Goal: Task Accomplishment & Management: Manage account settings

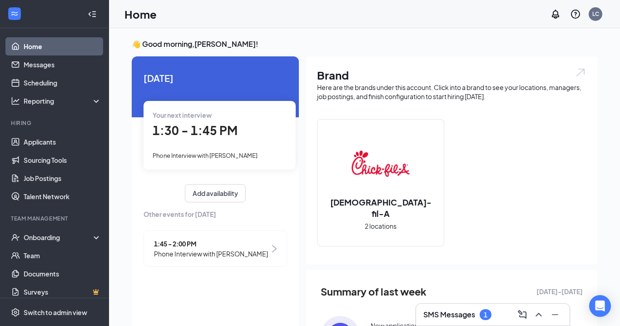
click at [500, 317] on div "SMS Messages 1" at bounding box center [493, 314] width 139 height 15
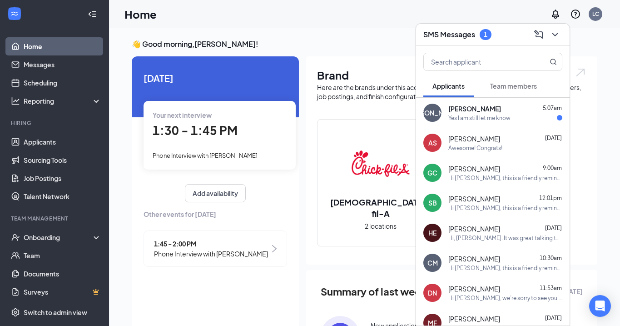
click at [478, 121] on div "Yes I am still let me know" at bounding box center [480, 118] width 62 height 8
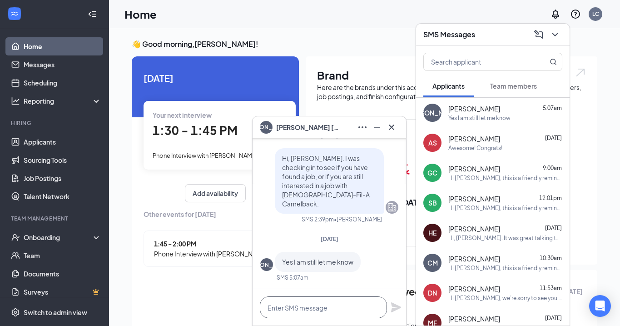
click at [307, 305] on textarea at bounding box center [323, 307] width 127 height 22
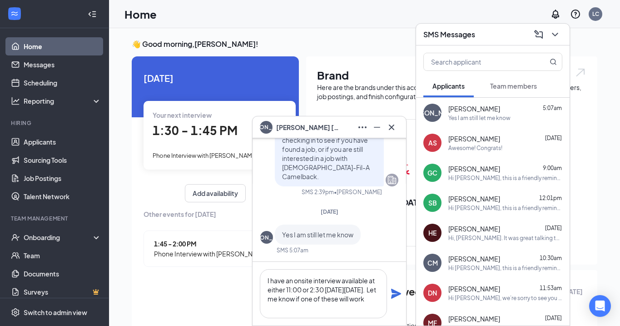
click at [295, 100] on div "[DATE] Your next interview 1:30 - 1:45 PM Phone Interview with [PERSON_NAME] Ad…" at bounding box center [215, 171] width 167 height 230
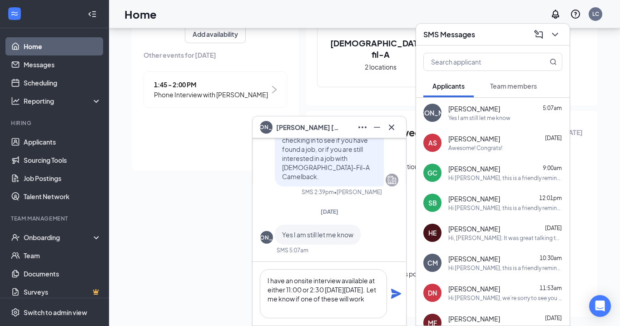
scroll to position [171, 0]
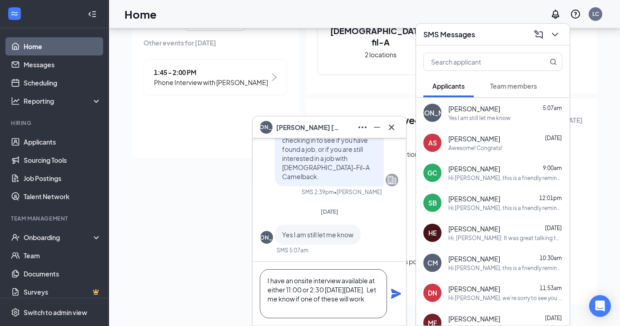
click at [325, 306] on textarea "I have an onsite interview available at either 11:00 or 2:30 [DATE][DATE]. Let …" at bounding box center [323, 293] width 127 height 49
type textarea "I have an onsite interview available at either 11:00 or 2:30 [DATE][DATE]. Let …"
click at [394, 292] on icon "Plane" at bounding box center [396, 294] width 10 height 10
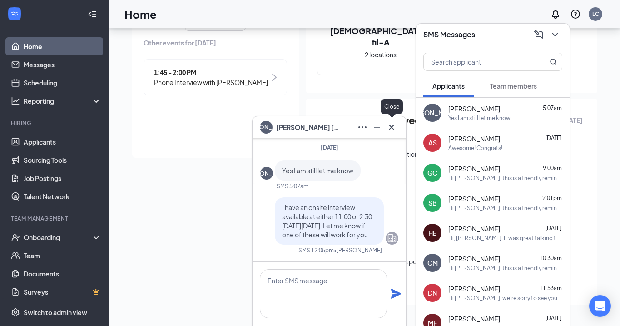
scroll to position [0, 0]
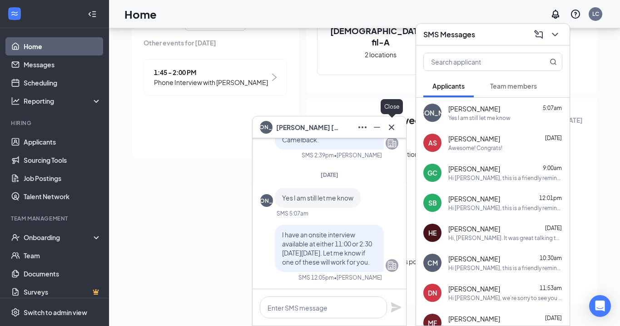
click at [394, 129] on icon "Cross" at bounding box center [391, 126] width 5 height 5
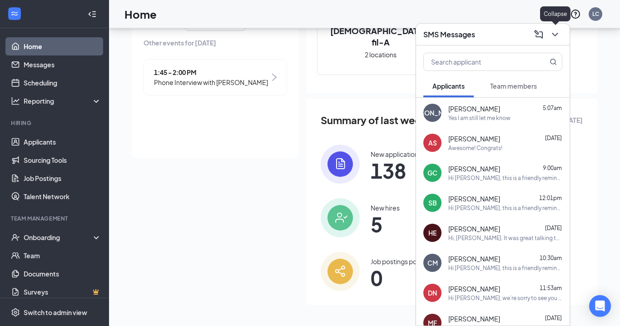
click at [554, 31] on icon "ChevronDown" at bounding box center [555, 34] width 11 height 11
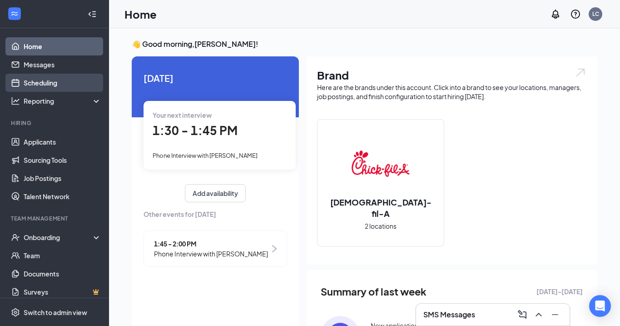
click at [37, 86] on link "Scheduling" at bounding box center [63, 83] width 78 height 18
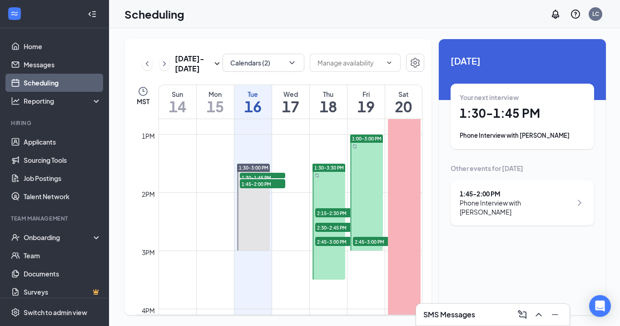
scroll to position [745, 0]
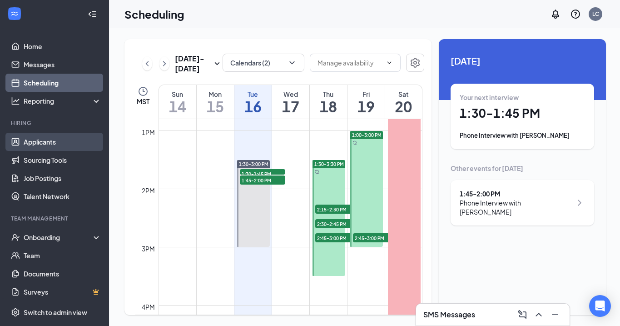
click at [36, 141] on link "Applicants" at bounding box center [63, 142] width 78 height 18
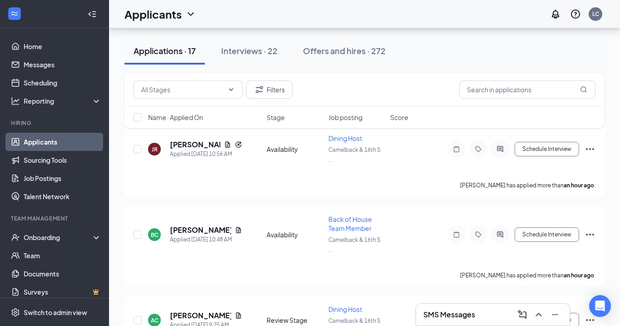
scroll to position [53, 0]
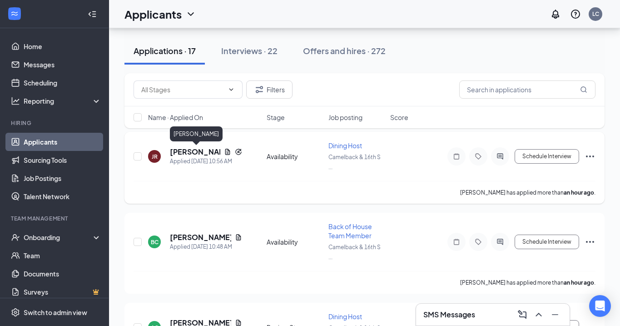
click at [183, 149] on h5 "[PERSON_NAME]" at bounding box center [195, 152] width 50 height 10
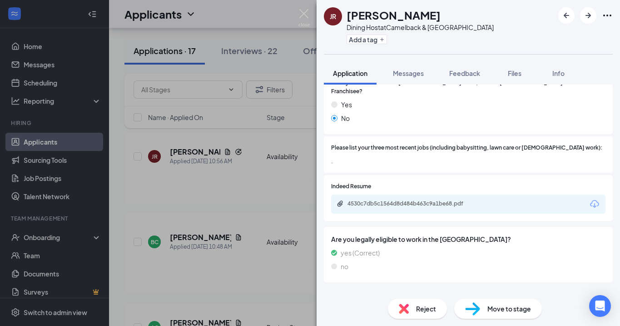
scroll to position [285, 0]
click at [426, 306] on span "Reject" at bounding box center [426, 309] width 20 height 10
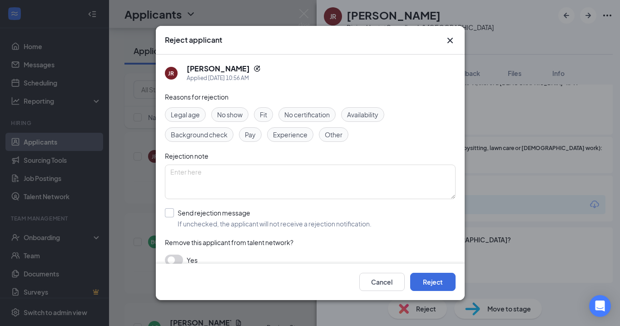
click at [168, 214] on input "Send rejection message If unchecked, the applicant will not receive a rejection…" at bounding box center [268, 218] width 207 height 20
checkbox input "true"
click at [427, 279] on button "Reject" at bounding box center [432, 282] width 45 height 18
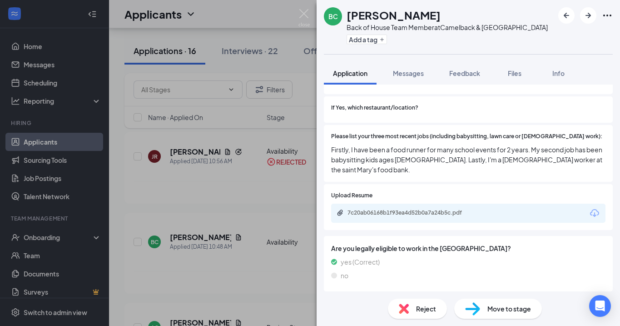
scroll to position [298, 0]
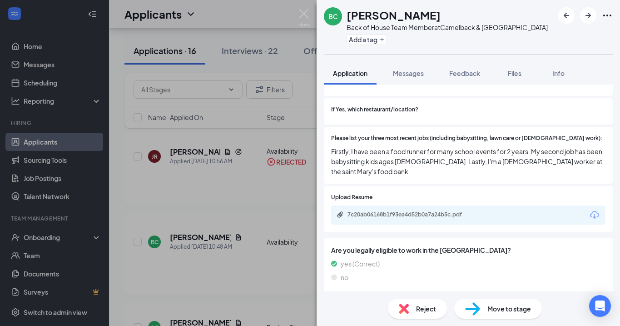
click at [419, 307] on span "Reject" at bounding box center [426, 309] width 20 height 10
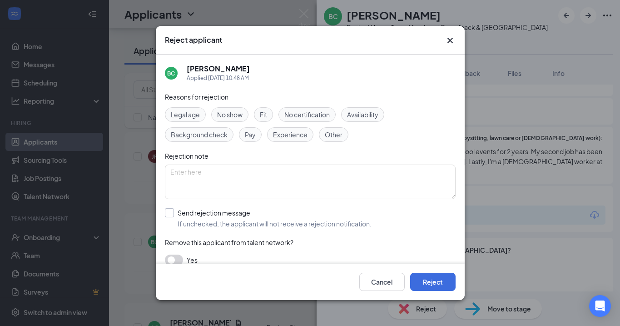
click at [172, 216] on div at bounding box center [169, 212] width 9 height 9
click at [172, 216] on input "Send rejection message If unchecked, the applicant will not receive a rejection…" at bounding box center [268, 218] width 207 height 20
checkbox input "true"
click at [423, 282] on button "Reject" at bounding box center [432, 282] width 45 height 18
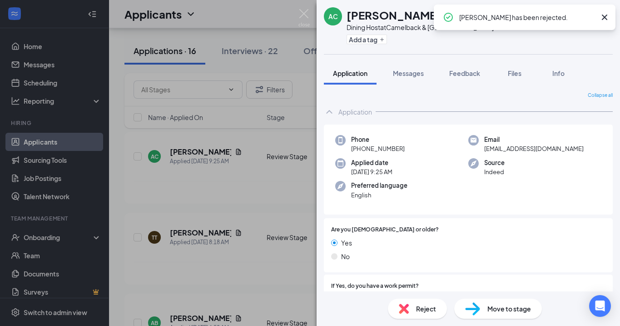
click at [605, 18] on icon "Cross" at bounding box center [604, 17] width 11 height 11
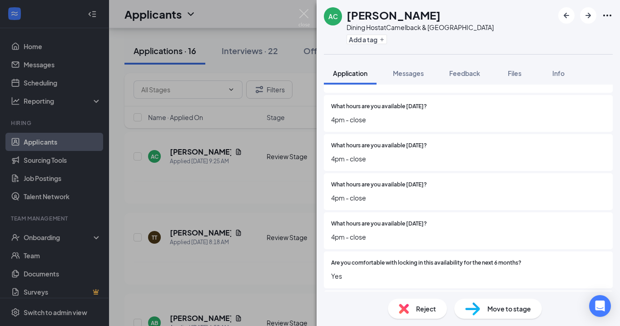
scroll to position [821, 0]
click at [419, 313] on span "Reject" at bounding box center [426, 309] width 20 height 10
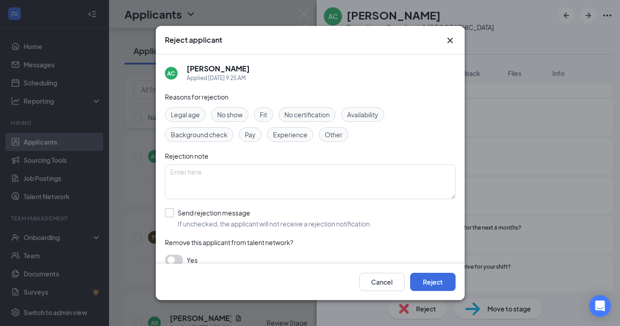
click at [170, 215] on div at bounding box center [169, 212] width 9 height 9
click at [170, 215] on input "Send rejection message If unchecked, the applicant will not receive a rejection…" at bounding box center [268, 218] width 207 height 20
checkbox input "true"
click at [437, 282] on button "Reject" at bounding box center [432, 282] width 45 height 18
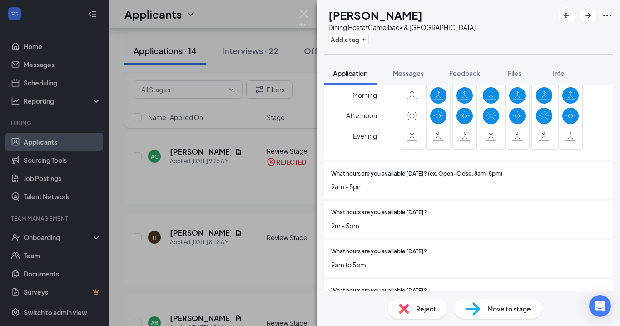
scroll to position [748, 0]
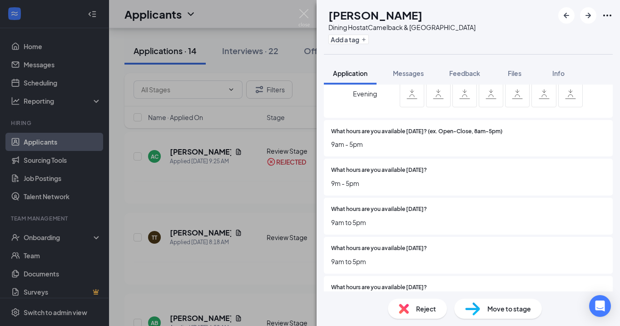
click at [416, 309] on span "Reject" at bounding box center [426, 309] width 20 height 10
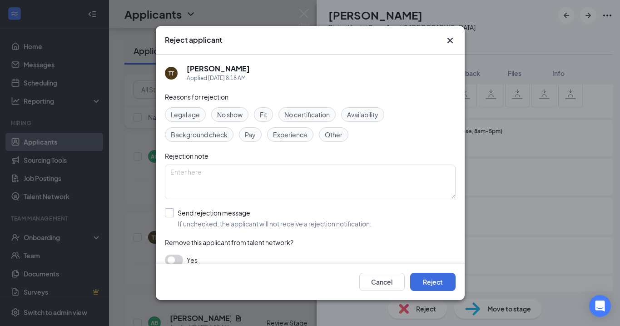
click at [169, 213] on input "Send rejection message If unchecked, the applicant will not receive a rejection…" at bounding box center [268, 218] width 207 height 20
checkbox input "true"
click at [433, 280] on button "Reject" at bounding box center [432, 282] width 45 height 18
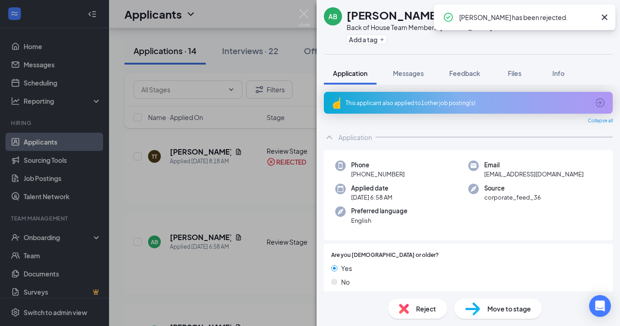
click at [604, 15] on icon "Cross" at bounding box center [604, 17] width 5 height 5
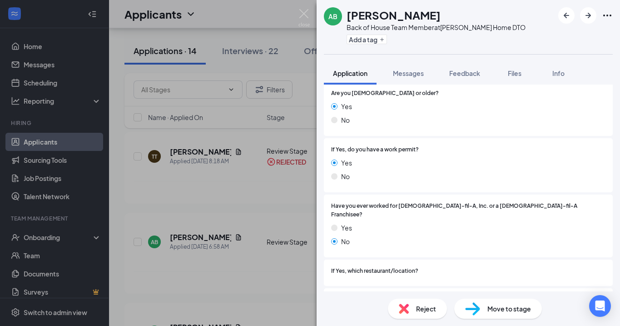
scroll to position [159, 0]
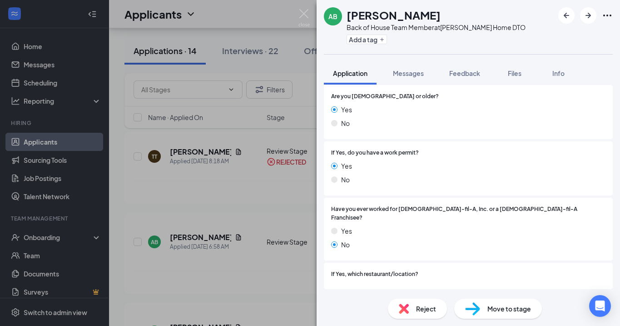
click at [420, 310] on span "Reject" at bounding box center [426, 309] width 20 height 10
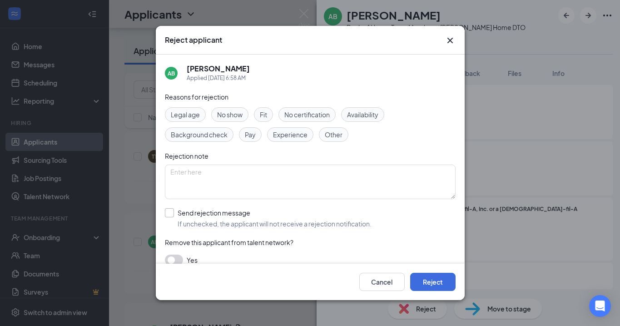
click at [171, 211] on div at bounding box center [169, 212] width 9 height 9
click at [171, 211] on input "Send rejection message If unchecked, the applicant will not receive a rejection…" at bounding box center [268, 218] width 207 height 20
checkbox input "true"
click at [434, 286] on button "Reject" at bounding box center [432, 282] width 45 height 18
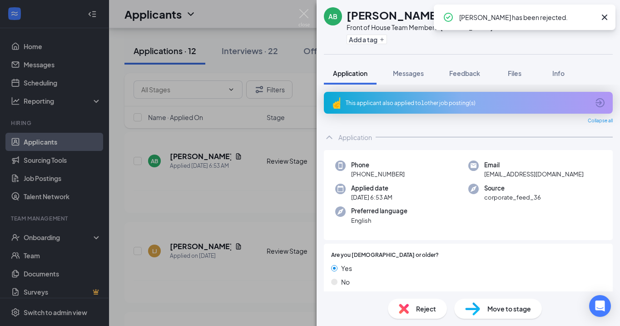
click at [603, 16] on icon "Cross" at bounding box center [604, 17] width 11 height 11
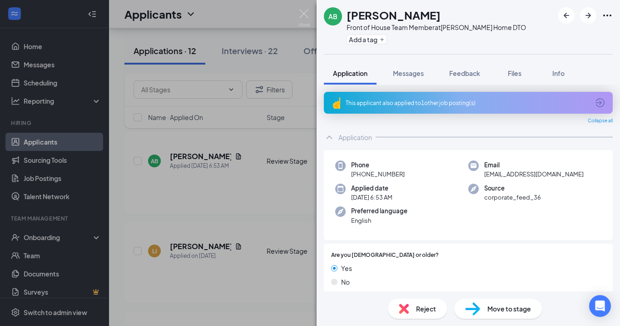
click at [419, 308] on span "Reject" at bounding box center [426, 309] width 20 height 10
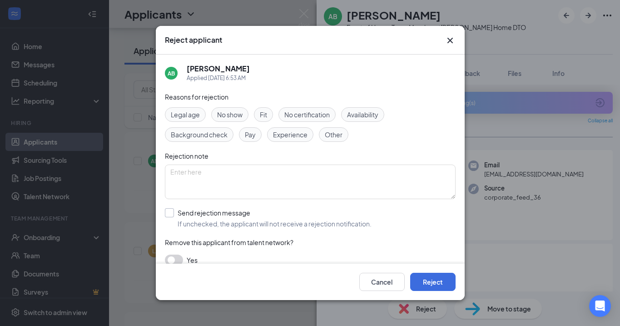
click at [168, 214] on input "Send rejection message If unchecked, the applicant will not receive a rejection…" at bounding box center [268, 218] width 207 height 20
checkbox input "true"
click at [433, 282] on button "Reject" at bounding box center [432, 282] width 45 height 18
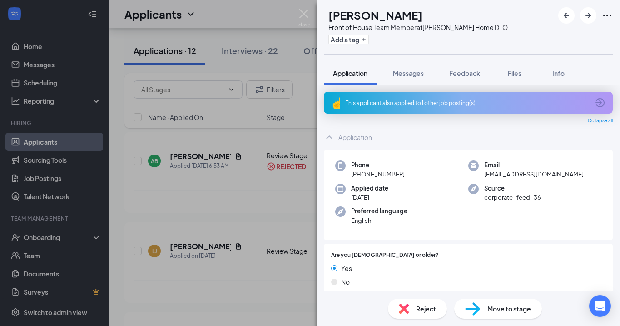
click at [424, 306] on span "Reject" at bounding box center [426, 309] width 20 height 10
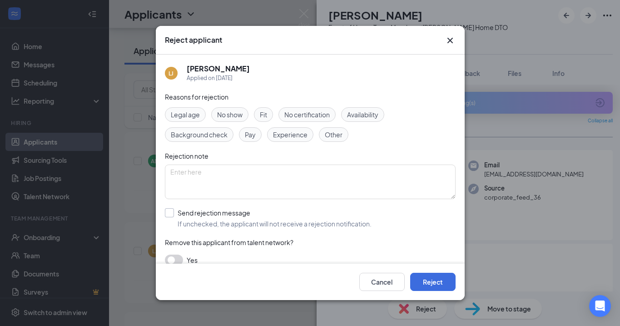
click at [169, 211] on input "Send rejection message If unchecked, the applicant will not receive a rejection…" at bounding box center [268, 218] width 207 height 20
checkbox input "true"
click at [426, 281] on button "Reject" at bounding box center [432, 282] width 45 height 18
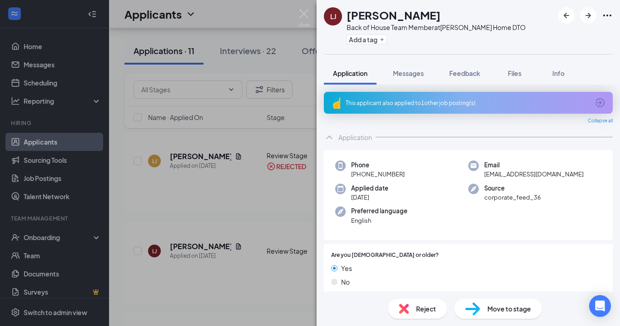
click at [418, 310] on span "Reject" at bounding box center [426, 309] width 20 height 10
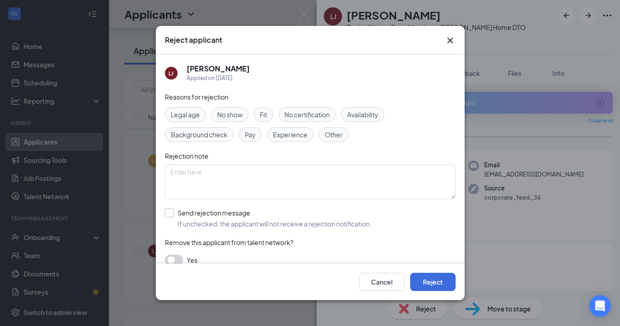
click at [173, 211] on div at bounding box center [169, 212] width 9 height 9
click at [173, 211] on input "Send rejection message If unchecked, the applicant will not receive a rejection…" at bounding box center [268, 218] width 207 height 20
checkbox input "true"
click at [429, 278] on button "Reject" at bounding box center [432, 282] width 45 height 18
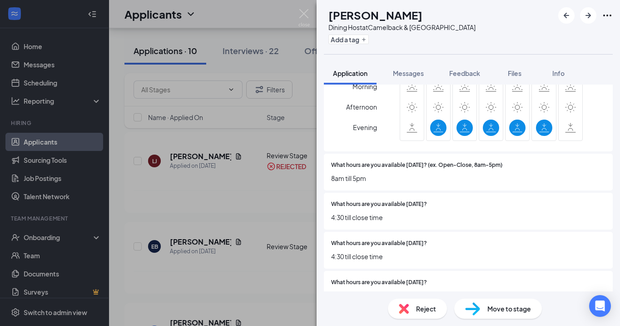
scroll to position [614, 0]
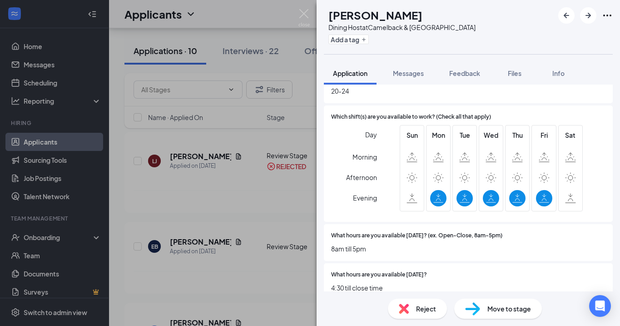
click at [429, 314] on div "Reject" at bounding box center [417, 309] width 59 height 20
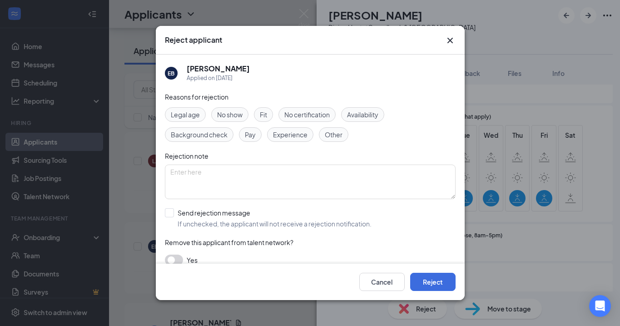
click at [163, 212] on div "EB [PERSON_NAME] Applied on [DATE] Reasons for rejection Legal age No show Fit …" at bounding box center [310, 159] width 309 height 209
click at [171, 214] on div at bounding box center [169, 212] width 9 height 9
click at [171, 214] on input "Send rejection message If unchecked, the applicant will not receive a rejection…" at bounding box center [268, 218] width 207 height 20
checkbox input "true"
click at [430, 278] on button "Reject" at bounding box center [432, 282] width 45 height 18
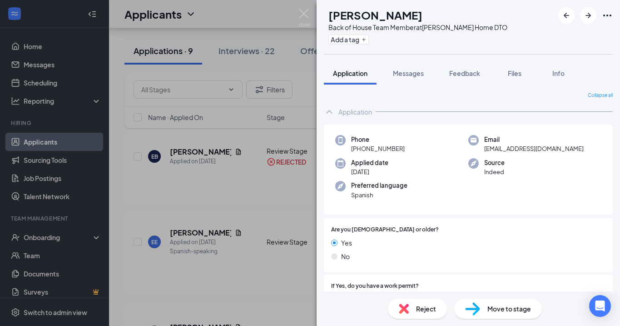
click at [424, 309] on span "Reject" at bounding box center [426, 309] width 20 height 10
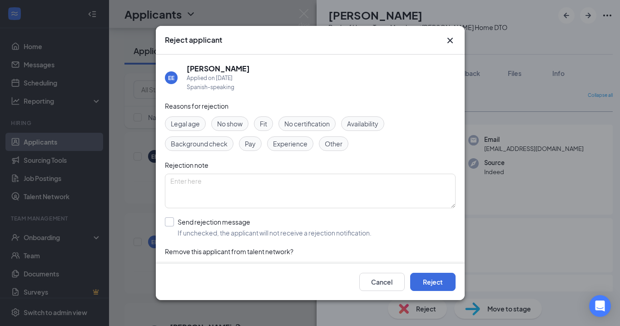
click at [171, 222] on div at bounding box center [169, 221] width 9 height 9
click at [171, 222] on input "Send rejection message If unchecked, the applicant will not receive a rejection…" at bounding box center [268, 227] width 207 height 20
checkbox input "true"
click at [429, 282] on button "Reject" at bounding box center [432, 282] width 45 height 18
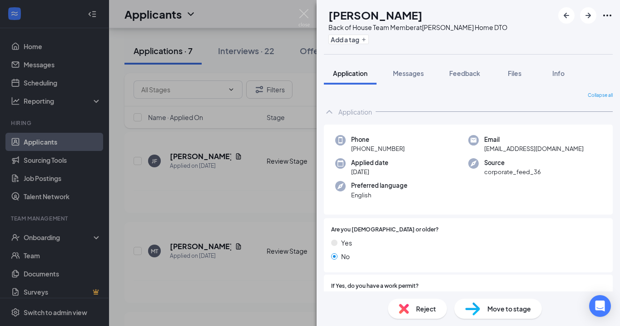
click at [418, 313] on span "Reject" at bounding box center [426, 309] width 20 height 10
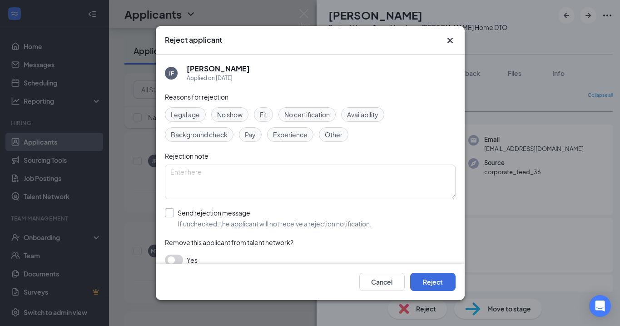
click at [170, 215] on div at bounding box center [169, 212] width 9 height 9
click at [170, 215] on input "Send rejection message If unchecked, the applicant will not receive a rejection…" at bounding box center [268, 218] width 207 height 20
checkbox input "true"
click at [436, 283] on button "Reject" at bounding box center [432, 282] width 45 height 18
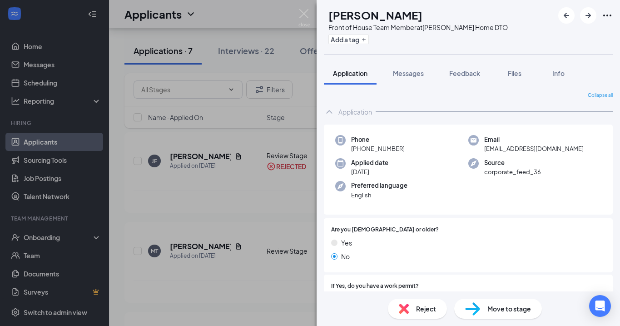
click at [417, 308] on span "Reject" at bounding box center [426, 309] width 20 height 10
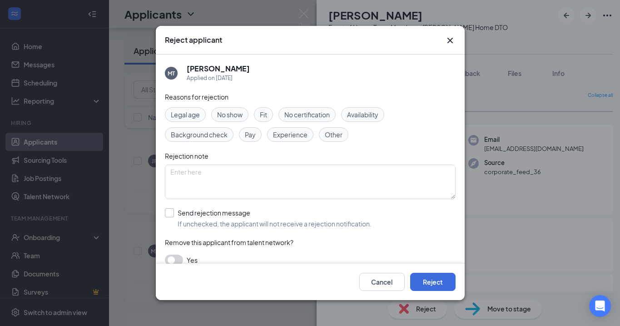
click at [168, 210] on input "Send rejection message If unchecked, the applicant will not receive a rejection…" at bounding box center [268, 218] width 207 height 20
checkbox input "true"
click at [434, 280] on button "Reject" at bounding box center [432, 282] width 45 height 18
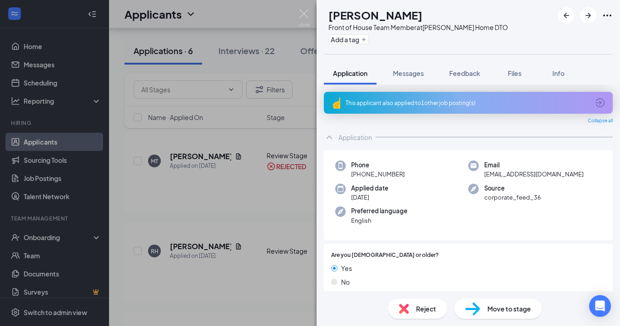
click at [425, 310] on span "Reject" at bounding box center [426, 309] width 20 height 10
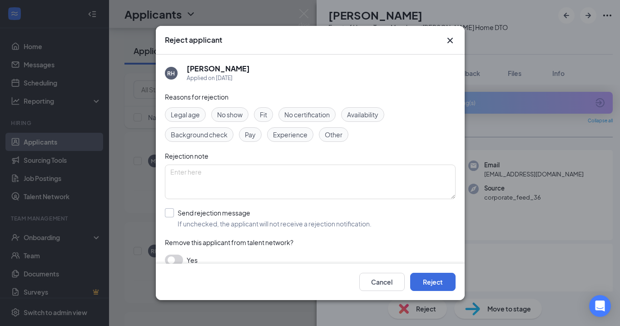
click at [168, 209] on input "Send rejection message If unchecked, the applicant will not receive a rejection…" at bounding box center [268, 218] width 207 height 20
checkbox input "true"
click at [439, 281] on button "Reject" at bounding box center [432, 282] width 45 height 18
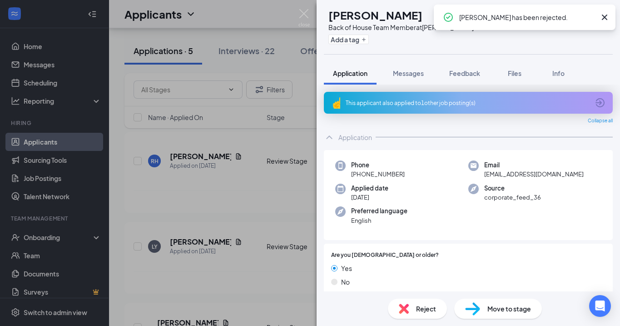
click at [601, 17] on icon "Cross" at bounding box center [604, 17] width 11 height 11
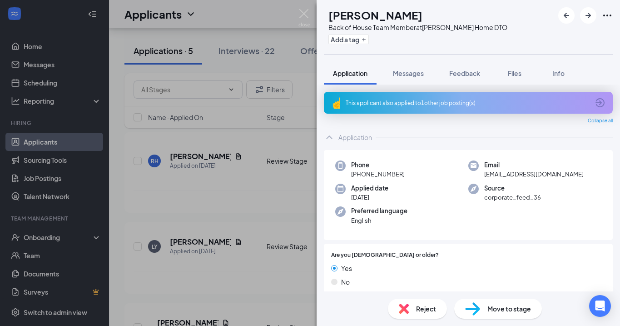
click at [422, 314] on div "Reject" at bounding box center [417, 309] width 59 height 20
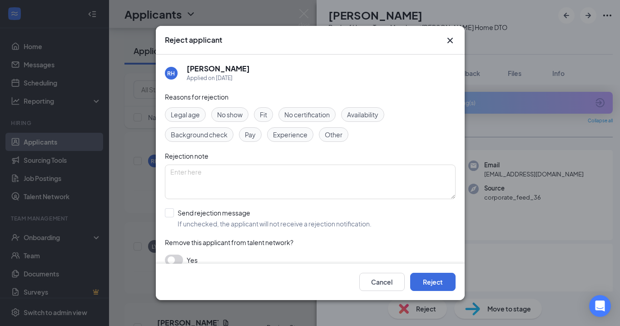
click at [171, 206] on div "Reasons for rejection Legal age No show Fit No certification Availability Backg…" at bounding box center [310, 183] width 291 height 183
click at [170, 211] on input "Send rejection message If unchecked, the applicant will not receive a rejection…" at bounding box center [268, 218] width 207 height 20
checkbox input "true"
click at [429, 280] on button "Reject" at bounding box center [432, 282] width 45 height 18
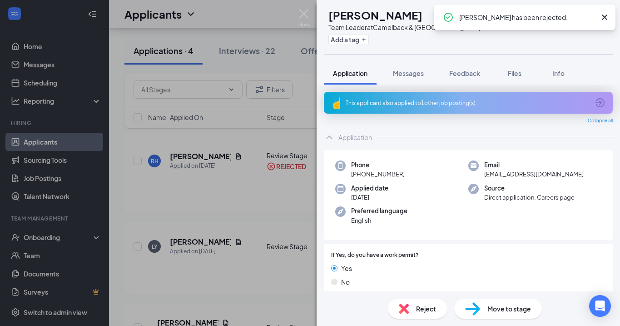
click at [605, 18] on icon "Cross" at bounding box center [604, 17] width 5 height 5
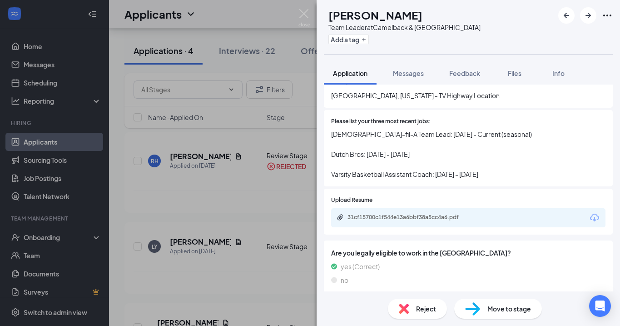
scroll to position [285, 0]
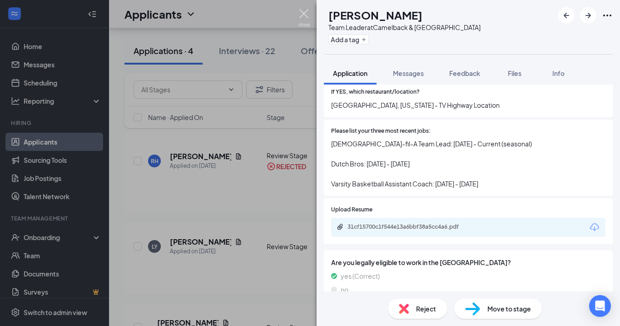
click at [304, 14] on img at bounding box center [304, 18] width 11 height 18
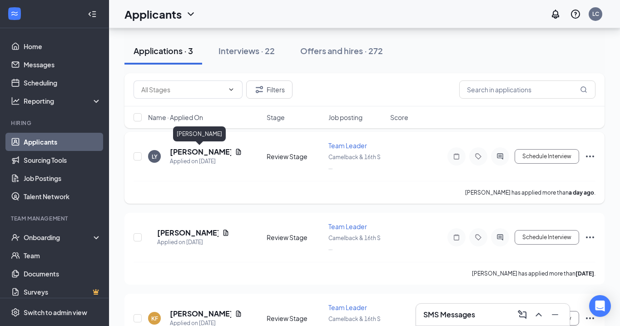
click at [190, 151] on h5 "[PERSON_NAME]" at bounding box center [200, 152] width 61 height 10
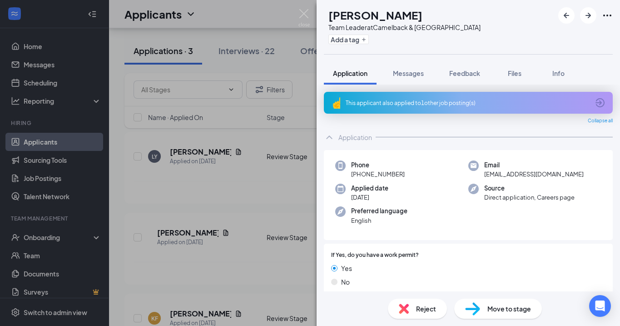
click at [417, 105] on div "This applicant also applied to 1 other job posting(s)" at bounding box center [468, 103] width 244 height 8
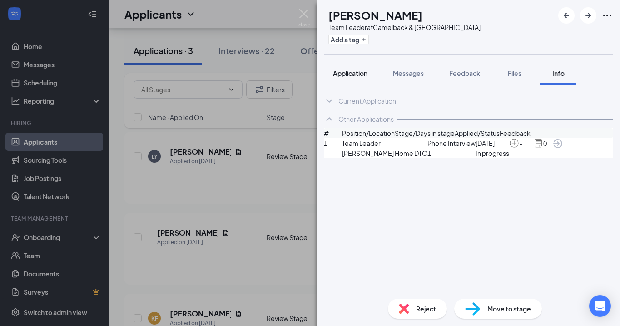
click at [346, 71] on span "Application" at bounding box center [350, 73] width 35 height 8
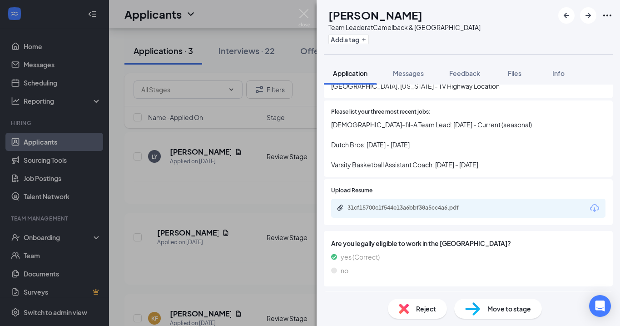
scroll to position [313, 0]
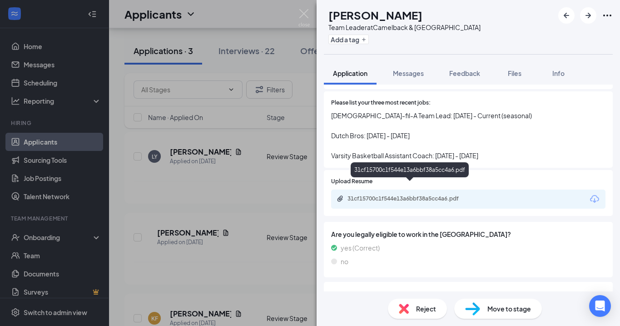
click at [404, 195] on div "31cf15700c1f544e13a6bbf38a5cc4a6.pdf" at bounding box center [411, 198] width 127 height 7
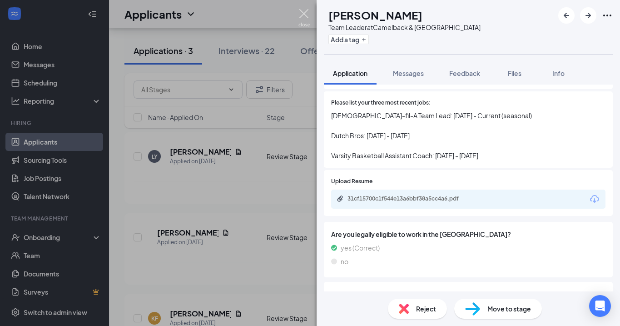
click at [302, 14] on img at bounding box center [304, 18] width 11 height 18
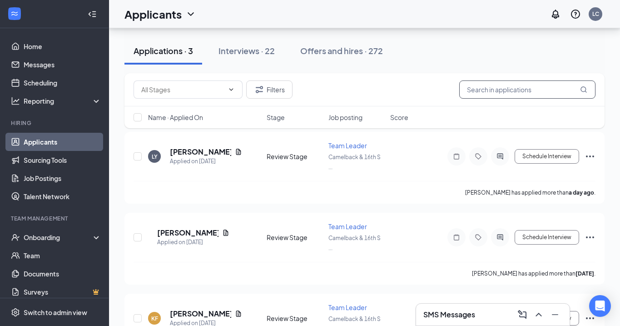
click at [500, 88] on input "text" at bounding box center [527, 89] width 136 height 18
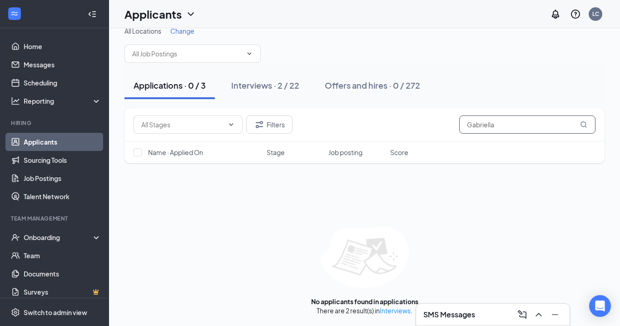
scroll to position [13, 0]
type input "Gabriella"
click at [395, 313] on link "Interviews" at bounding box center [395, 310] width 31 height 8
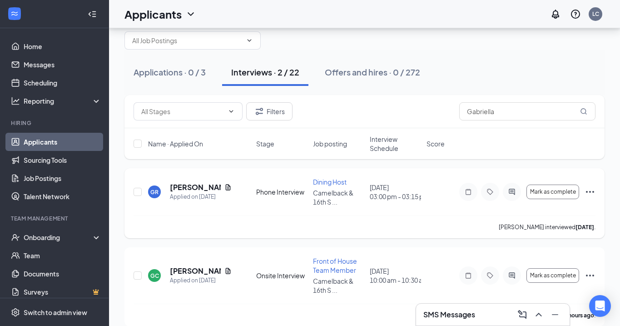
scroll to position [29, 0]
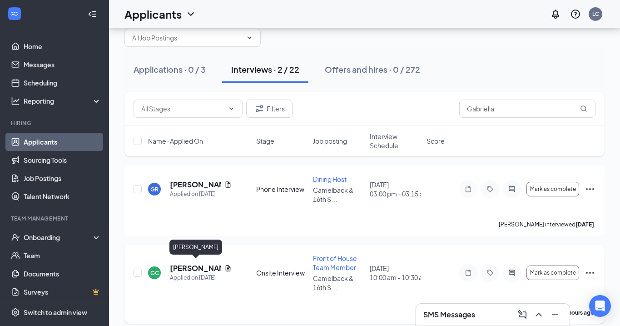
click at [184, 263] on h5 "[PERSON_NAME]" at bounding box center [195, 268] width 51 height 10
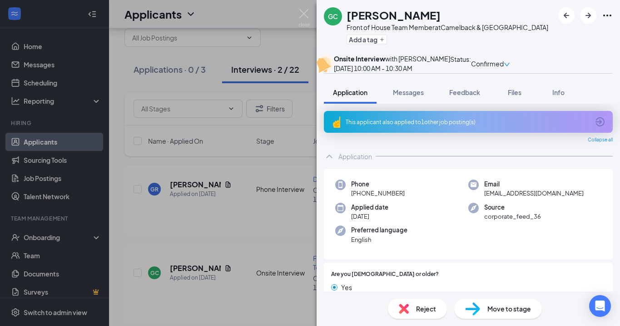
click at [421, 314] on div "Reject" at bounding box center [417, 309] width 59 height 20
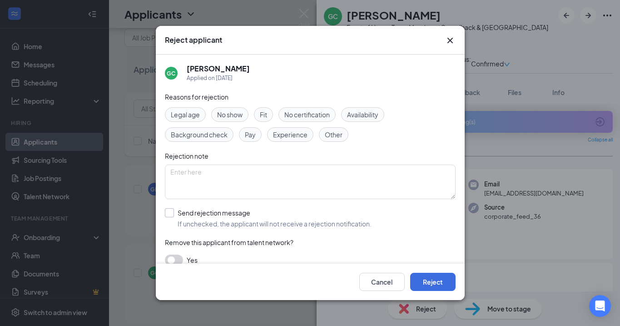
click at [169, 213] on input "Send rejection message If unchecked, the applicant will not receive a rejection…" at bounding box center [268, 218] width 207 height 20
checkbox input "true"
click at [440, 282] on button "Reject" at bounding box center [432, 282] width 45 height 18
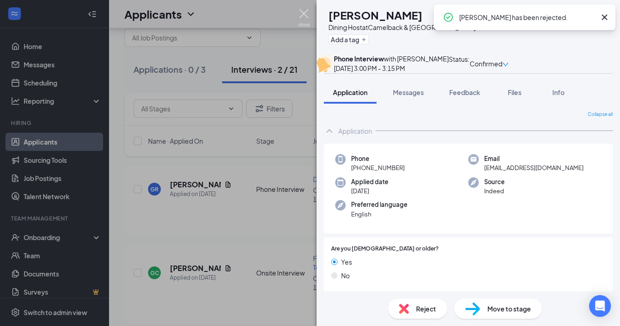
click at [305, 13] on img at bounding box center [304, 18] width 11 height 18
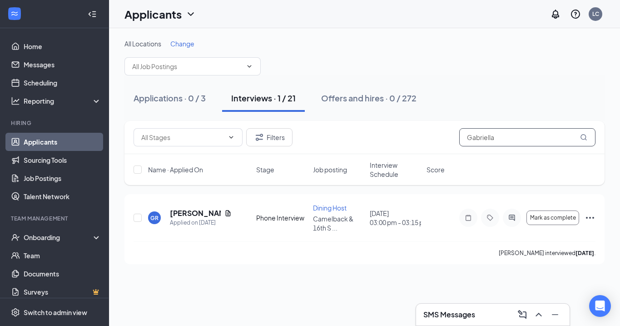
drag, startPoint x: 492, startPoint y: 142, endPoint x: 446, endPoint y: 140, distance: 46.4
click at [446, 141] on div "Filters [PERSON_NAME]" at bounding box center [365, 137] width 462 height 18
drag, startPoint x: 494, startPoint y: 135, endPoint x: 449, endPoint y: 135, distance: 45.0
click at [449, 135] on div "Filters [PERSON_NAME]" at bounding box center [365, 137] width 462 height 18
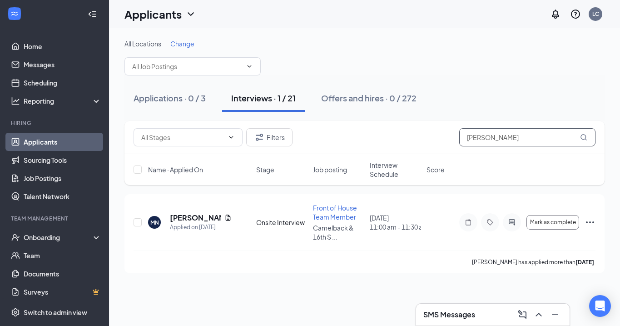
scroll to position [0, 0]
type input "[PERSON_NAME]"
click at [204, 214] on h5 "[PERSON_NAME]" at bounding box center [195, 218] width 51 height 10
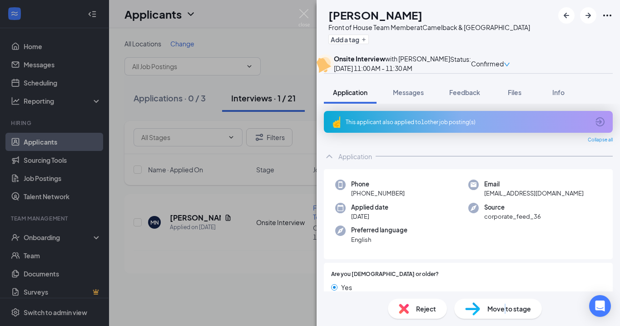
click at [505, 311] on span "Move to stage" at bounding box center [510, 309] width 44 height 10
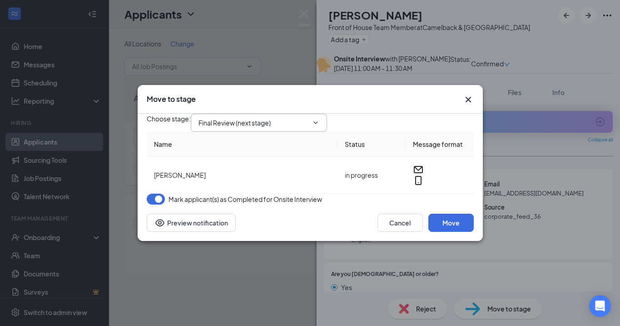
click at [254, 122] on span "Final Review (next stage)" at bounding box center [259, 123] width 136 height 18
click at [256, 118] on input "Final Review (next stage)" at bounding box center [254, 123] width 110 height 10
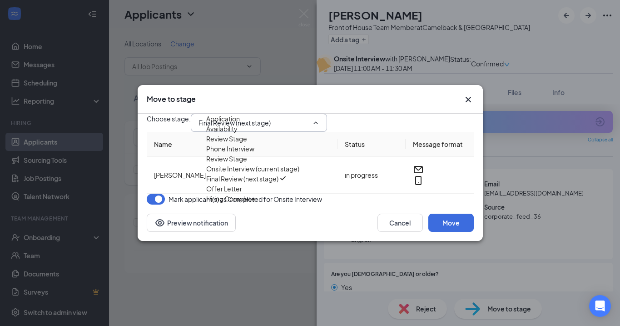
scroll to position [52, 0]
click at [242, 194] on div "Offer Letter" at bounding box center [224, 189] width 36 height 10
type input "Offer Letter"
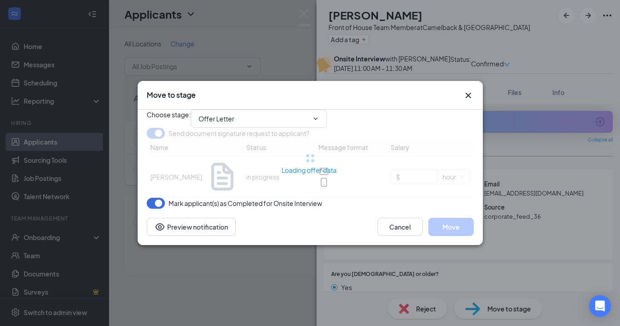
type input "$ 15.5"
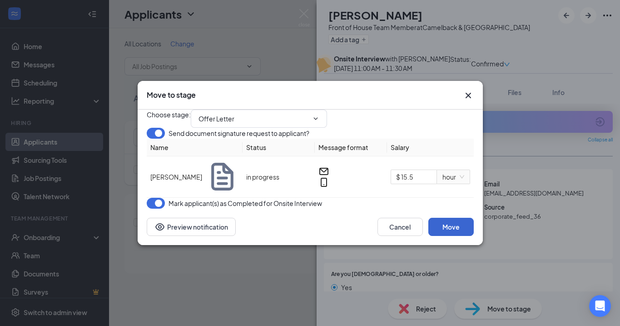
click at [450, 236] on button "Move" at bounding box center [451, 227] width 45 height 18
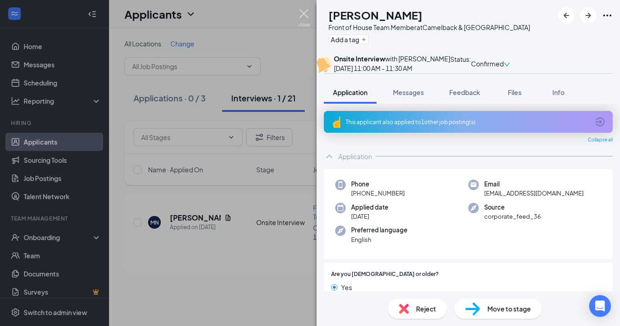
click at [303, 13] on img at bounding box center [304, 18] width 11 height 18
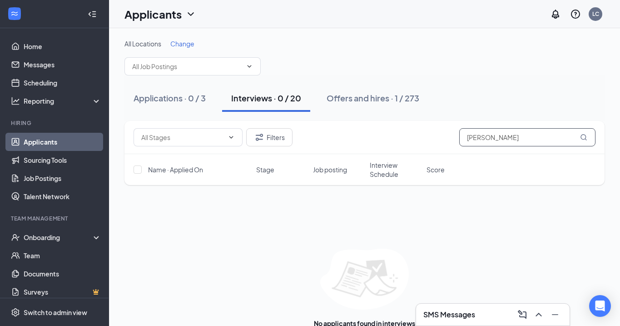
drag, startPoint x: 491, startPoint y: 136, endPoint x: 412, endPoint y: 134, distance: 79.1
click at [412, 134] on div "Filters [PERSON_NAME]" at bounding box center [365, 137] width 462 height 18
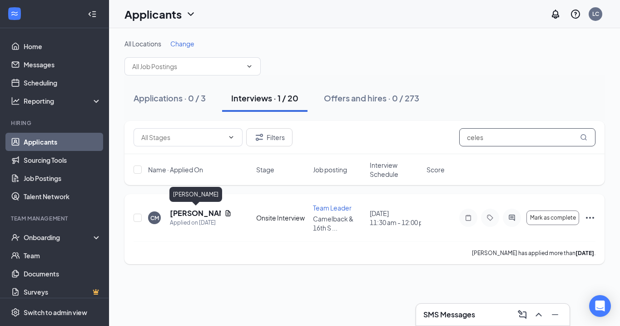
type input "celes"
click at [185, 213] on h5 "[PERSON_NAME]" at bounding box center [195, 213] width 51 height 10
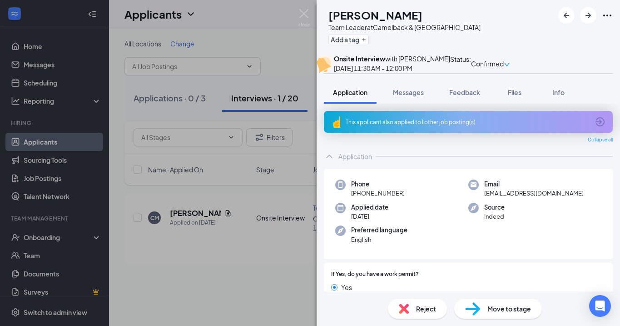
click at [500, 310] on span "Move to stage" at bounding box center [510, 309] width 44 height 10
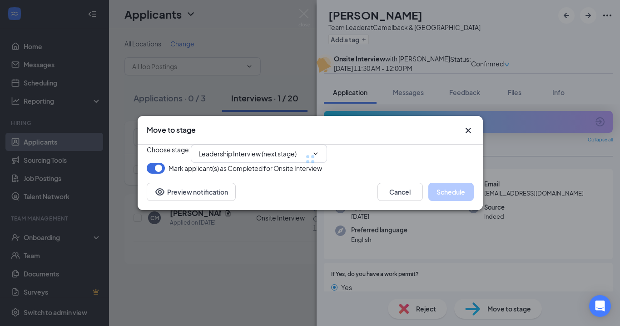
click at [245, 145] on div at bounding box center [310, 159] width 327 height 29
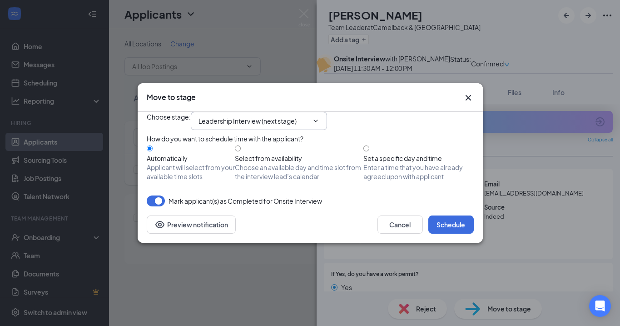
click at [247, 119] on span "Leadership Interview (next stage)" at bounding box center [259, 121] width 136 height 18
click at [247, 116] on input "Leadership Interview (next stage)" at bounding box center [254, 121] width 110 height 10
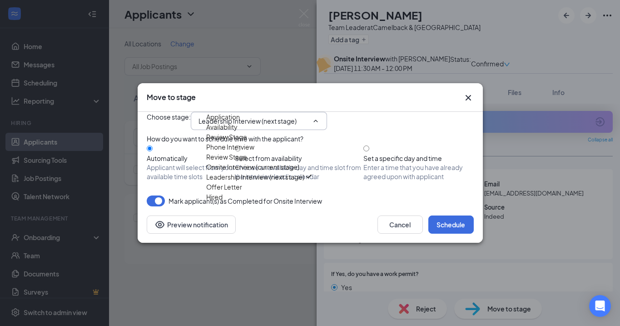
scroll to position [52, 0]
click at [242, 192] on div "Offer Letter" at bounding box center [224, 187] width 36 height 10
type input "Offer Letter"
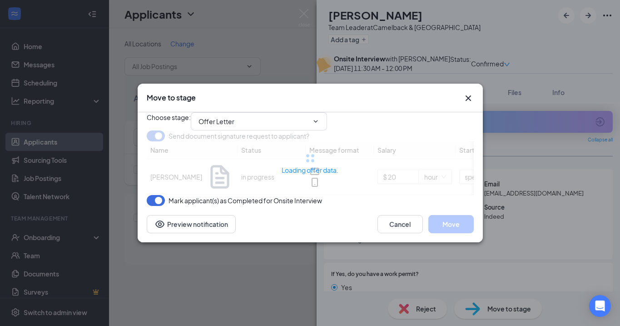
type input "[DATE]"
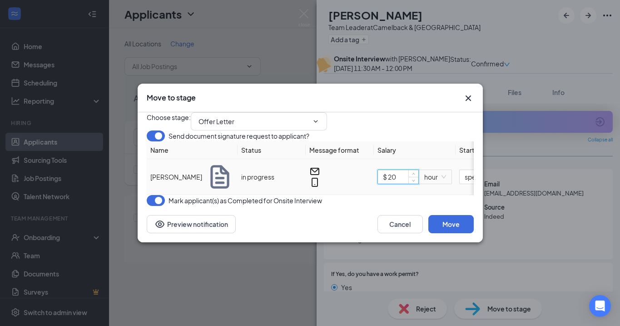
click at [399, 184] on input "$ 20" at bounding box center [398, 177] width 40 height 14
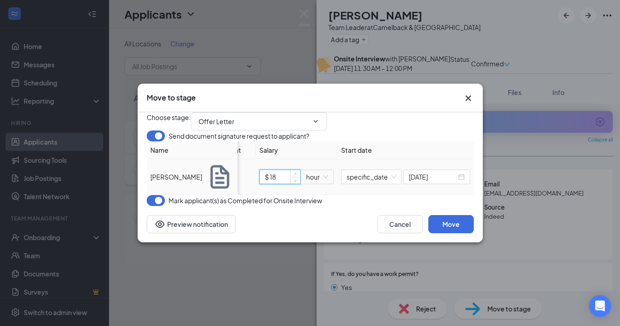
scroll to position [0, 118]
type input "$ 18"
click at [438, 182] on input "[DATE]" at bounding box center [433, 177] width 48 height 10
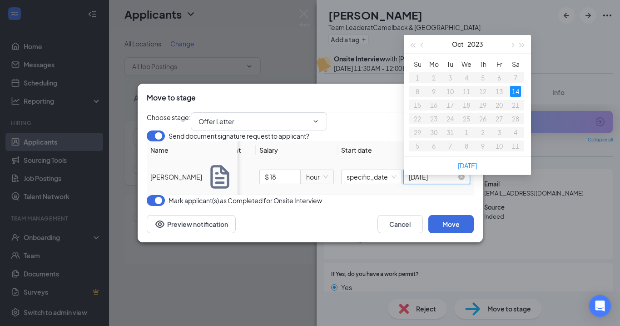
click at [446, 182] on input "[DATE]" at bounding box center [433, 177] width 48 height 10
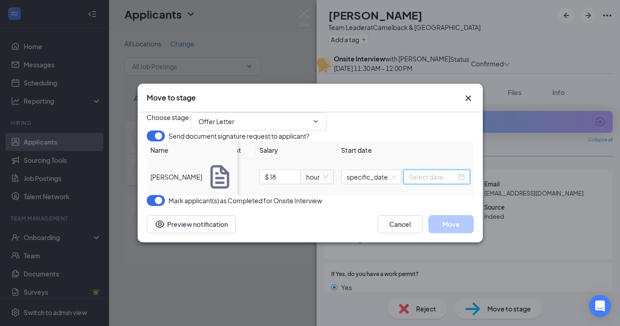
click at [435, 182] on input at bounding box center [433, 177] width 48 height 10
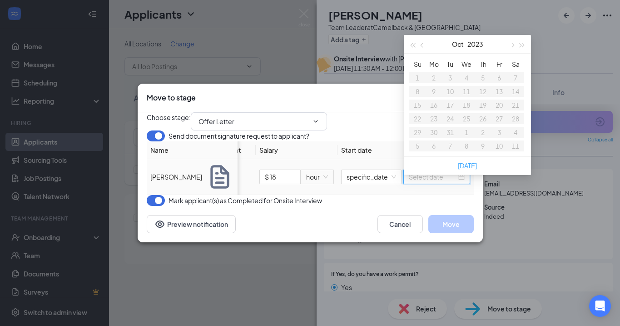
click at [470, 166] on link "[DATE]" at bounding box center [467, 165] width 19 height 8
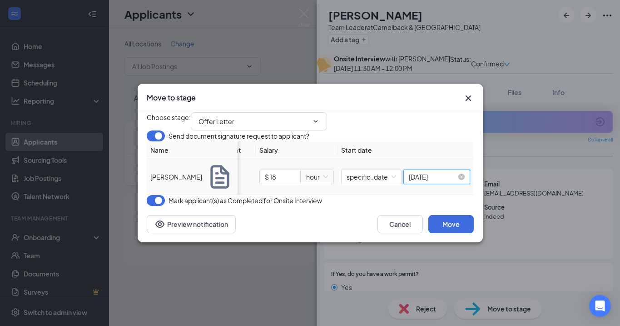
click at [428, 182] on input "[DATE]" at bounding box center [433, 177] width 48 height 10
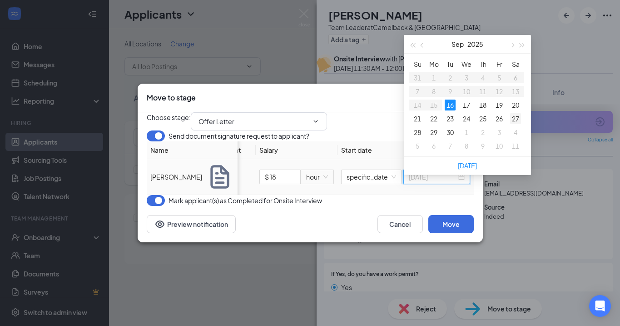
type input "[DATE]"
click at [513, 116] on div "27" at bounding box center [515, 118] width 11 height 11
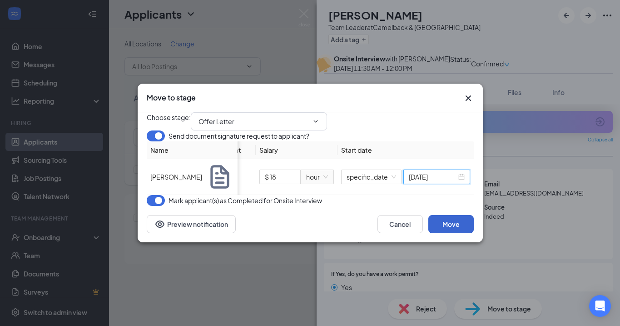
click at [449, 233] on button "Move" at bounding box center [451, 224] width 45 height 18
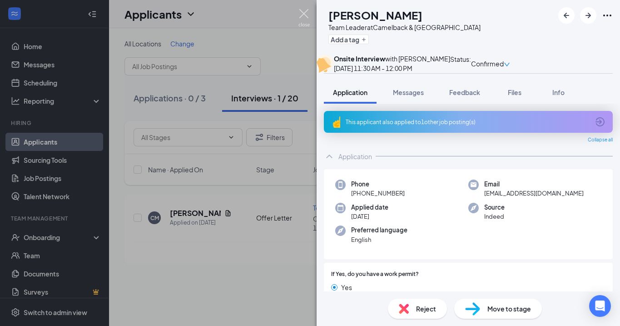
click at [301, 11] on img at bounding box center [304, 18] width 11 height 18
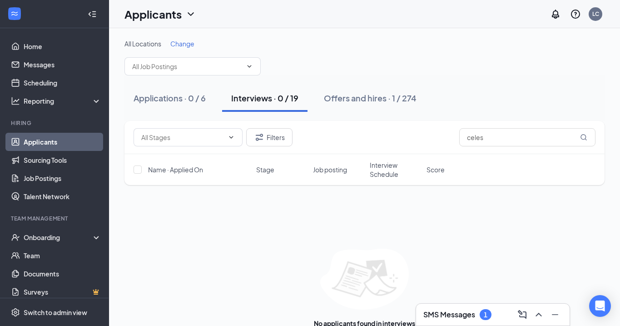
click at [455, 310] on h3 "SMS Messages" at bounding box center [450, 315] width 52 height 10
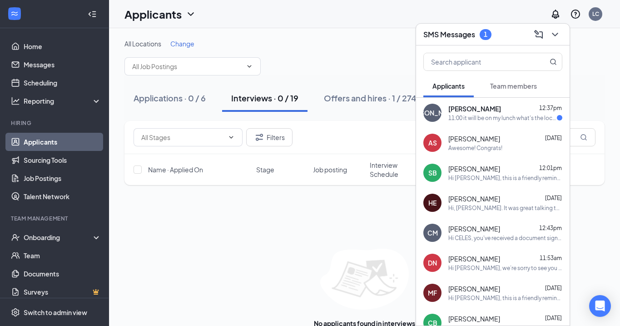
click at [488, 115] on div "11:00 it will be on my lunch what's the location" at bounding box center [503, 118] width 109 height 8
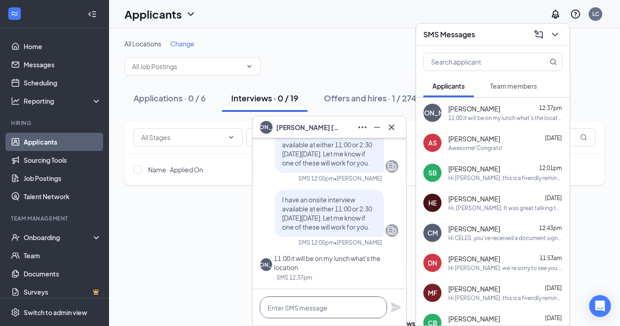
click at [311, 307] on textarea at bounding box center [323, 307] width 127 height 22
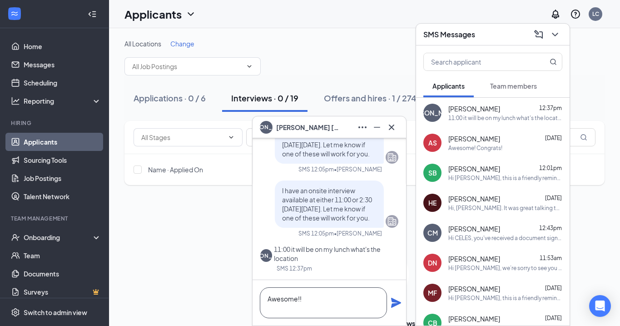
type textarea "Awesome!!"
click at [397, 300] on icon "Plane" at bounding box center [396, 302] width 11 height 11
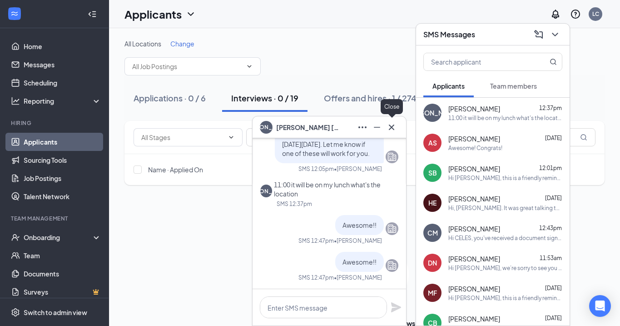
click at [390, 125] on icon "Cross" at bounding box center [391, 127] width 11 height 11
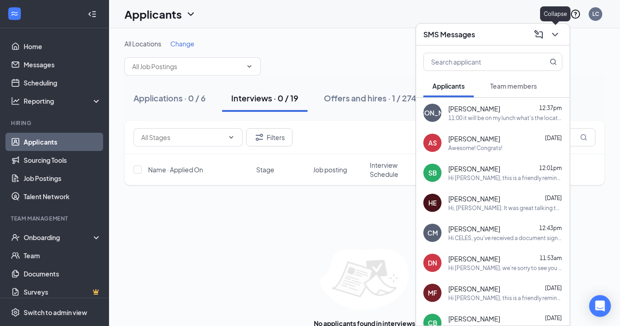
click at [552, 34] on icon "ChevronDown" at bounding box center [555, 34] width 11 height 11
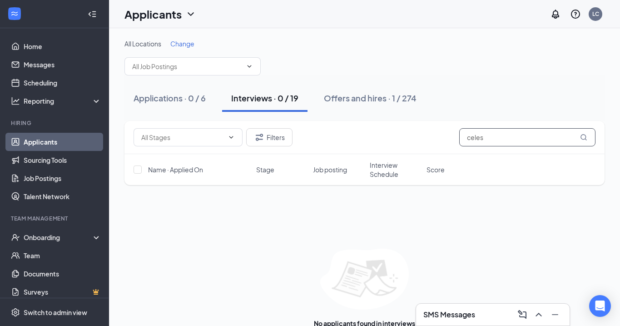
drag, startPoint x: 493, startPoint y: 139, endPoint x: 429, endPoint y: 135, distance: 64.2
click at [429, 135] on div "Filters celes" at bounding box center [365, 137] width 462 height 18
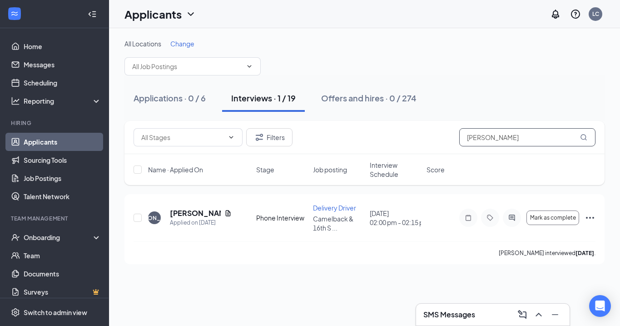
type input "[PERSON_NAME]"
drag, startPoint x: 429, startPoint y: 135, endPoint x: 195, endPoint y: 208, distance: 245.8
click at [195, 208] on h5 "[PERSON_NAME]" at bounding box center [195, 213] width 51 height 10
click at [184, 213] on h5 "[PERSON_NAME]" at bounding box center [195, 213] width 51 height 10
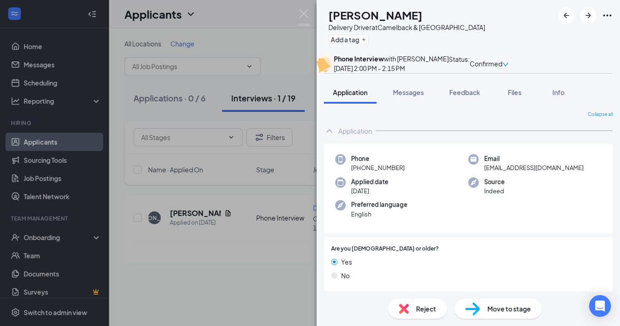
click at [490, 308] on span "Move to stage" at bounding box center [510, 309] width 44 height 10
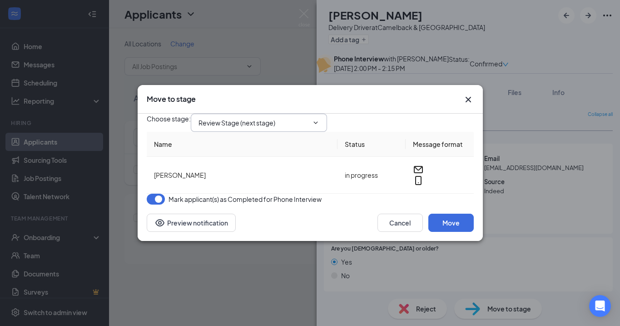
click at [249, 118] on input "Review Stage (next stage)" at bounding box center [254, 123] width 110 height 10
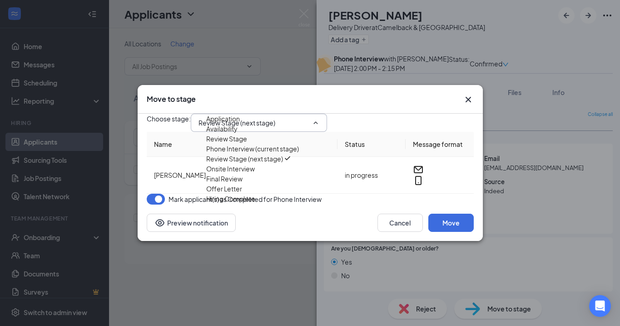
click at [252, 174] on div "Onsite Interview" at bounding box center [230, 169] width 49 height 10
type input "Onsite Interview"
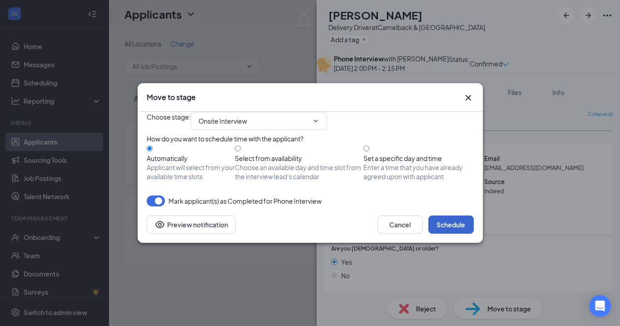
click at [451, 234] on button "Schedule" at bounding box center [451, 224] width 45 height 18
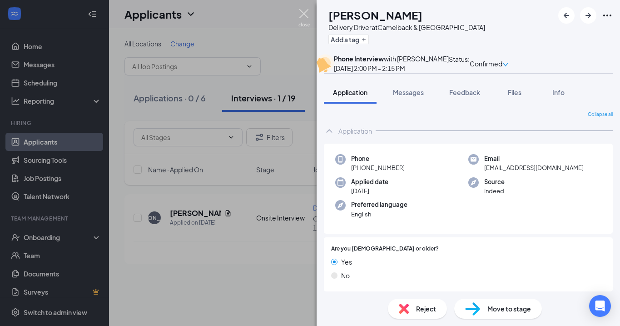
click at [305, 15] on img at bounding box center [304, 18] width 11 height 18
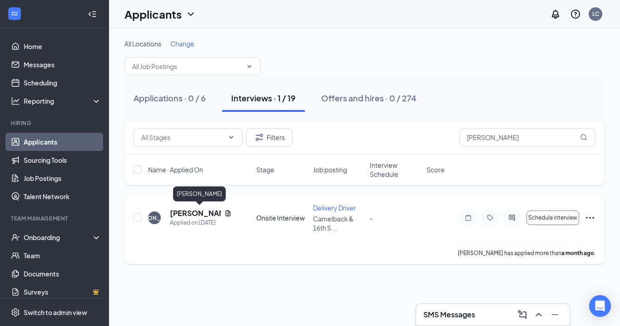
click at [192, 210] on h5 "[PERSON_NAME]" at bounding box center [195, 213] width 51 height 10
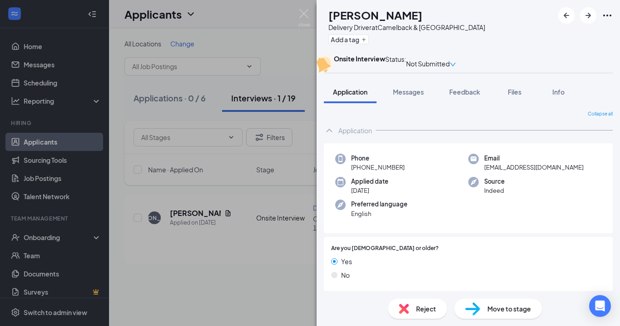
click at [456, 66] on icon "down" at bounding box center [453, 64] width 6 height 6
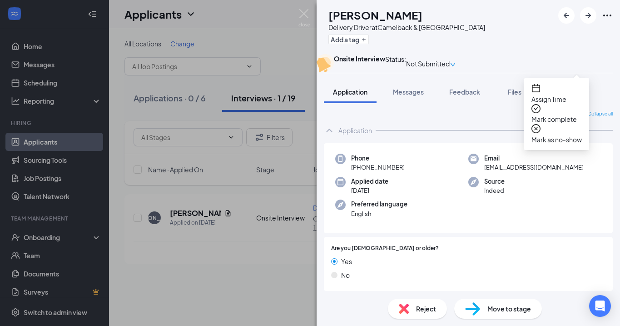
click at [567, 94] on span "Assign Time" at bounding box center [557, 99] width 50 height 10
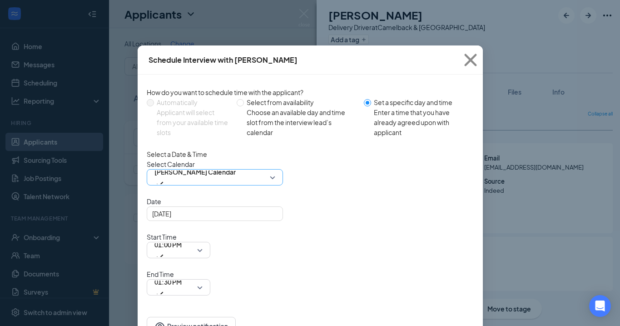
click at [270, 184] on span "[PERSON_NAME] Calendar" at bounding box center [215, 177] width 121 height 14
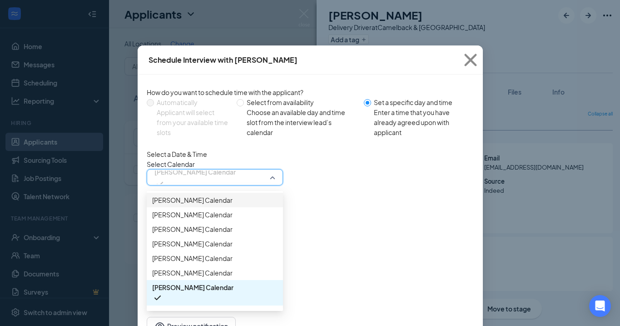
click at [203, 205] on span "[PERSON_NAME] Calendar" at bounding box center [192, 200] width 80 height 10
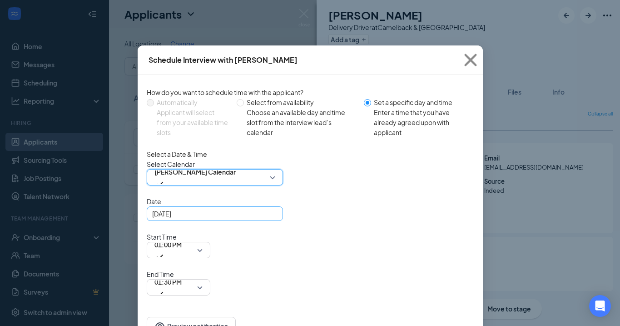
click at [275, 219] on div "[DATE]" at bounding box center [214, 214] width 125 height 10
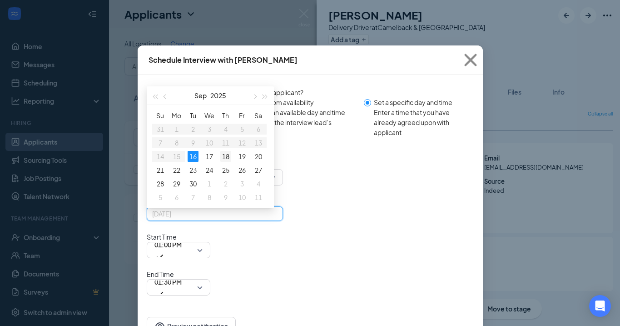
type input "[DATE]"
click at [227, 162] on div "18" at bounding box center [225, 156] width 11 height 11
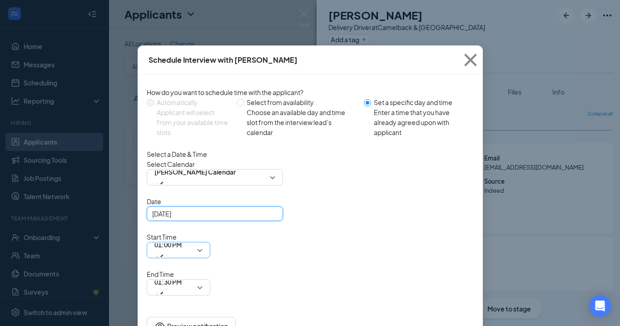
click at [203, 243] on span "01:00 PM" at bounding box center [179, 250] width 48 height 14
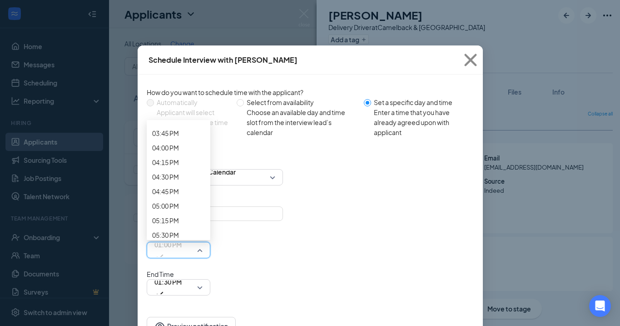
scroll to position [917, 0]
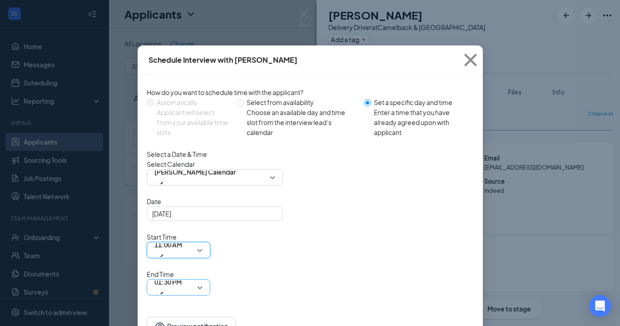
click at [203, 280] on span "01:30 PM" at bounding box center [179, 287] width 48 height 14
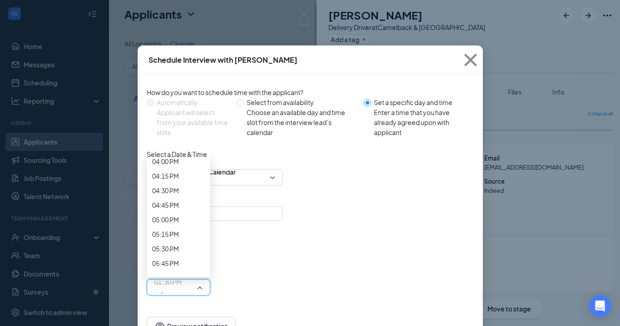
scroll to position [946, 0]
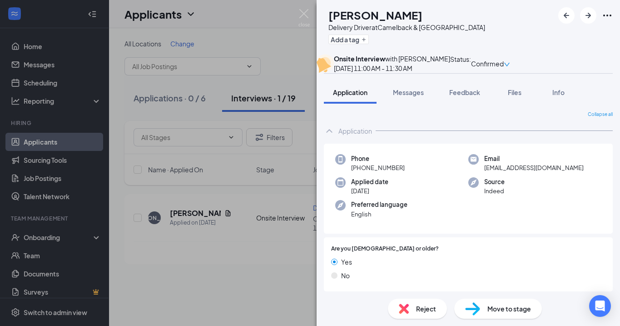
click at [378, 15] on h1 "[PERSON_NAME]" at bounding box center [376, 14] width 94 height 15
copy h1 "[PERSON_NAME]"
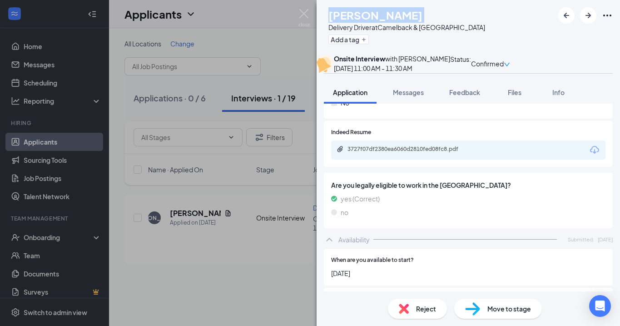
scroll to position [345, 0]
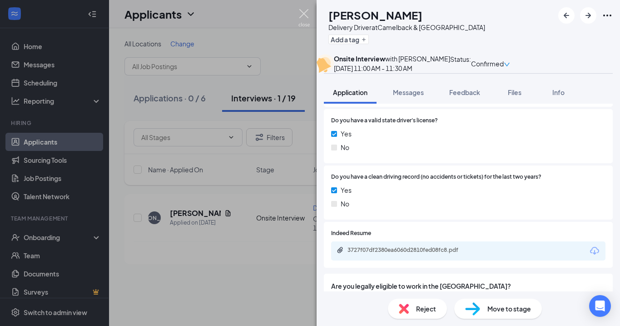
click at [302, 9] on div "[PERSON_NAME] Driver at [GEOGRAPHIC_DATA] Add a tag Onsite Interview with [PERS…" at bounding box center [310, 163] width 620 height 326
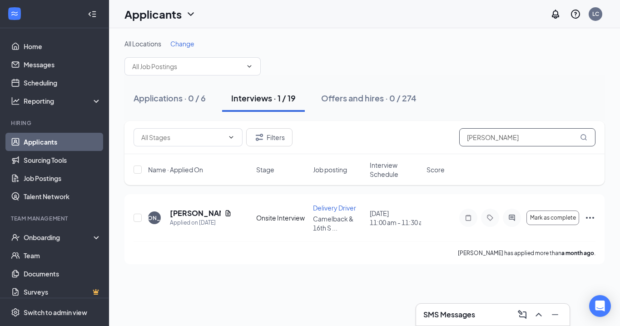
drag, startPoint x: 484, startPoint y: 141, endPoint x: 452, endPoint y: 142, distance: 31.8
click at [452, 141] on div "Filters [PERSON_NAME]" at bounding box center [365, 137] width 462 height 18
drag, startPoint x: 485, startPoint y: 136, endPoint x: 446, endPoint y: 137, distance: 39.5
click at [446, 136] on div "Filters [PERSON_NAME]" at bounding box center [365, 137] width 462 height 18
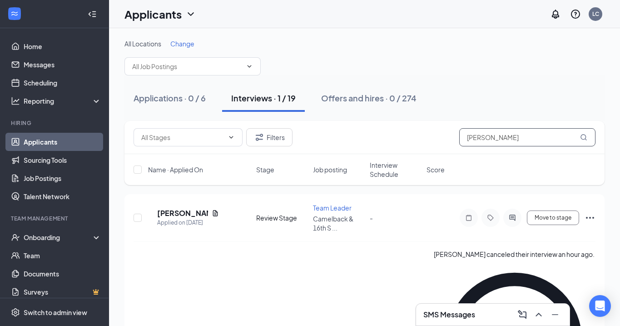
type input "[PERSON_NAME]"
drag, startPoint x: 446, startPoint y: 137, endPoint x: 180, endPoint y: 209, distance: 275.0
click at [180, 209] on h5 "[PERSON_NAME]" at bounding box center [182, 213] width 51 height 10
click at [180, 210] on h5 "[PERSON_NAME]" at bounding box center [182, 213] width 51 height 10
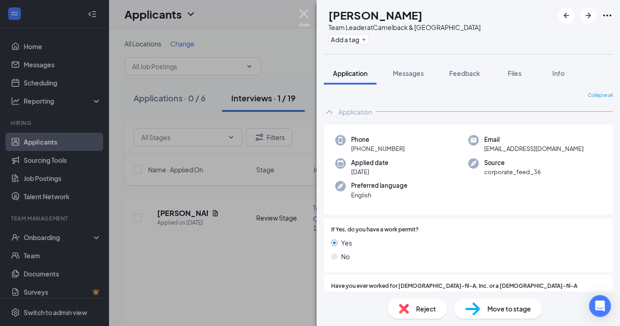
click at [301, 16] on img at bounding box center [304, 18] width 11 height 18
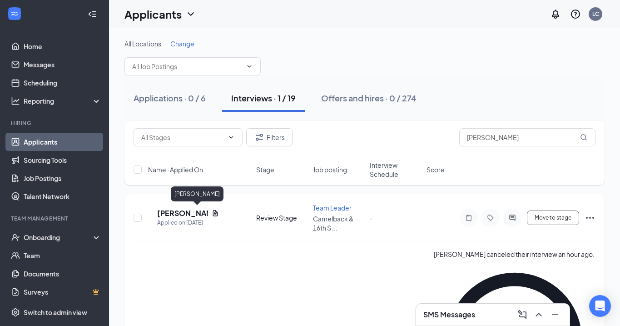
click at [187, 212] on h5 "[PERSON_NAME]" at bounding box center [182, 213] width 51 height 10
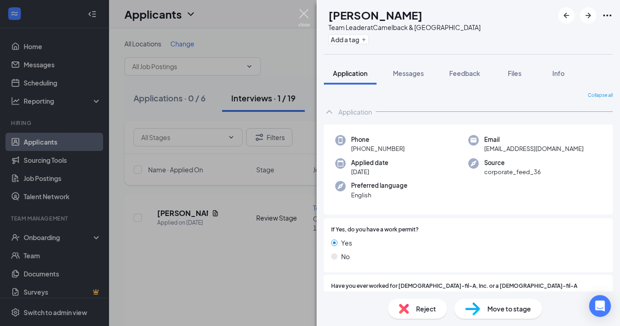
click at [305, 15] on img at bounding box center [304, 18] width 11 height 18
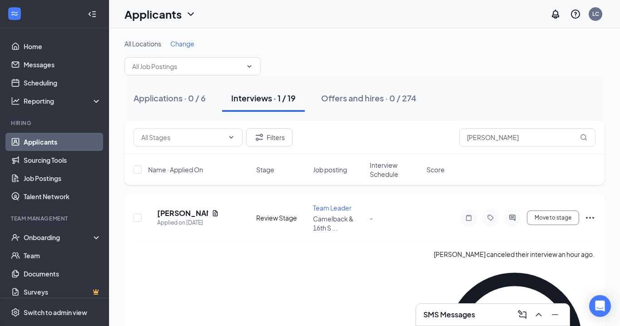
click at [477, 313] on div "SMS Messages" at bounding box center [493, 314] width 139 height 15
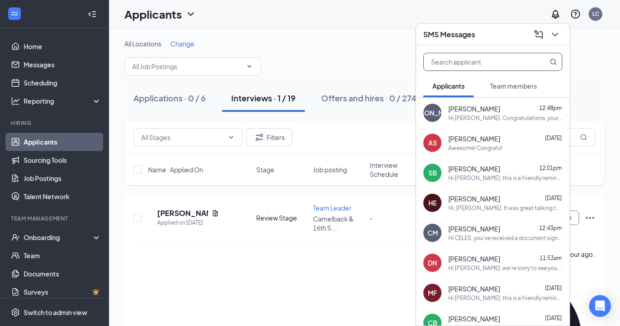
click at [473, 65] on input "text" at bounding box center [478, 61] width 108 height 17
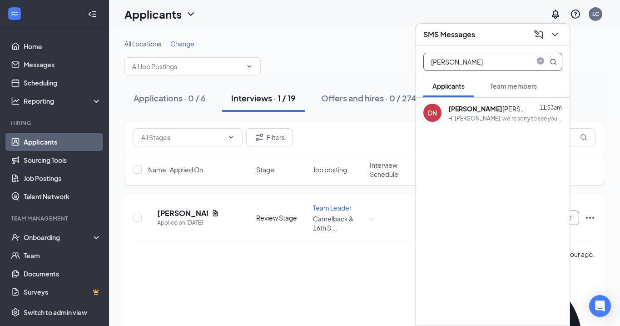
type input "[PERSON_NAME]"
click at [484, 113] on div "[PERSON_NAME] 11:53am Hi [PERSON_NAME], we’re sorry to see you go! Your meeting…" at bounding box center [506, 113] width 114 height 19
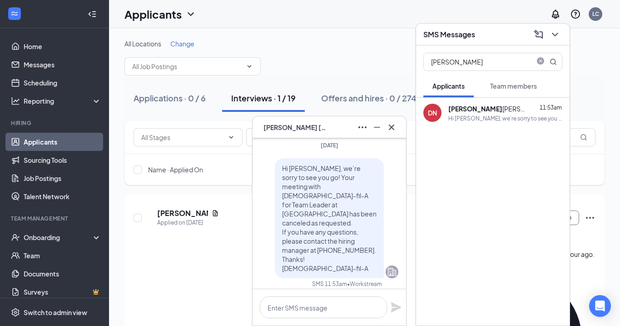
scroll to position [-5, 0]
click at [390, 125] on icon "Cross" at bounding box center [391, 126] width 5 height 5
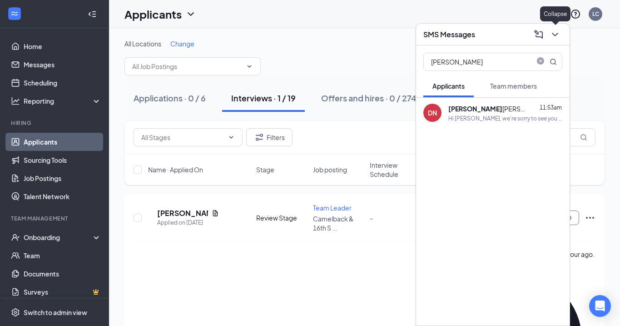
click at [555, 38] on icon "ChevronDown" at bounding box center [555, 34] width 11 height 11
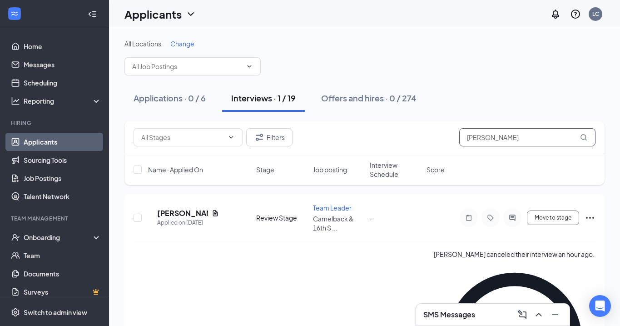
drag, startPoint x: 493, startPoint y: 138, endPoint x: 442, endPoint y: 136, distance: 50.9
click at [442, 136] on div "Filters [PERSON_NAME]" at bounding box center [365, 137] width 462 height 18
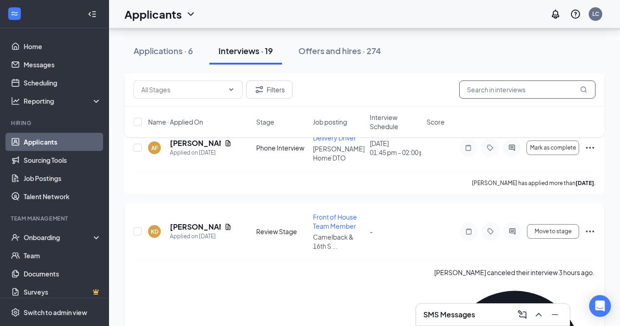
scroll to position [237, 0]
click at [191, 222] on h5 "[PERSON_NAME]" at bounding box center [195, 227] width 51 height 10
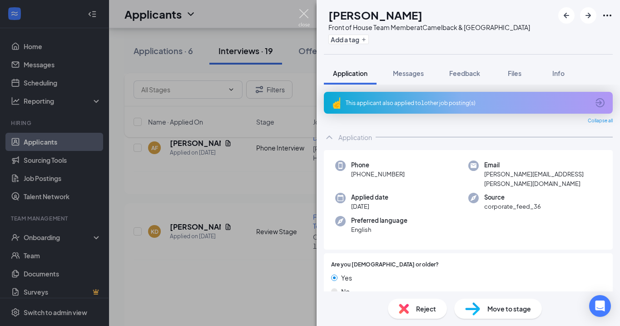
click at [305, 10] on img at bounding box center [304, 18] width 11 height 18
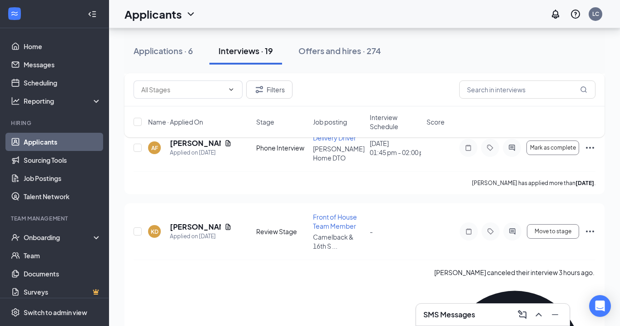
click at [494, 314] on div "SMS Messages" at bounding box center [493, 314] width 139 height 15
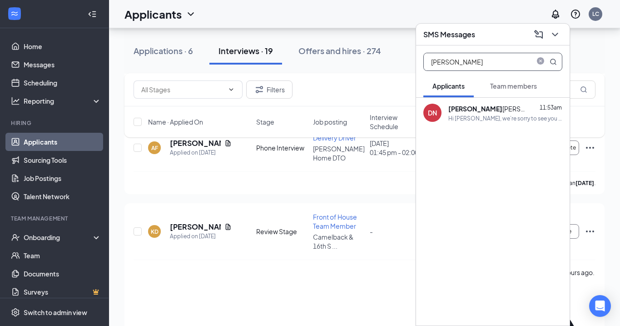
click at [469, 61] on input "[PERSON_NAME]" at bounding box center [478, 61] width 108 height 17
drag, startPoint x: 469, startPoint y: 61, endPoint x: 412, endPoint y: 60, distance: 56.8
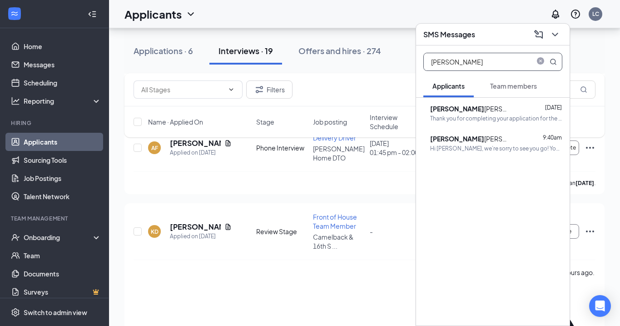
type input "[PERSON_NAME]"
click at [473, 141] on div "[PERSON_NAME]" at bounding box center [471, 139] width 82 height 10
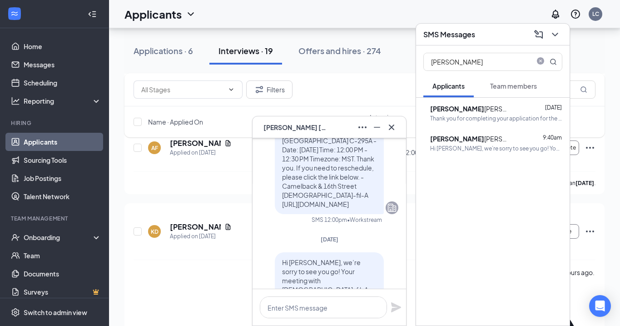
scroll to position [-100, 0]
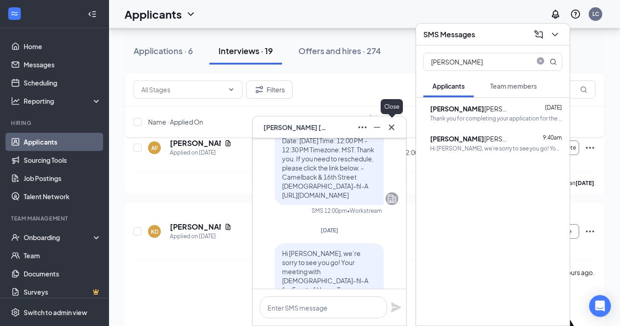
click at [394, 128] on icon "Cross" at bounding box center [391, 127] width 11 height 11
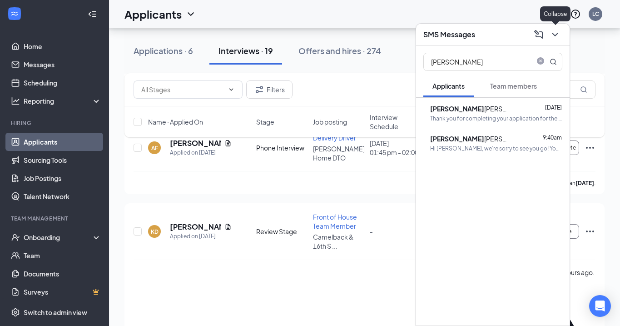
click at [554, 31] on icon "ChevronDown" at bounding box center [555, 34] width 11 height 11
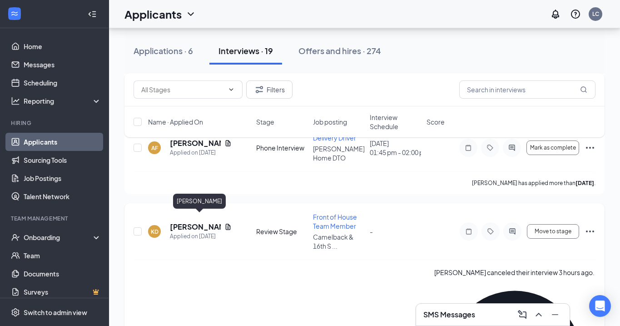
click at [195, 222] on h5 "[PERSON_NAME]" at bounding box center [195, 227] width 51 height 10
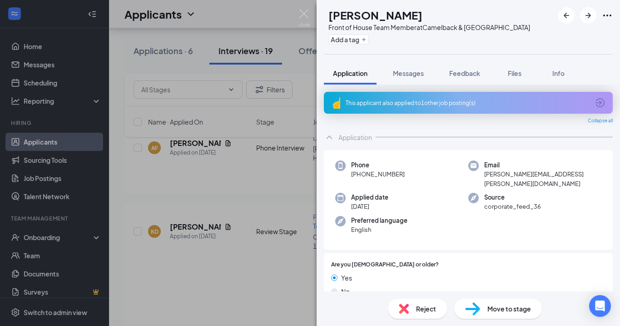
click at [432, 310] on span "Reject" at bounding box center [426, 309] width 20 height 10
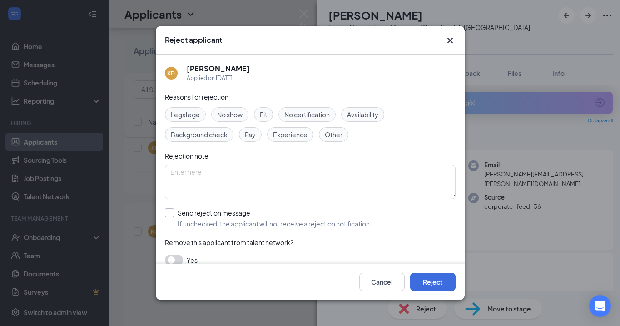
click at [168, 215] on div at bounding box center [169, 212] width 9 height 9
click at [168, 215] on input "Send rejection message If unchecked, the applicant will not receive a rejection…" at bounding box center [268, 218] width 207 height 20
checkbox input "true"
click at [435, 277] on button "Reject" at bounding box center [432, 282] width 45 height 18
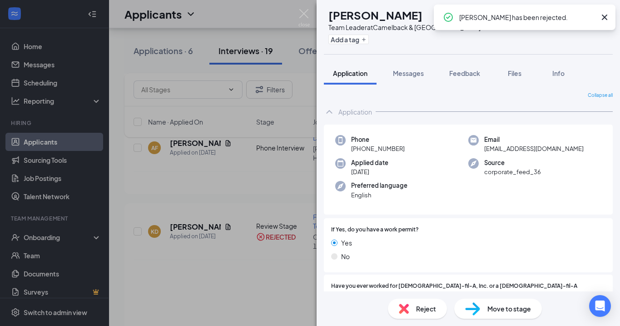
click at [301, 8] on div "DN [PERSON_NAME] Team Leader at [GEOGRAPHIC_DATA] Add a tag Application Message…" at bounding box center [310, 163] width 620 height 326
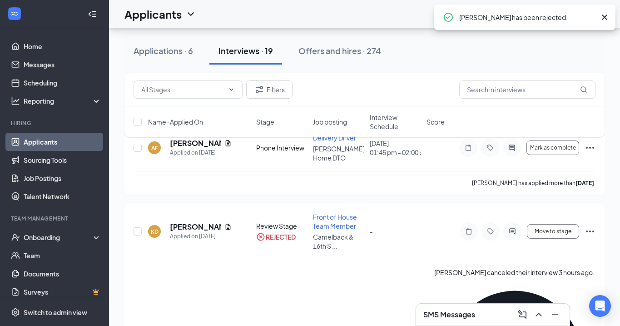
click at [305, 17] on div "Applicants LC" at bounding box center [364, 14] width 511 height 28
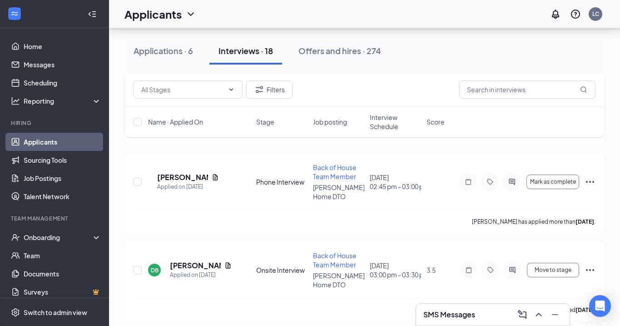
scroll to position [1297, 0]
click at [487, 318] on div "SMS Messages" at bounding box center [493, 314] width 139 height 15
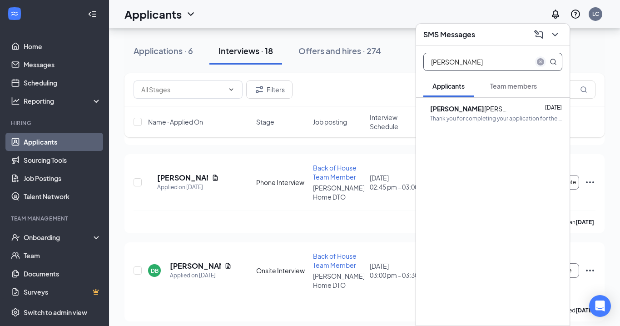
click at [539, 60] on icon "close-circle" at bounding box center [540, 61] width 7 height 7
type input "[PERSON_NAME]"
drag, startPoint x: 477, startPoint y: 60, endPoint x: 496, endPoint y: 111, distance: 55.2
click at [496, 111] on div "[PERSON_NAME] [DATE]" at bounding box center [506, 109] width 114 height 10
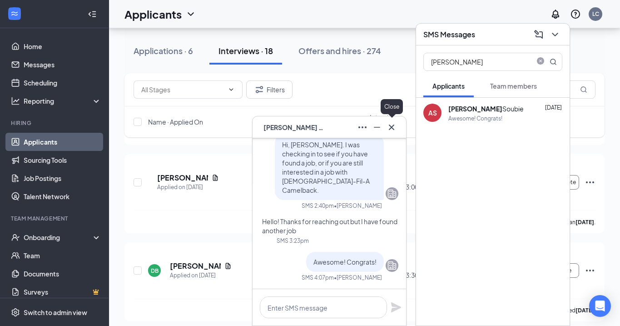
click at [395, 128] on icon "Cross" at bounding box center [391, 127] width 11 height 11
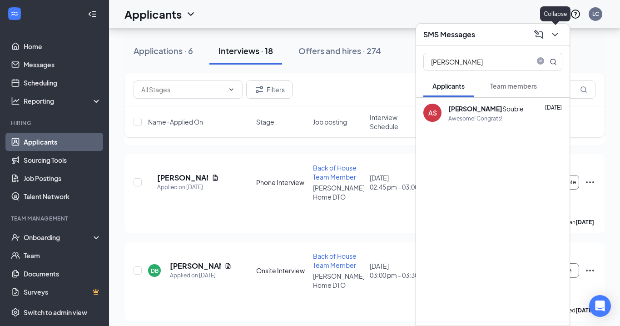
click at [551, 36] on icon "ChevronDown" at bounding box center [555, 34] width 11 height 11
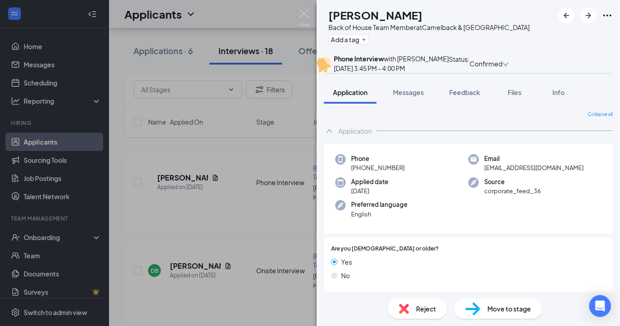
click at [422, 310] on span "Reject" at bounding box center [426, 309] width 20 height 10
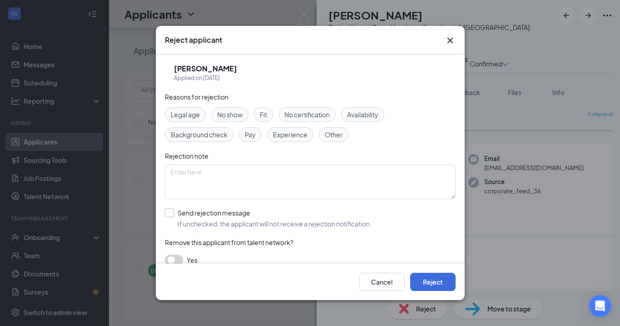
click at [172, 216] on div at bounding box center [169, 212] width 9 height 9
click at [172, 216] on input "Send rejection message If unchecked, the applicant will not receive a rejection…" at bounding box center [268, 218] width 207 height 20
checkbox input "true"
click at [427, 281] on button "Reject" at bounding box center [432, 282] width 45 height 18
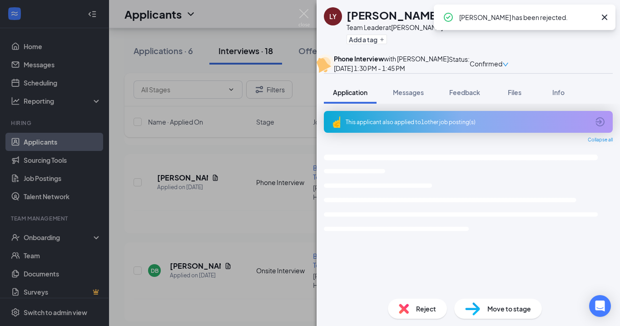
scroll to position [1211, 0]
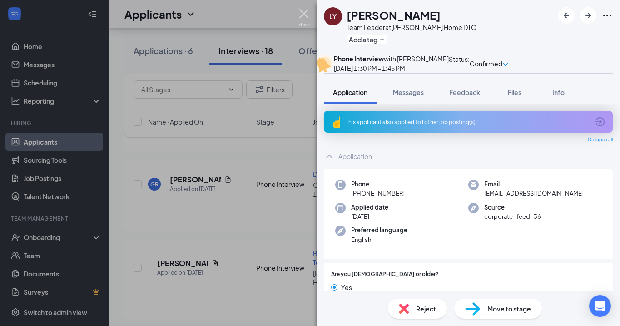
click at [305, 11] on img at bounding box center [304, 18] width 11 height 18
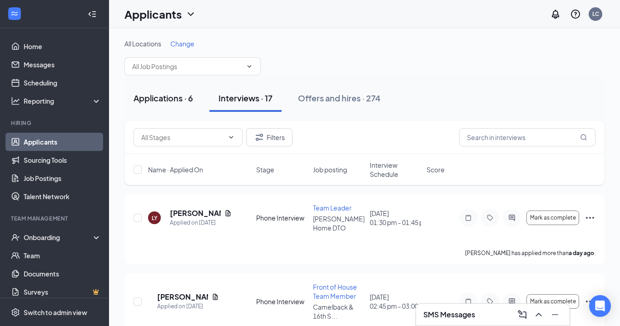
click at [160, 95] on div "Applications · 6" at bounding box center [164, 97] width 60 height 11
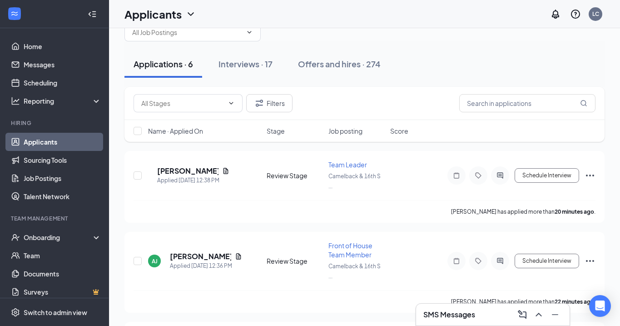
scroll to position [36, 0]
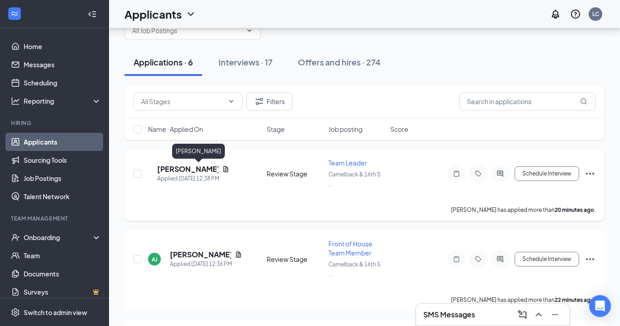
click at [180, 168] on h5 "[PERSON_NAME]" at bounding box center [187, 169] width 61 height 10
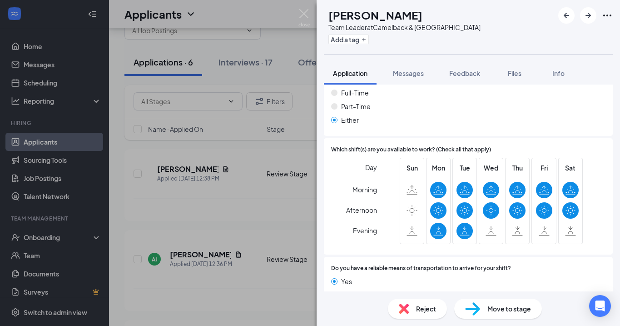
scroll to position [619, 0]
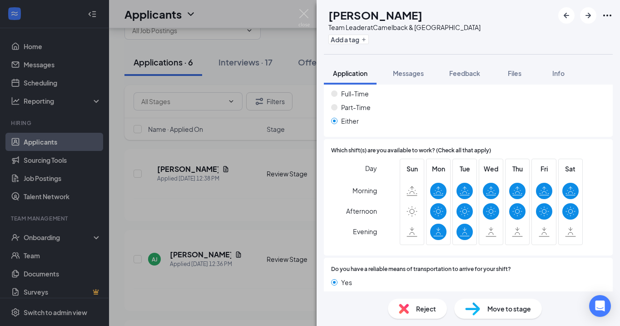
click at [422, 305] on span "Reject" at bounding box center [426, 309] width 20 height 10
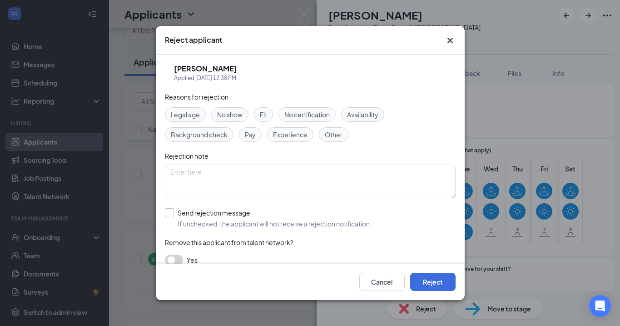
click at [170, 210] on input "Send rejection message If unchecked, the applicant will not receive a rejection…" at bounding box center [268, 218] width 207 height 20
checkbox input "true"
click at [438, 281] on button "Reject" at bounding box center [432, 282] width 45 height 18
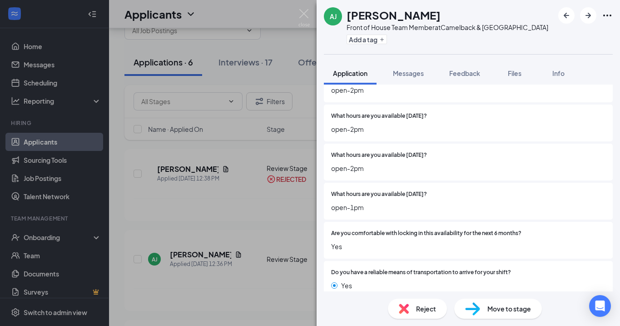
scroll to position [924, 0]
click at [422, 314] on div "Reject" at bounding box center [417, 309] width 59 height 20
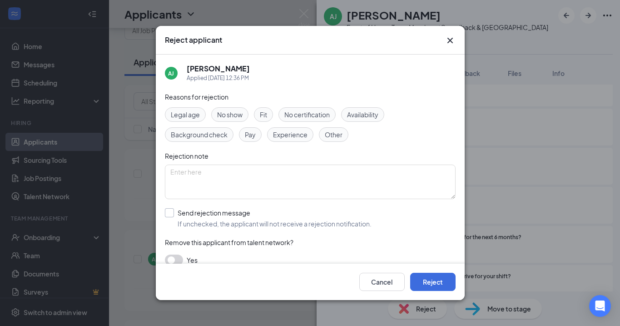
click at [173, 214] on div at bounding box center [169, 212] width 9 height 9
click at [173, 214] on input "Send rejection message If unchecked, the applicant will not receive a rejection…" at bounding box center [268, 218] width 207 height 20
checkbox input "true"
click at [430, 279] on button "Reject" at bounding box center [432, 282] width 45 height 18
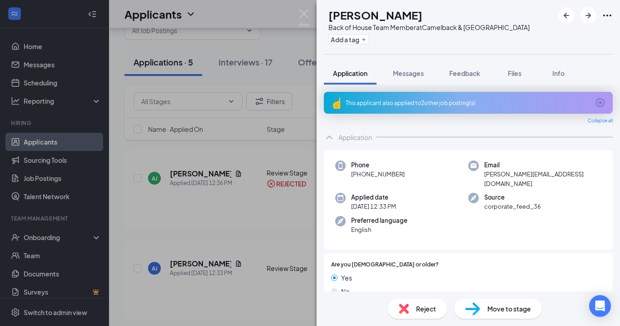
click at [429, 316] on div "Reject" at bounding box center [417, 309] width 59 height 20
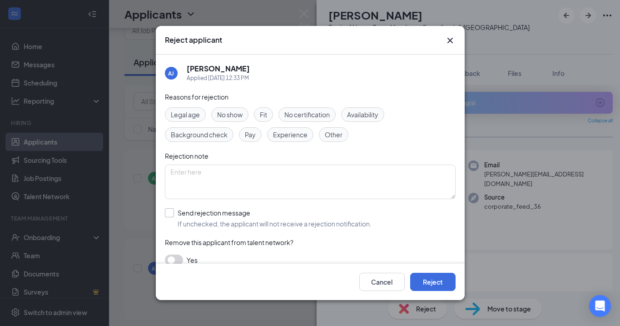
click at [169, 210] on input "Send rejection message If unchecked, the applicant will not receive a rejection…" at bounding box center [268, 218] width 207 height 20
checkbox input "true"
click at [428, 282] on button "Reject" at bounding box center [432, 282] width 45 height 18
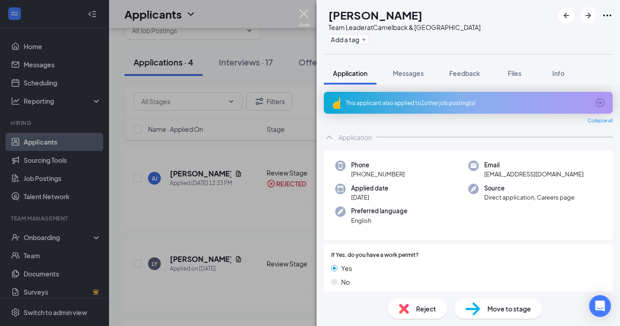
click at [304, 13] on img at bounding box center [304, 18] width 11 height 18
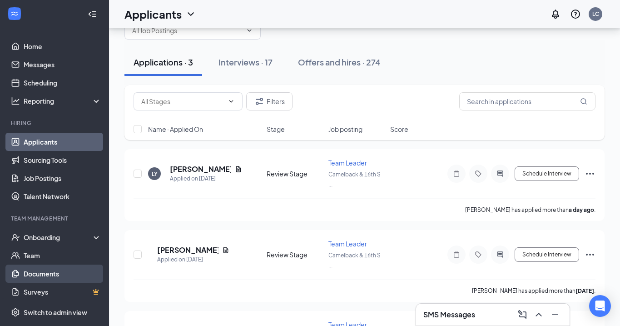
click at [43, 269] on link "Documents" at bounding box center [63, 274] width 78 height 18
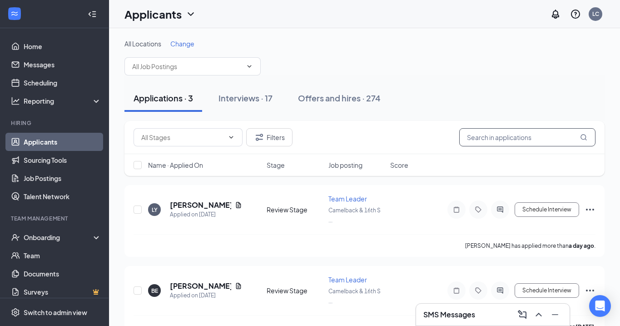
click at [475, 137] on input "text" at bounding box center [527, 137] width 136 height 18
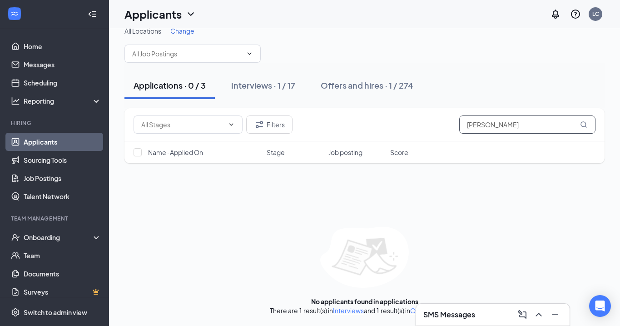
scroll to position [13, 0]
type input "Luis"
click at [346, 312] on link "Interviews" at bounding box center [348, 310] width 31 height 8
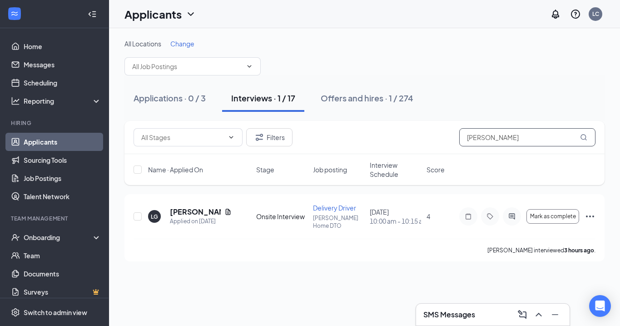
drag, startPoint x: 479, startPoint y: 138, endPoint x: 416, endPoint y: 138, distance: 62.7
click at [416, 138] on div "Filters Luis" at bounding box center [365, 137] width 462 height 18
type input "Luis"
drag, startPoint x: 482, startPoint y: 152, endPoint x: 471, endPoint y: 310, distance: 157.6
click at [471, 310] on h3 "SMS Messages" at bounding box center [450, 315] width 52 height 10
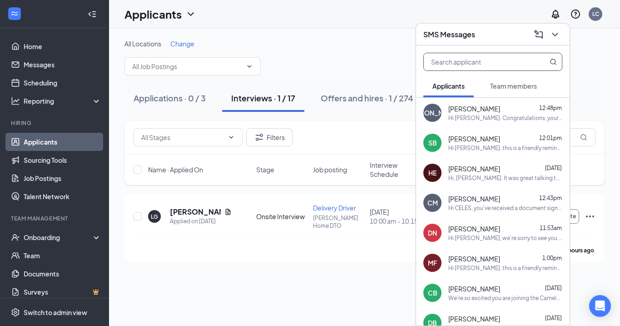
click at [469, 65] on input "text" at bounding box center [478, 61] width 108 height 17
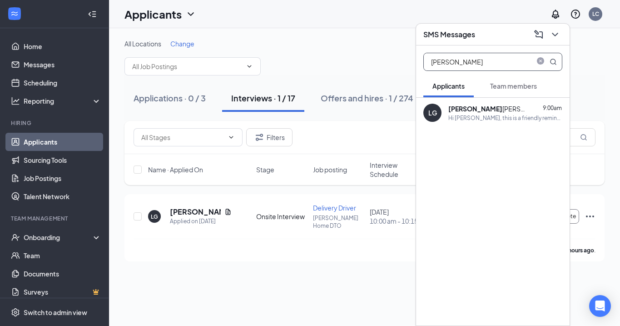
type input "Luis"
drag, startPoint x: 469, startPoint y: 65, endPoint x: 490, endPoint y: 114, distance: 54.1
click at [490, 114] on div "Hi Luis Gonzalez, this is a friendly reminder. Your in-person interview with Ch…" at bounding box center [506, 118] width 114 height 8
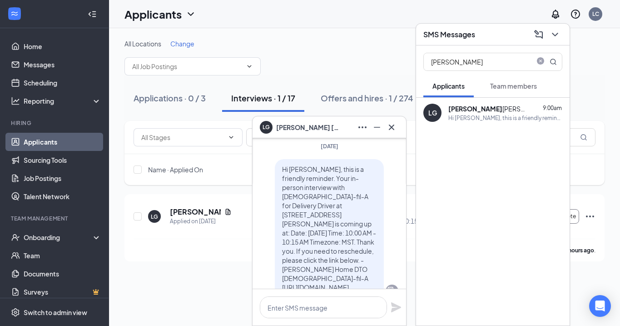
scroll to position [-25, 0]
click at [391, 127] on icon "Cross" at bounding box center [391, 126] width 5 height 5
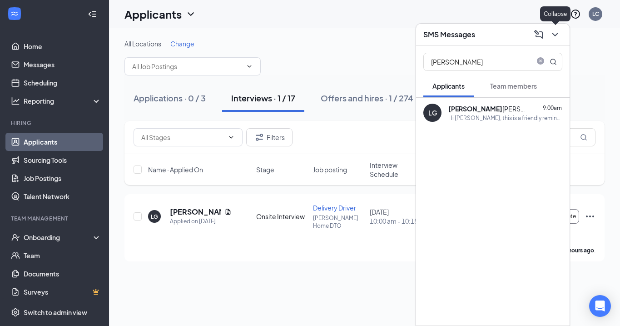
click at [556, 32] on icon "ChevronDown" at bounding box center [555, 34] width 11 height 11
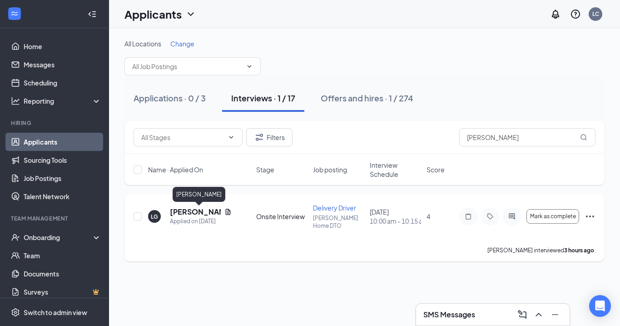
click at [190, 211] on h5 "[PERSON_NAME]" at bounding box center [195, 212] width 51 height 10
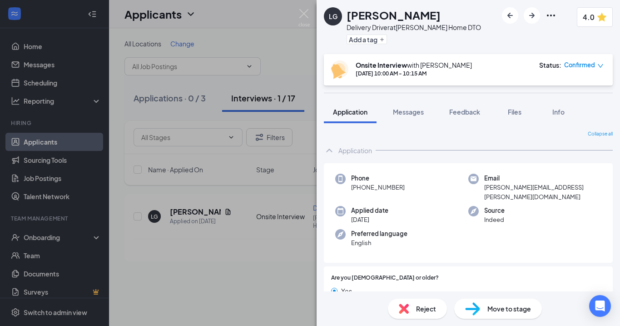
click at [597, 65] on div "Confirmed" at bounding box center [584, 64] width 40 height 9
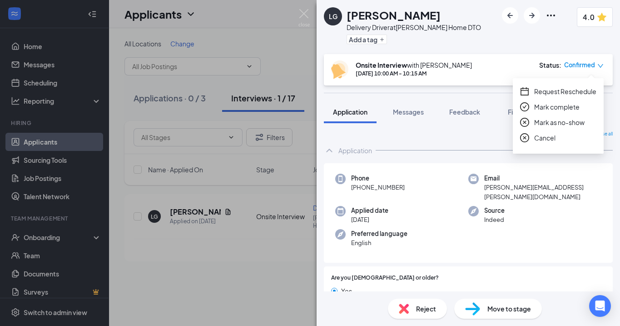
click at [585, 63] on span "Confirmed" at bounding box center [579, 64] width 31 height 9
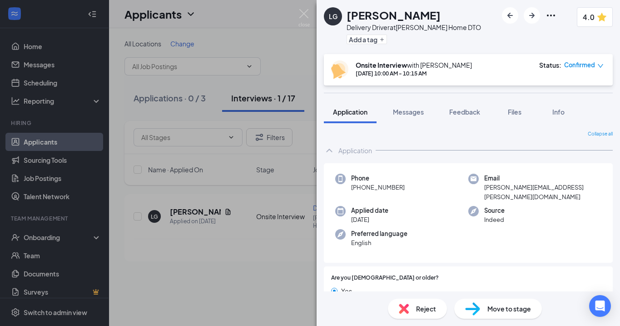
click at [603, 67] on icon "down" at bounding box center [601, 66] width 6 height 6
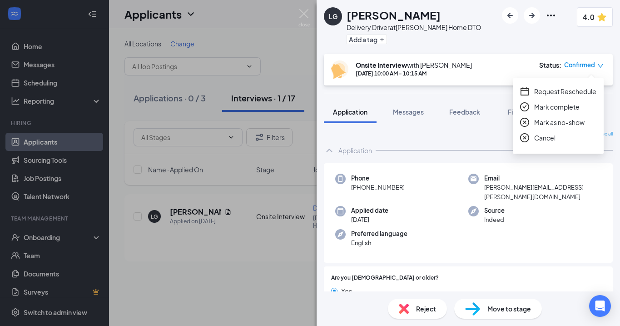
click at [559, 120] on span "Mark as no-show" at bounding box center [559, 122] width 50 height 10
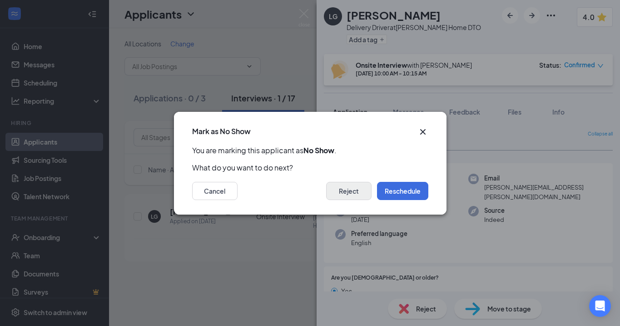
click at [353, 191] on button "Reject" at bounding box center [348, 191] width 45 height 18
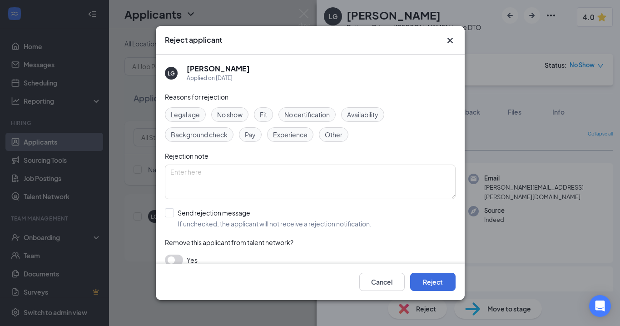
click at [225, 110] on span "No show" at bounding box center [229, 115] width 25 height 10
click at [171, 213] on div at bounding box center [169, 212] width 9 height 9
click at [171, 213] on input "Send rejection message If unchecked, the applicant will not receive a rejection…" at bounding box center [268, 218] width 207 height 20
checkbox input "true"
click at [427, 280] on button "Reject" at bounding box center [432, 282] width 45 height 18
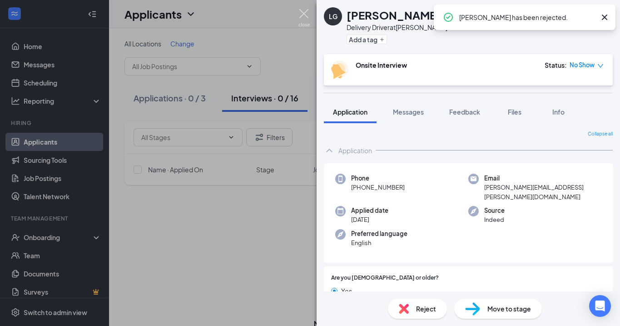
click at [301, 15] on img at bounding box center [304, 18] width 11 height 18
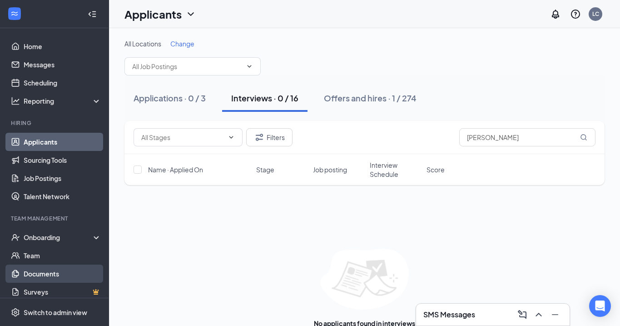
click at [47, 273] on link "Documents" at bounding box center [63, 274] width 78 height 18
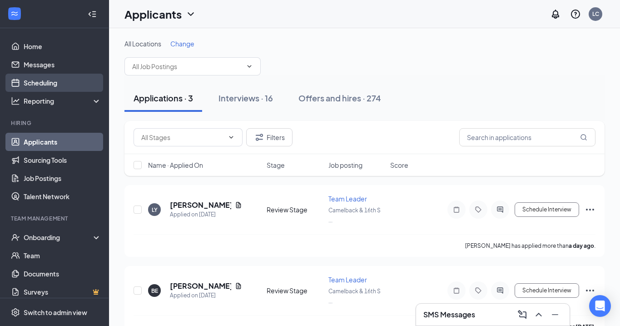
click at [40, 85] on link "Scheduling" at bounding box center [63, 83] width 78 height 18
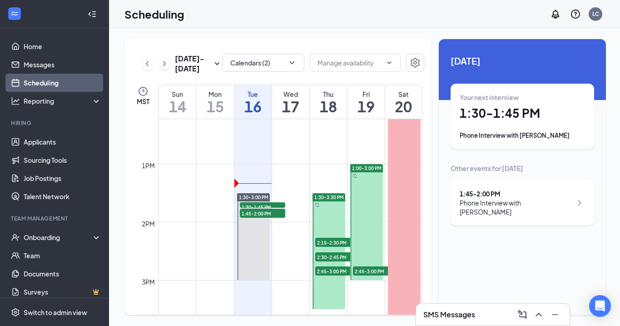
scroll to position [713, 0]
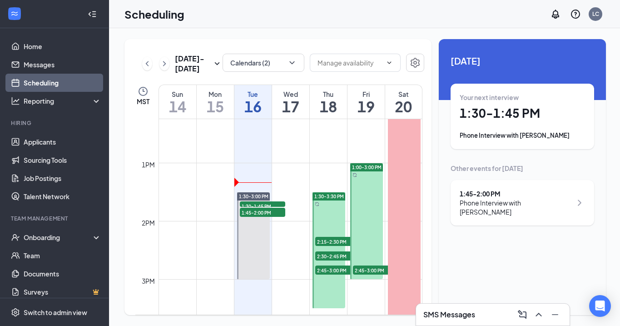
click at [333, 192] on div "1:30-3:30 PM 2:15-2:30 PM 1 2:30-2:45 PM 1 2:45-3:00 PM 1" at bounding box center [328, 250] width 35 height 116
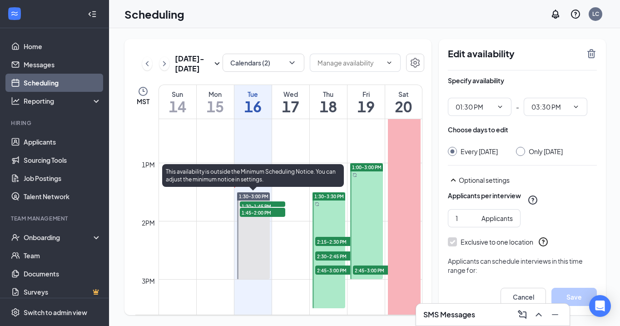
click at [275, 203] on span "1:30-1:45 PM" at bounding box center [262, 205] width 45 height 9
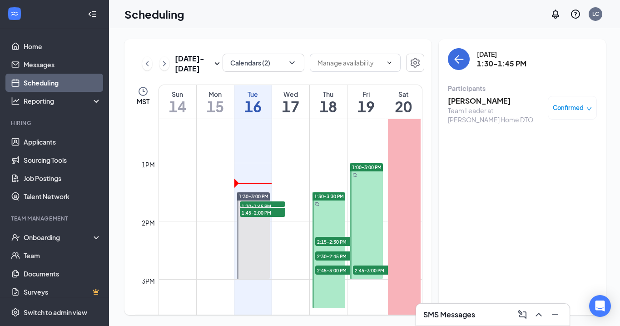
click at [464, 96] on h3 "[PERSON_NAME]" at bounding box center [495, 101] width 95 height 10
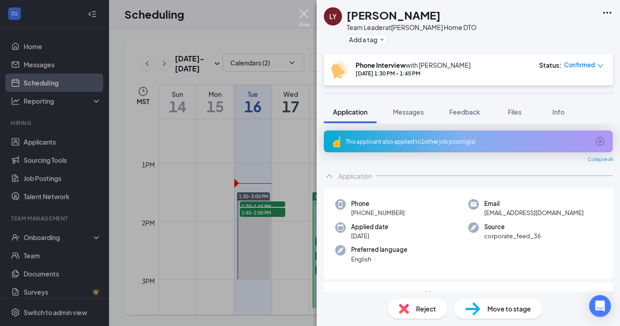
click at [303, 15] on img at bounding box center [304, 18] width 11 height 18
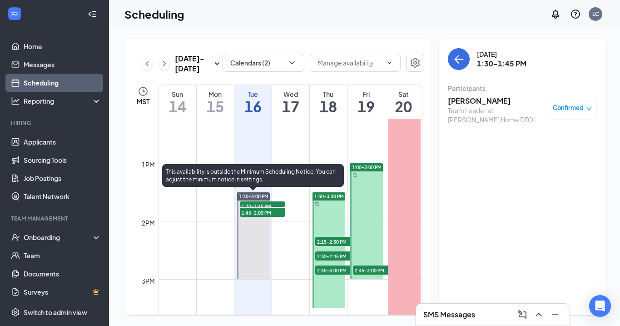
click at [250, 211] on span "1:45-2:00 PM" at bounding box center [262, 212] width 45 height 9
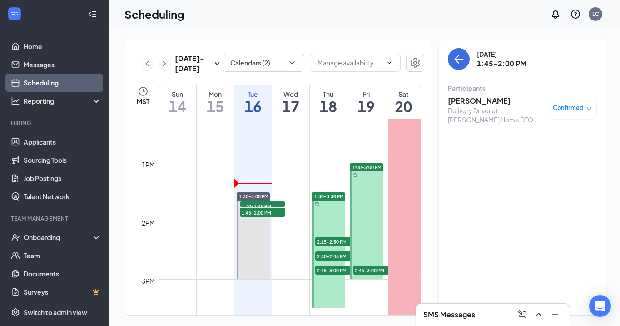
click at [328, 242] on span "2:15-2:30 PM" at bounding box center [337, 241] width 45 height 9
click at [331, 257] on span "2:30-2:45 PM" at bounding box center [337, 255] width 45 height 9
click at [333, 270] on span "2:45-3:00 PM" at bounding box center [337, 269] width 45 height 9
click at [372, 270] on span "2:45-3:00 PM" at bounding box center [375, 269] width 45 height 9
click at [472, 100] on h3 "[PERSON_NAME]" at bounding box center [495, 101] width 95 height 10
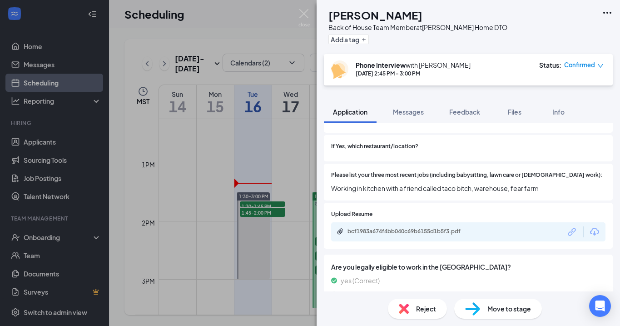
scroll to position [216, 0]
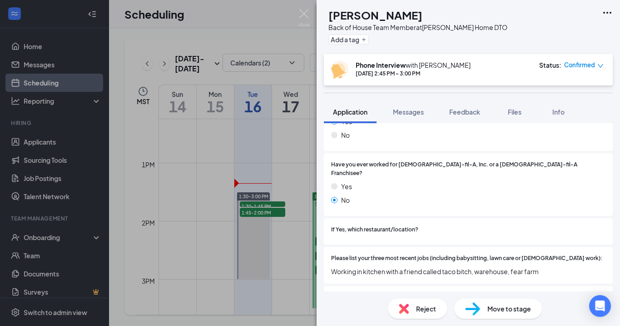
click at [423, 308] on span "Reject" at bounding box center [426, 309] width 20 height 10
checkbox input "true"
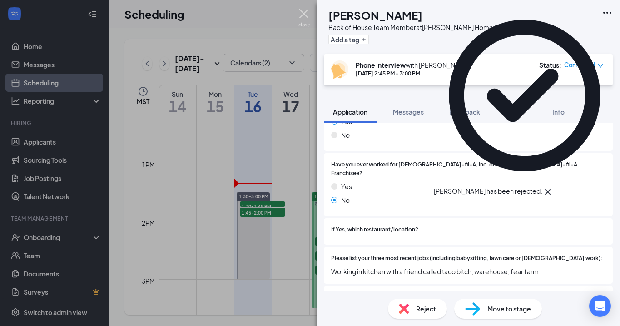
click at [306, 10] on img at bounding box center [304, 18] width 11 height 18
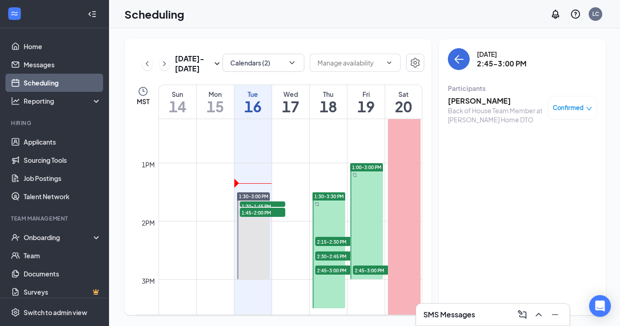
click at [329, 270] on span "2:45-3:00 PM" at bounding box center [337, 269] width 45 height 9
click at [469, 99] on h3 "[PERSON_NAME]" at bounding box center [495, 101] width 95 height 10
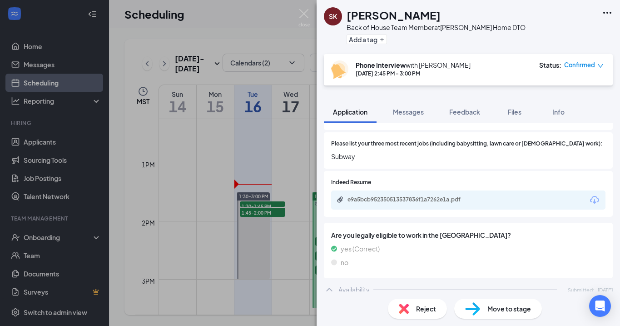
scroll to position [345, 0]
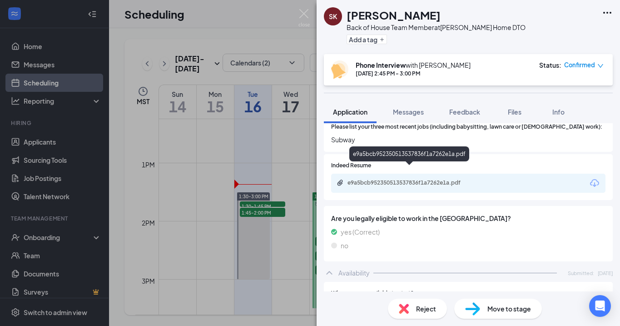
click at [405, 179] on div "e9a5bcb952350513537836f1a7262e1a.pdf" at bounding box center [411, 182] width 127 height 7
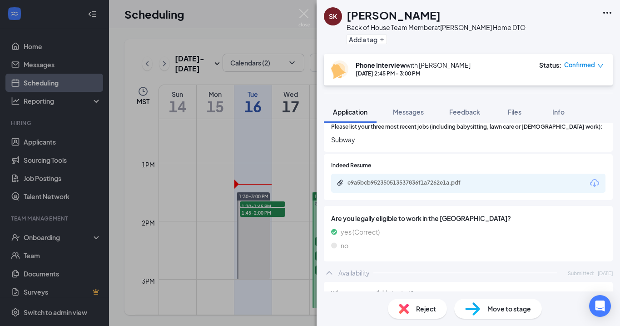
click at [417, 310] on span "Reject" at bounding box center [426, 309] width 20 height 10
checkbox input "true"
click at [423, 305] on span "Reject" at bounding box center [426, 309] width 20 height 10
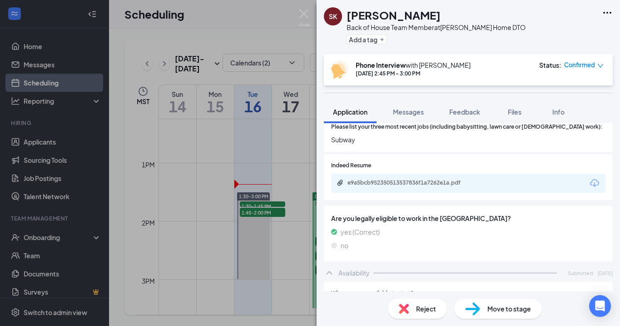
checkbox input "true"
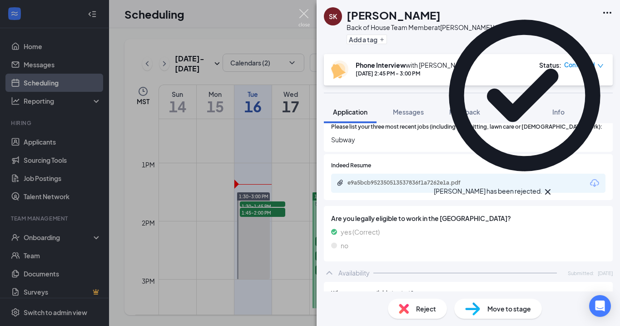
click at [305, 12] on img at bounding box center [304, 18] width 11 height 18
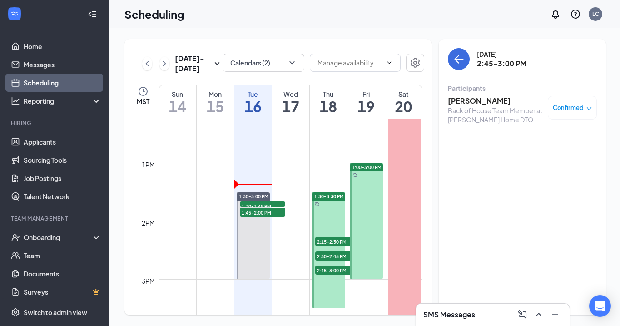
click at [326, 240] on span "2:15-2:30 PM" at bounding box center [337, 241] width 45 height 9
click at [459, 100] on h3 "[PERSON_NAME]" at bounding box center [495, 101] width 95 height 10
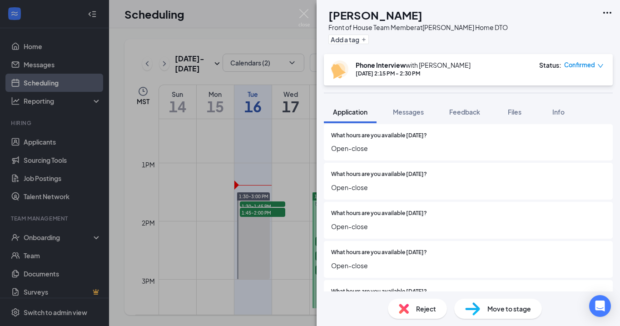
scroll to position [790, 0]
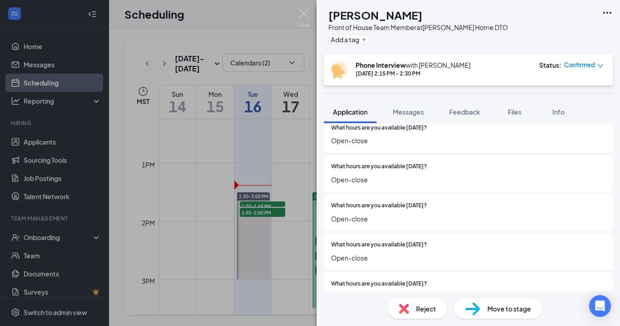
click at [424, 310] on span "Reject" at bounding box center [426, 309] width 20 height 10
checkbox input "true"
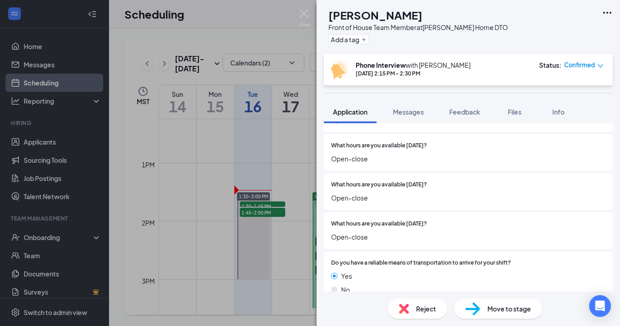
click at [411, 311] on div "Reject" at bounding box center [417, 309] width 59 height 20
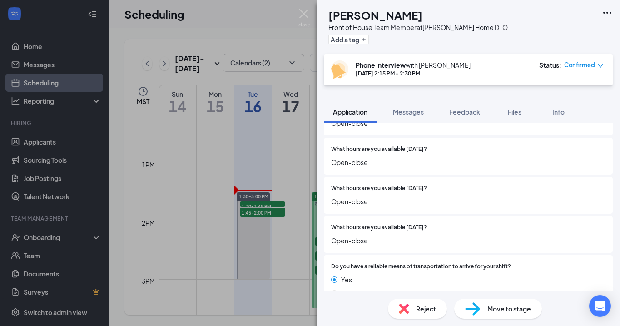
checkbox input "true"
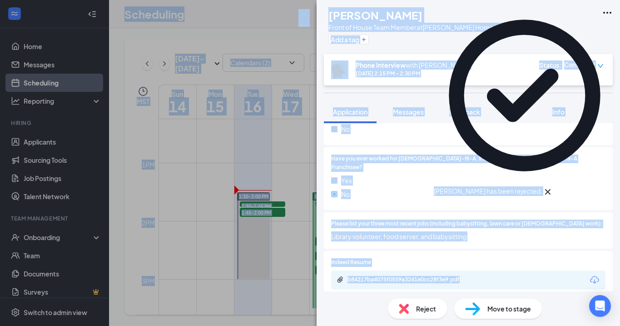
scroll to position [0, 0]
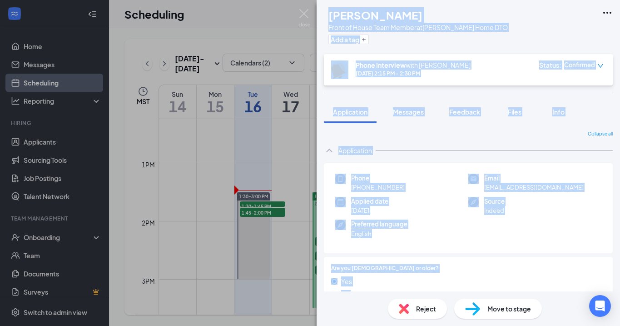
drag, startPoint x: 394, startPoint y: 153, endPoint x: 315, endPoint y: 19, distance: 155.7
click at [315, 19] on div "KD Kennedy Dana Front of House Team Member at Bethany Home DTO Add a tag Phone …" at bounding box center [310, 163] width 620 height 326
click at [307, 14] on img at bounding box center [304, 18] width 11 height 18
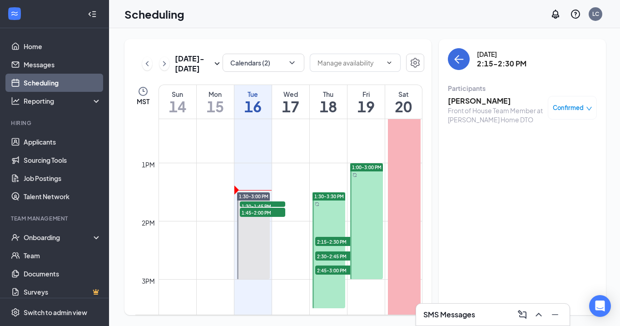
click at [288, 24] on div "Scheduling LC" at bounding box center [364, 14] width 511 height 28
click at [464, 100] on h3 "[PERSON_NAME]" at bounding box center [495, 101] width 95 height 10
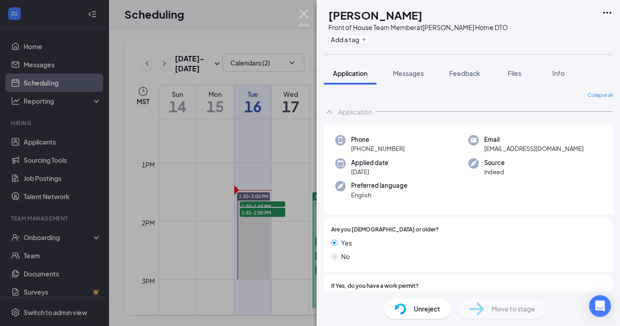
click at [309, 9] on img at bounding box center [304, 18] width 11 height 18
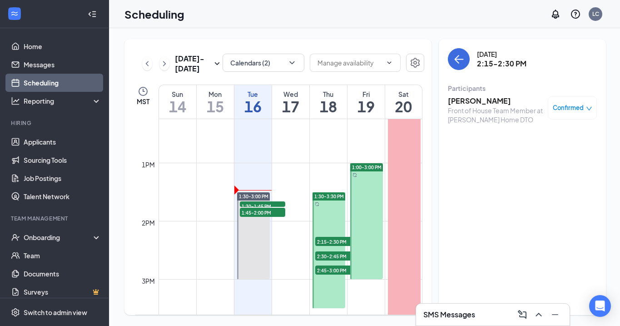
click at [325, 253] on span "2:30-2:45 PM" at bounding box center [337, 255] width 45 height 9
click at [337, 45] on div "Sep 14 - Sep 20 Calendars (2) MST Sun 14 Mon 15 Tue 16 Wed 17 Thu 18 Fri 19 Sat…" at bounding box center [278, 177] width 307 height 276
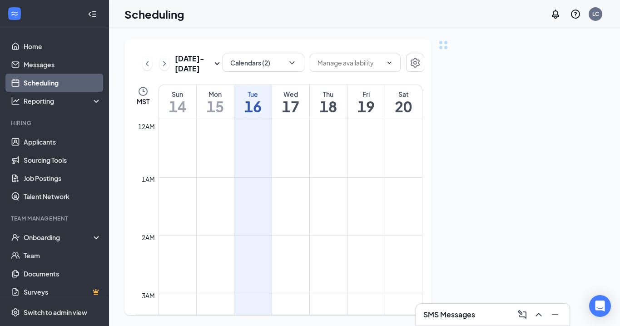
scroll to position [447, 0]
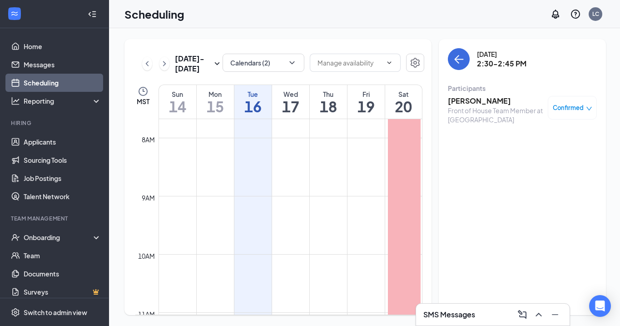
click at [297, 121] on td at bounding box center [291, 116] width 264 height 15
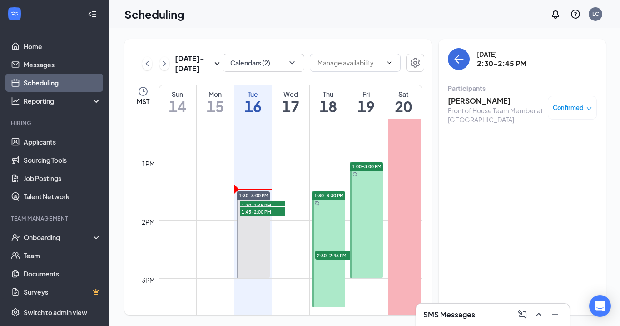
scroll to position [719, 0]
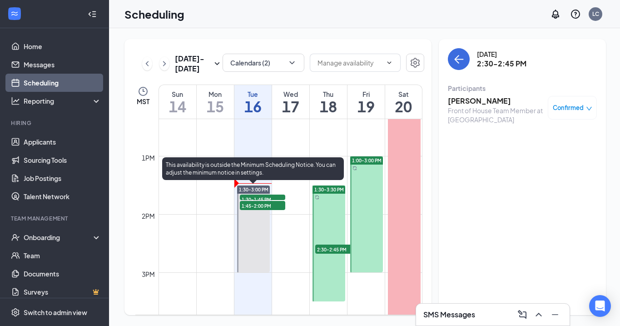
drag, startPoint x: 315, startPoint y: 237, endPoint x: 272, endPoint y: 206, distance: 53.5
click at [272, 206] on tr "1:30-3:00 PM 1:30-1:45 PM 1 1:45-2:00 PM 1 1:30-3:30 PM 2:30-2:45 PM 1 1:00-3:0…" at bounding box center [278, 98] width 287 height 1396
click at [245, 203] on span "1:45-2:00 PM" at bounding box center [262, 205] width 45 height 9
click at [257, 202] on span "1:45-2:00 PM" at bounding box center [262, 205] width 45 height 9
click at [260, 198] on span "1:30-1:45 PM" at bounding box center [262, 199] width 45 height 9
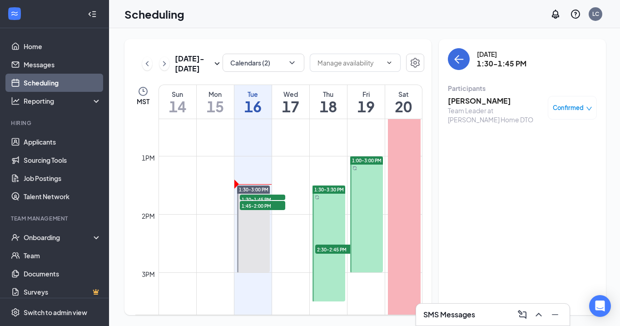
click at [469, 100] on h3 "[PERSON_NAME]" at bounding box center [495, 101] width 95 height 10
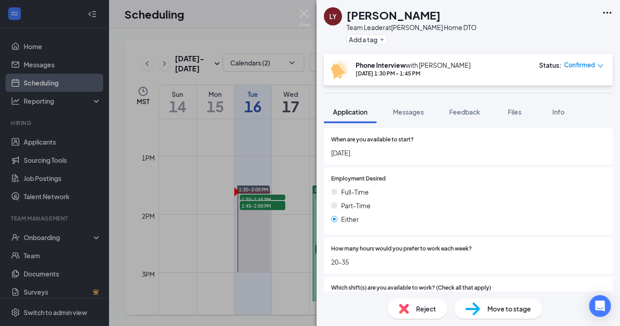
scroll to position [568, 0]
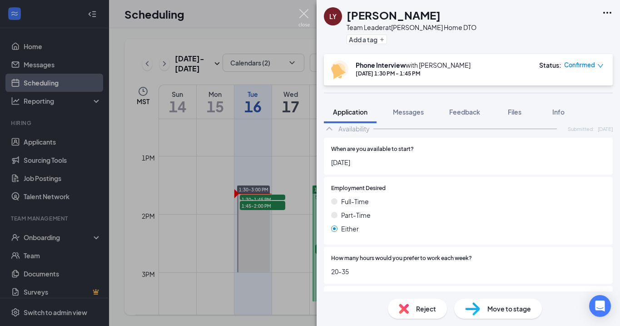
click at [303, 15] on img at bounding box center [304, 18] width 11 height 18
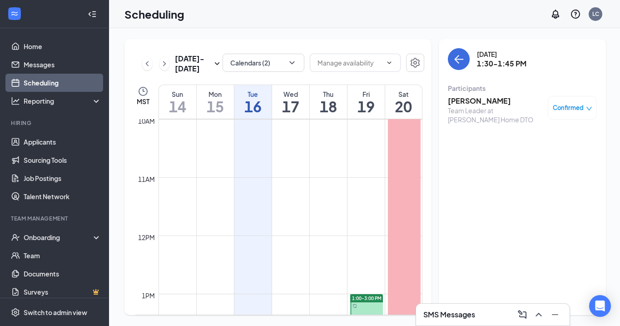
scroll to position [581, 0]
drag, startPoint x: 36, startPoint y: 123, endPoint x: 0, endPoint y: 86, distance: 52.1
click at [33, 121] on div "Hiring" at bounding box center [55, 123] width 89 height 8
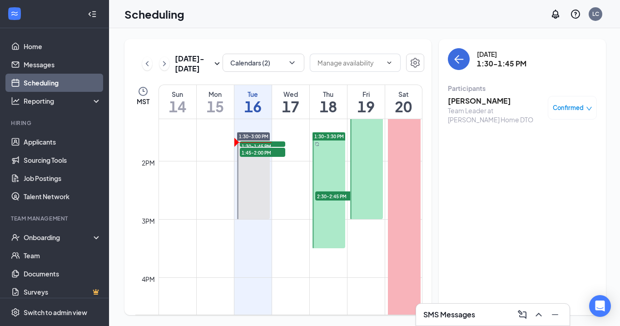
scroll to position [770, 0]
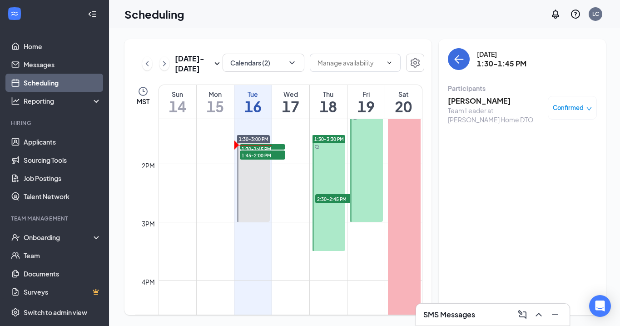
click at [470, 102] on h3 "[PERSON_NAME]" at bounding box center [495, 101] width 95 height 10
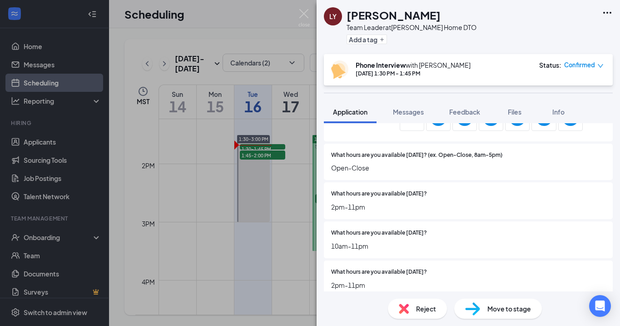
scroll to position [828, 0]
click at [305, 14] on img at bounding box center [304, 18] width 11 height 18
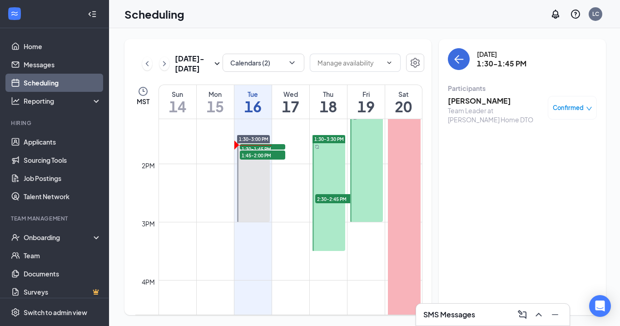
click at [485, 311] on div "SMS Messages" at bounding box center [493, 314] width 139 height 15
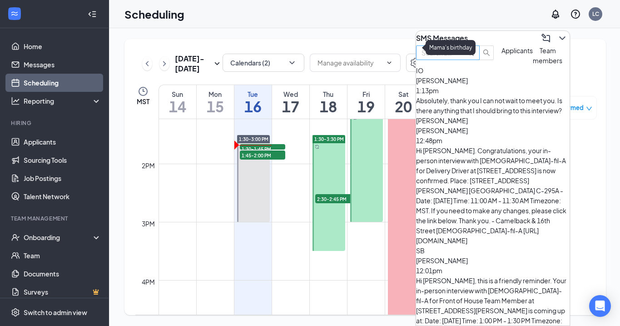
click at [454, 58] on input "text" at bounding box center [438, 53] width 33 height 10
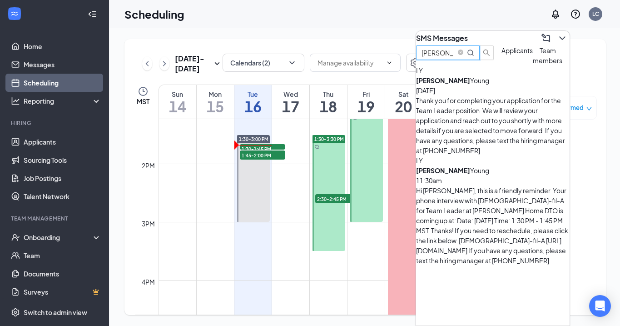
type input "Landon"
drag, startPoint x: 473, startPoint y: 66, endPoint x: 479, endPoint y: 120, distance: 54.4
click at [479, 120] on div "Thank you for completing your application for the Team Leader position. We will…" at bounding box center [493, 125] width 154 height 60
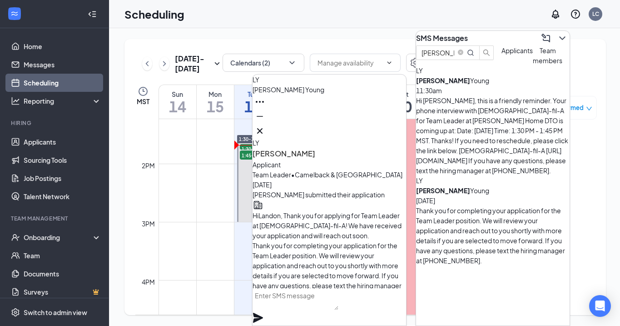
scroll to position [-116, 0]
click at [265, 127] on icon "Cross" at bounding box center [260, 130] width 11 height 11
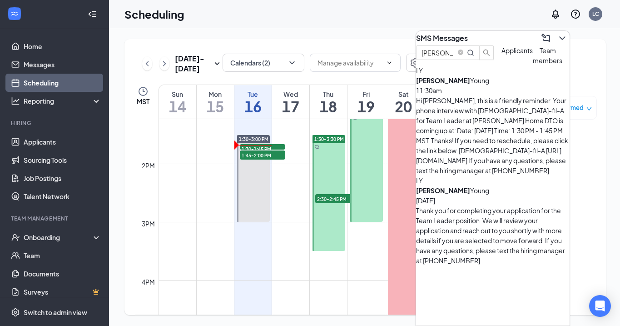
click at [465, 205] on div "Thank you for completing your application for the Team Leader position. We will…" at bounding box center [493, 235] width 154 height 60
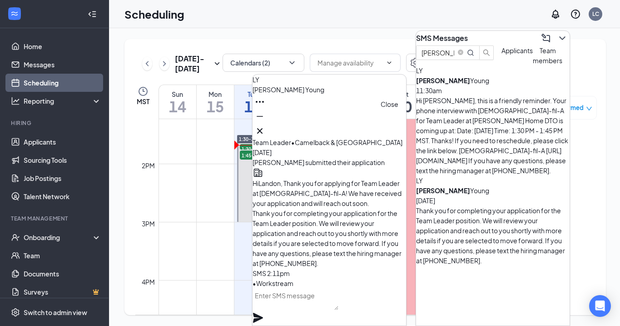
click at [265, 127] on icon "Cross" at bounding box center [260, 130] width 11 height 11
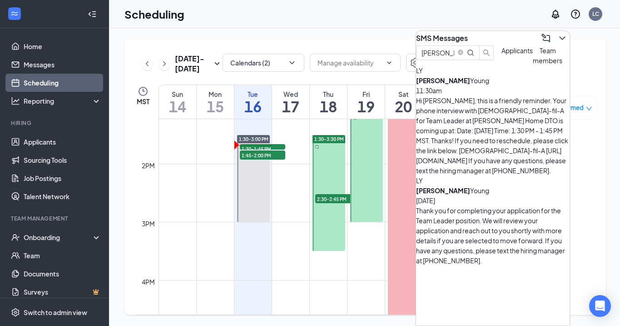
click at [493, 115] on div "Hi Landon, this is a friendly reminder. Your phone interview with Chick-fil-A f…" at bounding box center [493, 135] width 154 height 80
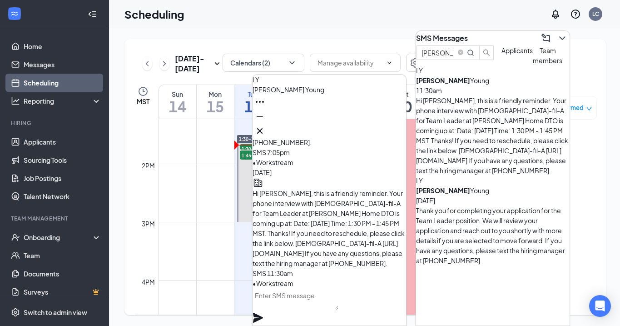
click at [278, 303] on textarea at bounding box center [296, 299] width 86 height 22
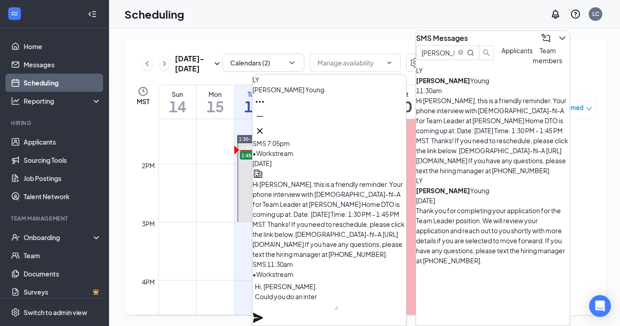
scroll to position [0, 0]
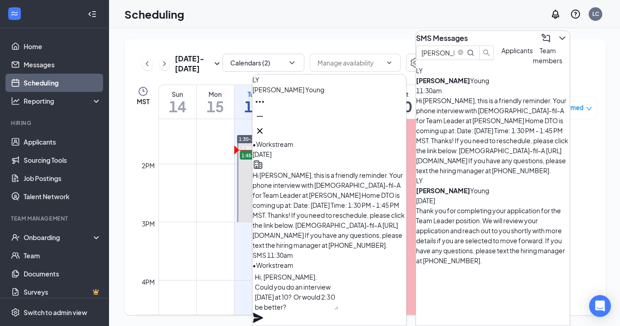
type textarea "Hi, Landon. Could you do an interview tomorrow at 10? Or would 2:30 be better?"
click at [264, 312] on icon "Plane" at bounding box center [258, 317] width 11 height 11
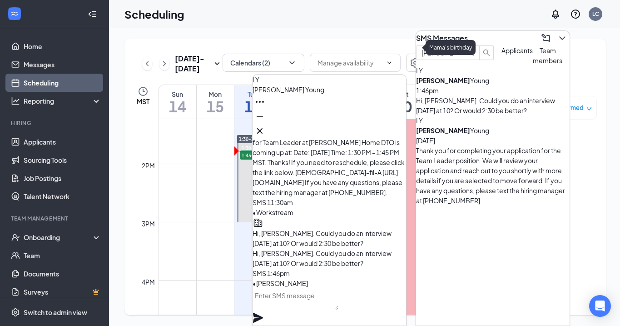
click at [265, 128] on icon "Cross" at bounding box center [260, 130] width 11 height 11
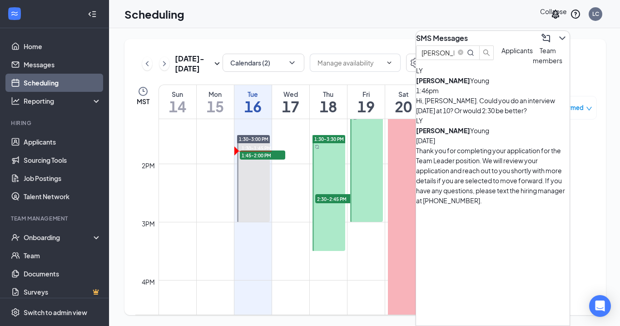
click at [555, 31] on button at bounding box center [562, 38] width 15 height 15
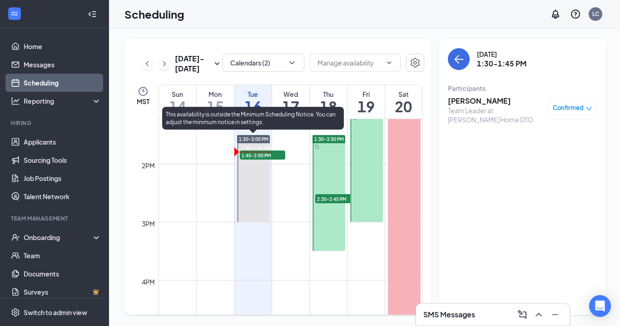
click at [255, 158] on span "1:45-2:00 PM" at bounding box center [262, 154] width 45 height 9
click at [254, 156] on span "1:45-2:00 PM" at bounding box center [262, 154] width 45 height 9
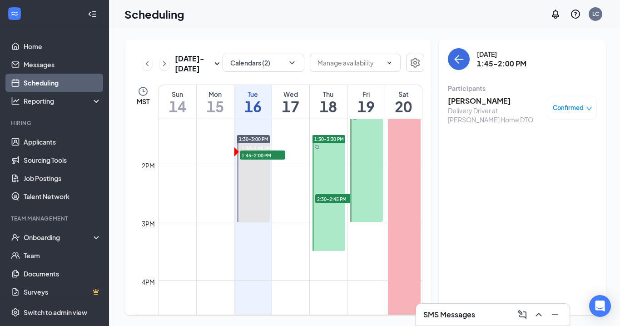
click at [477, 100] on h3 "[PERSON_NAME]" at bounding box center [495, 101] width 95 height 10
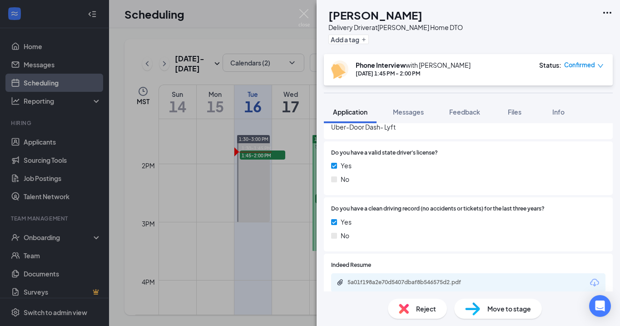
scroll to position [317, 0]
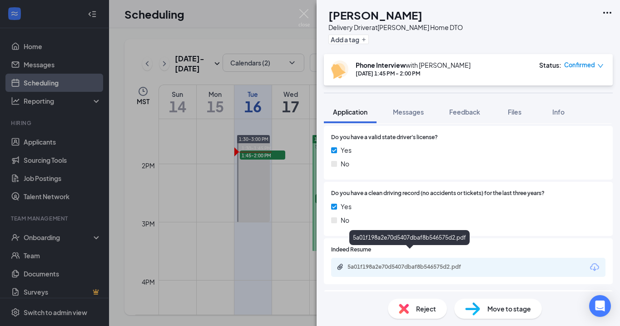
click at [447, 263] on div "5a01f198a2e70d5407dbaf8b546575d2.pdf" at bounding box center [411, 266] width 127 height 7
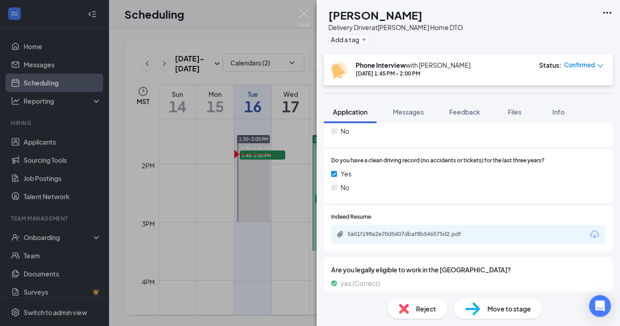
scroll to position [356, 0]
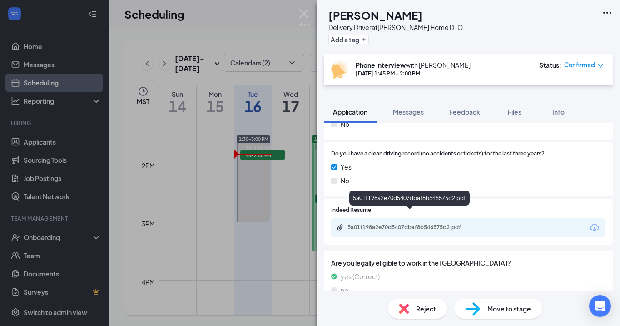
click at [404, 224] on div "5a01f198a2e70d5407dbaf8b546575d2.pdf" at bounding box center [411, 227] width 127 height 7
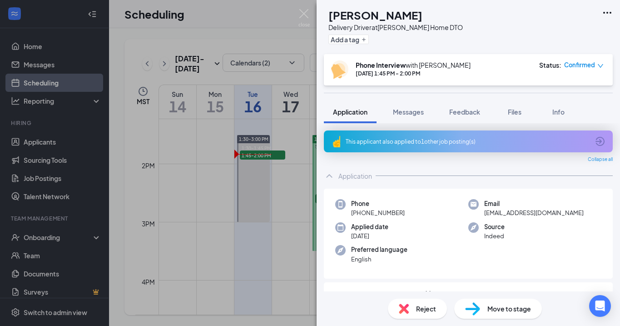
scroll to position [0, 0]
click at [459, 111] on span "Feedback" at bounding box center [464, 112] width 31 height 8
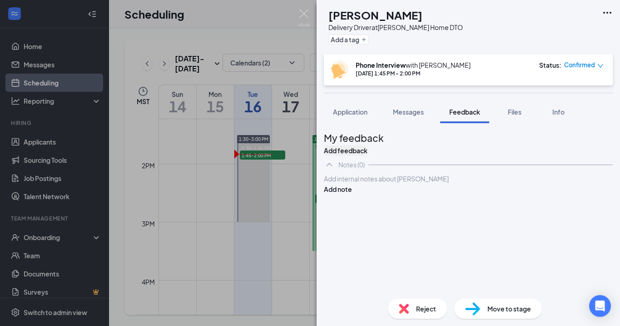
click at [368, 145] on button "Add feedback" at bounding box center [346, 150] width 44 height 10
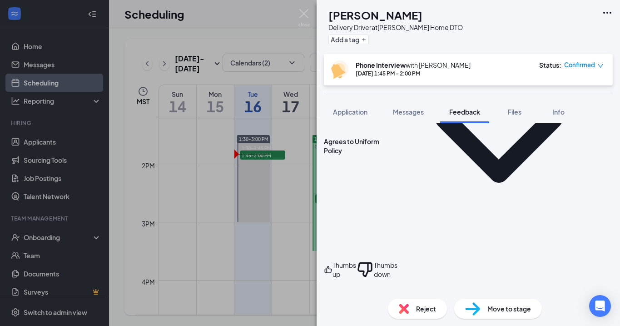
scroll to position [217, 0]
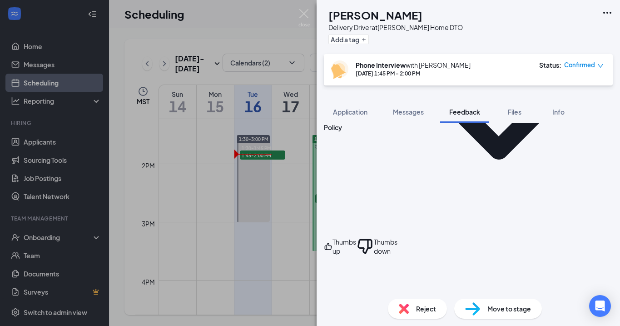
scroll to position [263, 0]
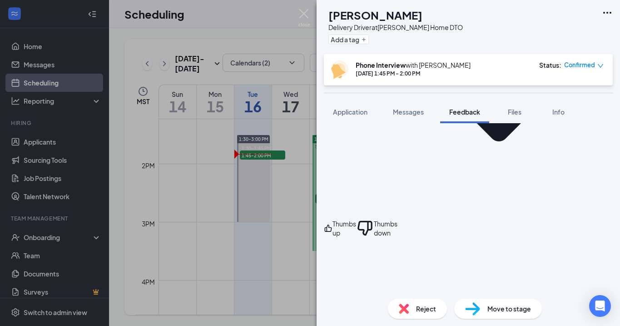
type textarea "40"
drag, startPoint x: 376, startPoint y: 191, endPoint x: 321, endPoint y: 191, distance: 55.0
click at [321, 191] on div "Bethany- Team Member Interview (On-site) Cancel Add Overall score Are you willi…" at bounding box center [469, 207] width 304 height 168
type textarea "2pm-close"
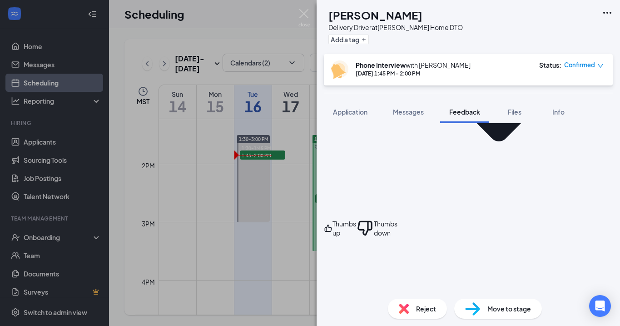
paste textarea "2pm-close"
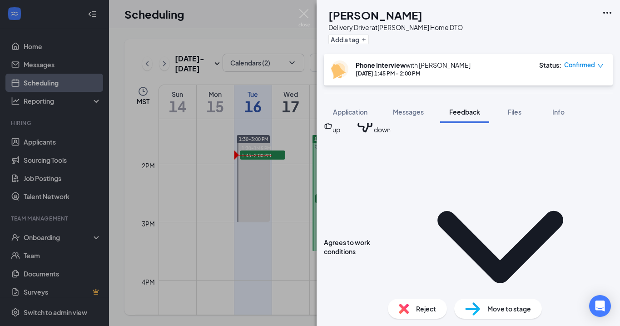
scroll to position [370, 0]
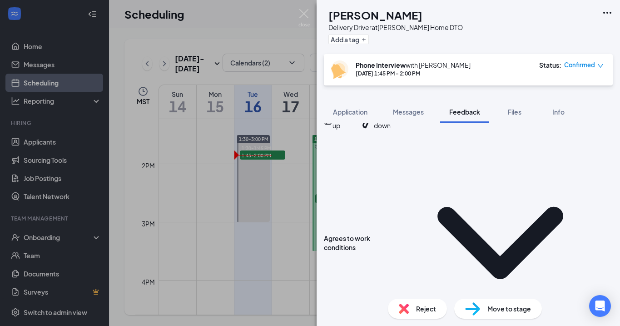
type textarea "2pm-close"
paste textarea "2pm-close"
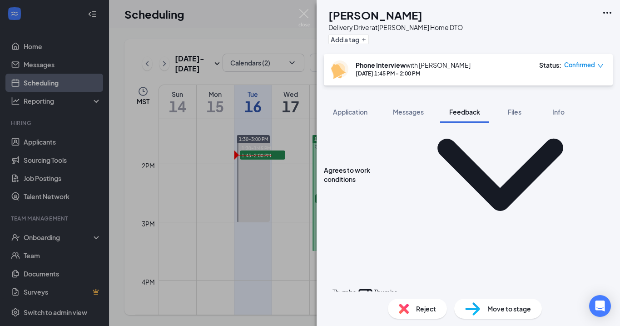
scroll to position [468, 0]
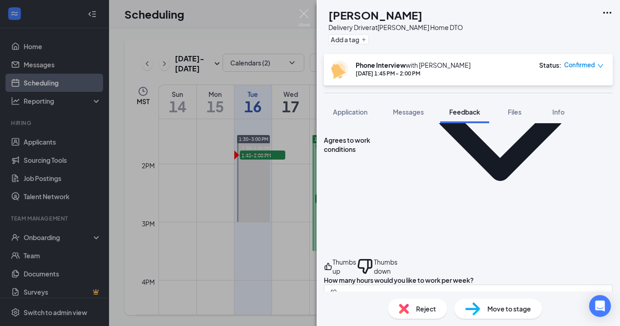
type textarea "2pm-close"
paste textarea "2pm-close"
type textarea "2pm-close"
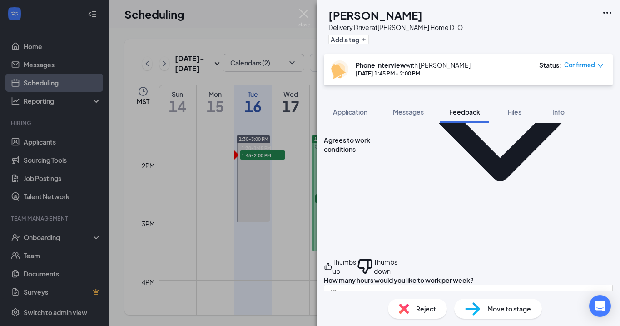
paste textarea "2pm-close"
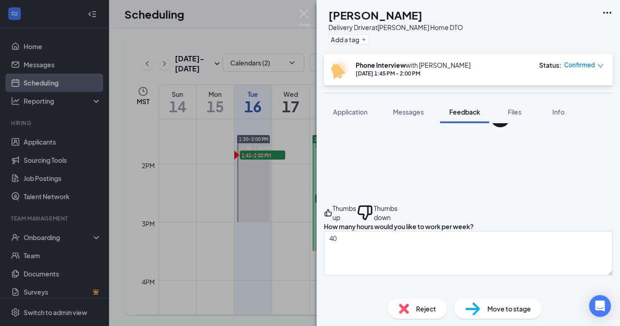
scroll to position [547, 0]
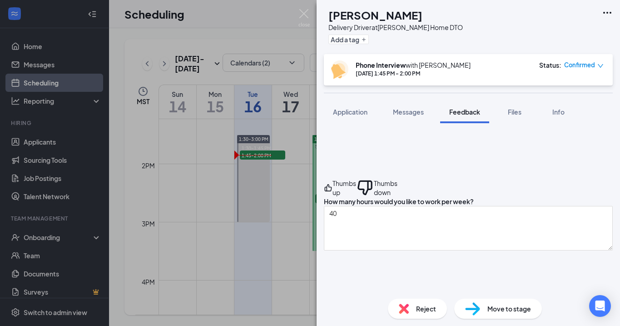
type textarea "2pm-close"
paste textarea "2pm-close"
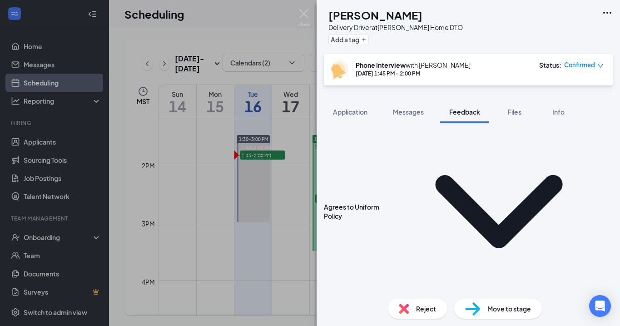
scroll to position [140, 0]
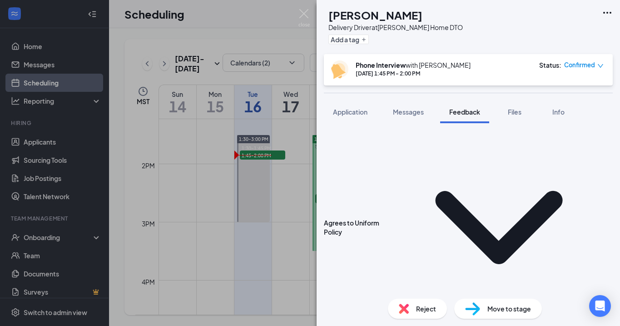
type textarea "4pm-close"
click at [413, 163] on icon "ChevronDown" at bounding box center [499, 227] width 228 height 228
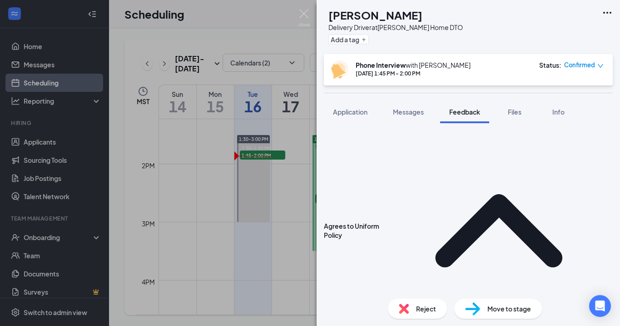
scroll to position [138, 0]
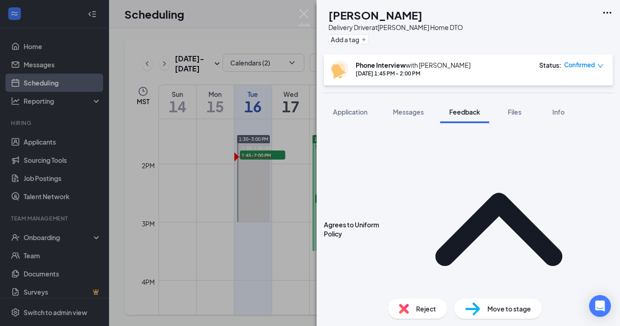
click at [333, 115] on icon "ThumbsUp" at bounding box center [328, 106] width 9 height 18
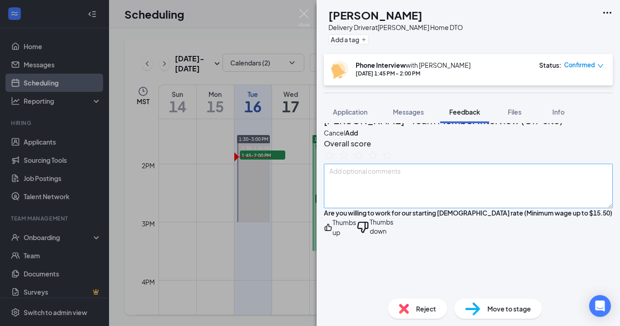
scroll to position [0, 0]
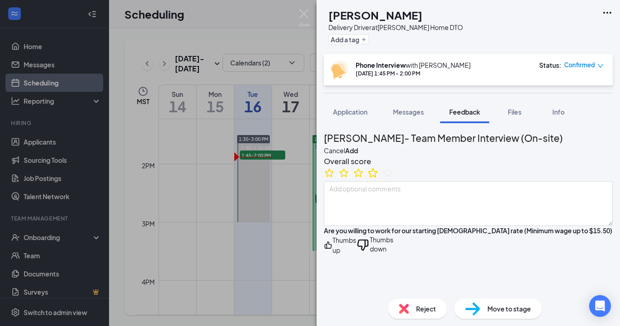
click at [379, 179] on icon "StarBorder" at bounding box center [373, 173] width 12 height 12
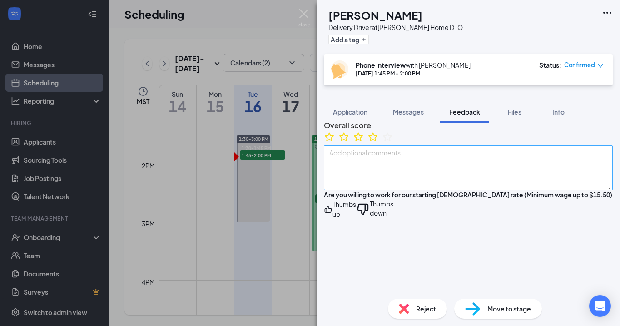
scroll to position [40, 0]
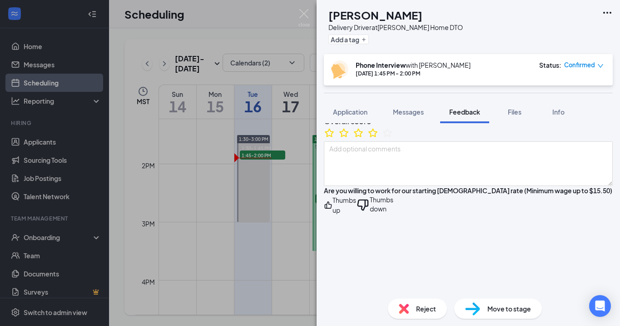
click at [498, 309] on span "Move to stage" at bounding box center [510, 309] width 44 height 10
type input "Onsite Interview"
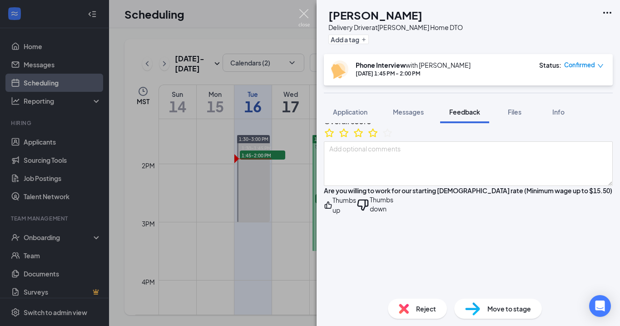
click at [300, 19] on img at bounding box center [304, 18] width 11 height 18
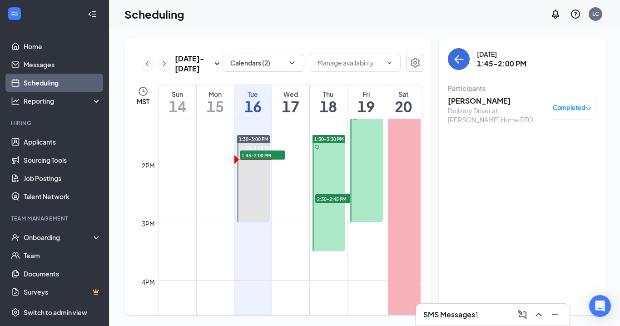
click at [470, 314] on h3 "SMS Messages" at bounding box center [450, 315] width 52 height 10
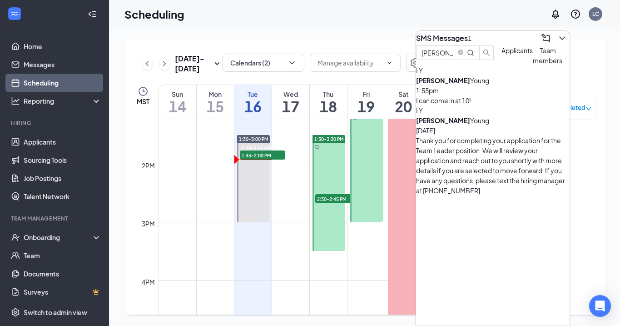
click at [512, 95] on div "Landon Young 1:55pm" at bounding box center [493, 85] width 154 height 20
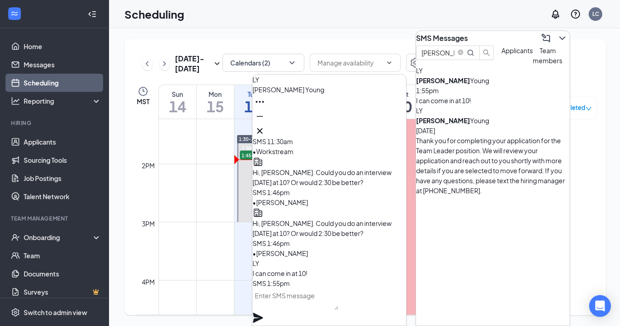
click at [313, 307] on textarea at bounding box center [296, 299] width 86 height 22
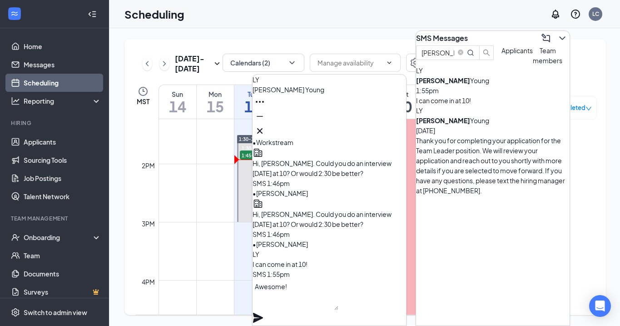
type textarea "Awesome!"
click at [389, 300] on div "Awesome!" at bounding box center [330, 302] width 154 height 46
click at [263, 313] on icon "Plane" at bounding box center [258, 318] width 10 height 10
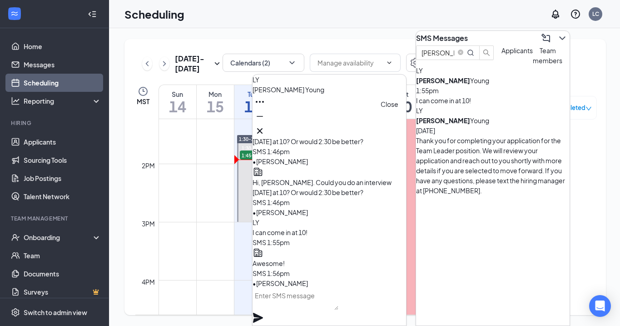
click at [265, 125] on icon "Cross" at bounding box center [260, 130] width 11 height 11
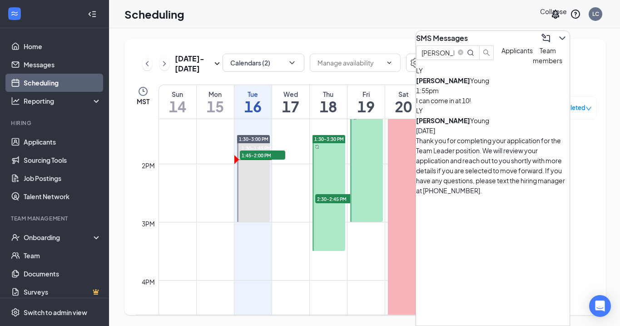
click at [557, 33] on icon "ChevronDown" at bounding box center [562, 38] width 11 height 11
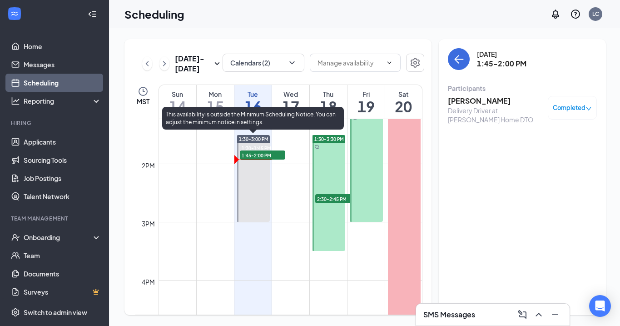
click at [271, 145] on span "1:30-1:45 PM" at bounding box center [255, 148] width 31 height 8
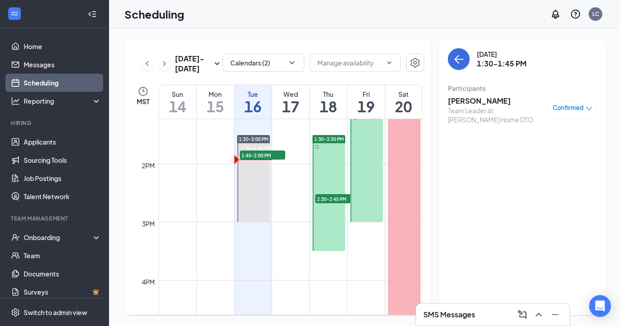
click at [466, 99] on h3 "[PERSON_NAME]" at bounding box center [495, 101] width 95 height 10
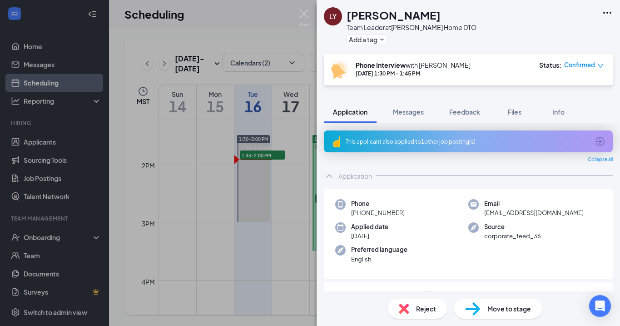
click at [502, 305] on span "Move to stage" at bounding box center [510, 309] width 44 height 10
type input "Onsite Interview"
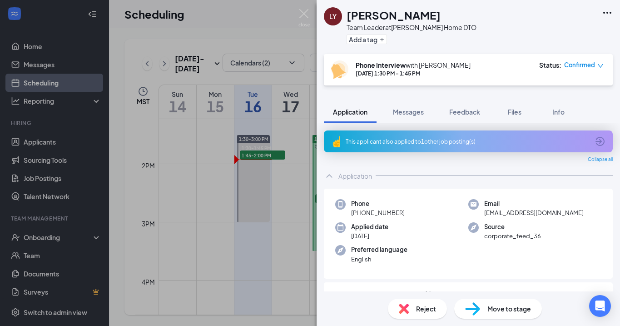
type input "[PERSON_NAME] Calendar"
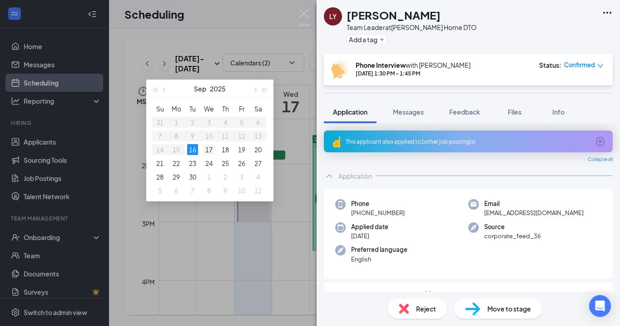
type input "Sep 17, 2025"
click at [207, 148] on div "17" at bounding box center [209, 149] width 11 height 11
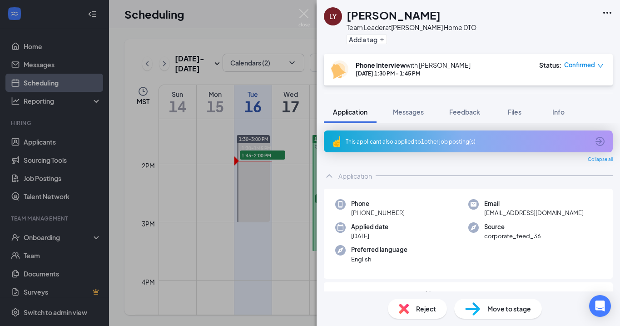
scroll to position [771, 0]
type input "10:00 AM"
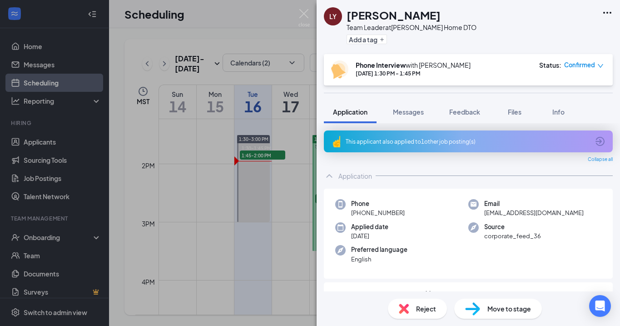
type input "10:30 AM"
click at [304, 11] on img at bounding box center [304, 18] width 11 height 18
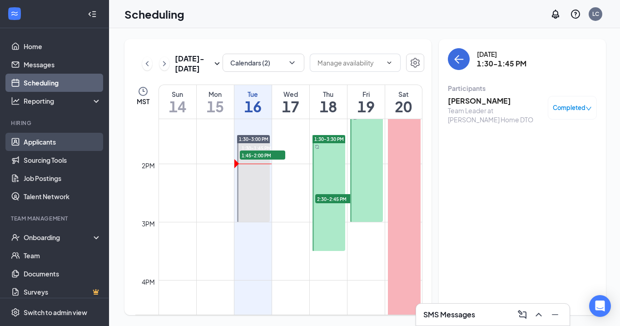
click at [50, 143] on link "Applicants" at bounding box center [63, 142] width 78 height 18
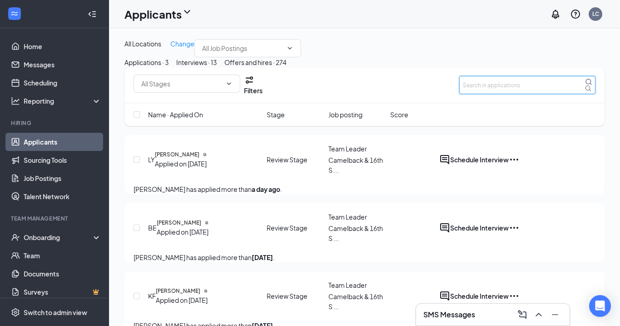
click at [506, 94] on input "text" at bounding box center [527, 85] width 136 height 18
type input "sophia"
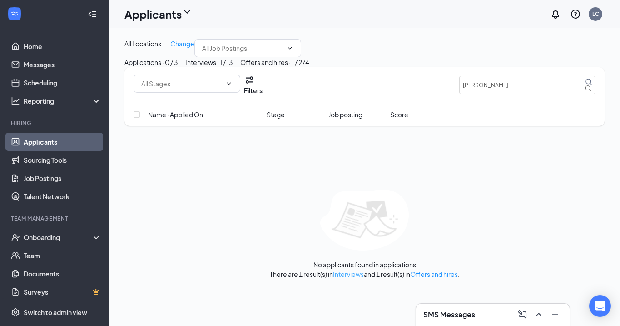
drag, startPoint x: 360, startPoint y: 325, endPoint x: 347, endPoint y: 324, distance: 12.8
click at [347, 278] on link "Interviews" at bounding box center [348, 274] width 31 height 8
click at [346, 278] on link "Interviews" at bounding box center [348, 274] width 31 height 8
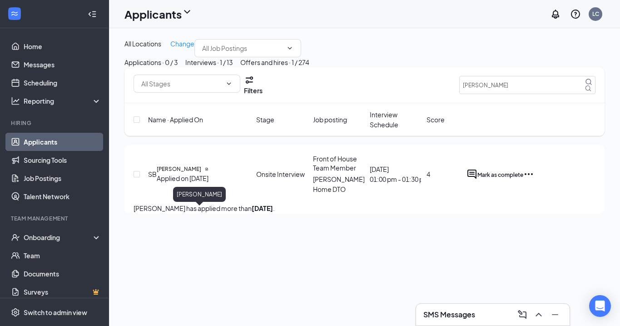
click at [178, 173] on h5 "[PERSON_NAME]" at bounding box center [179, 169] width 45 height 8
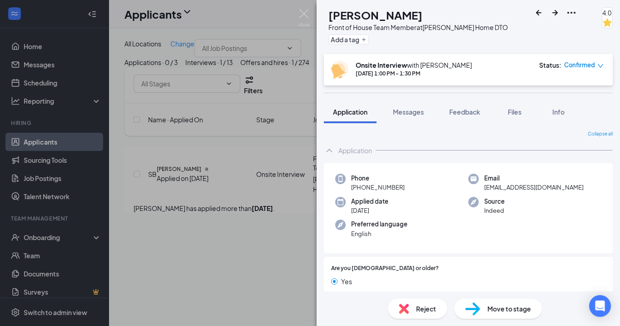
click at [492, 303] on div "Move to stage" at bounding box center [498, 309] width 88 height 20
type input "Offer Letter"
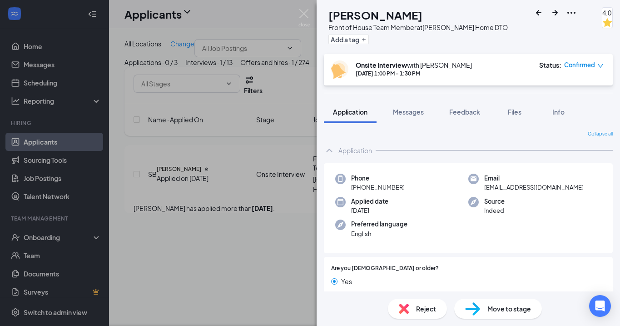
scroll to position [0, 118]
click at [300, 11] on img at bounding box center [304, 18] width 11 height 18
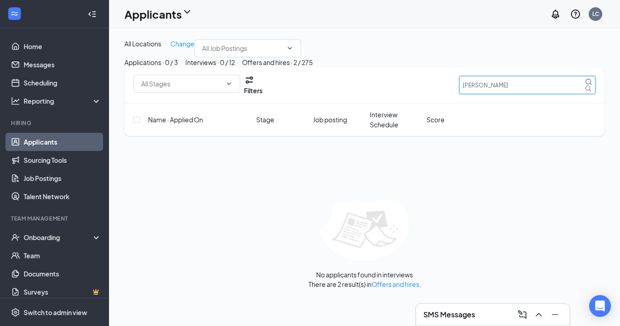
drag, startPoint x: 496, startPoint y: 135, endPoint x: 421, endPoint y: 135, distance: 74.5
click at [421, 95] on div "Filters Sophia" at bounding box center [365, 85] width 462 height 21
click at [479, 94] on input "iliana" at bounding box center [527, 85] width 136 height 18
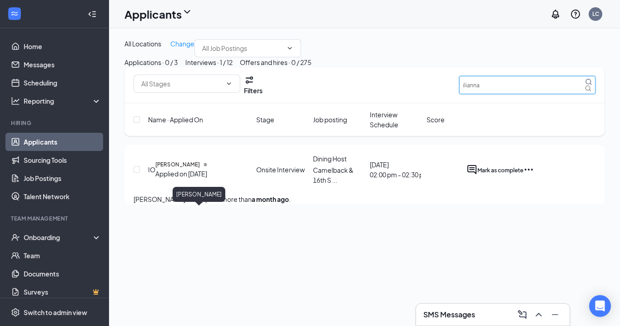
type input "ilianna"
click at [177, 169] on h5 "[PERSON_NAME]" at bounding box center [177, 164] width 45 height 8
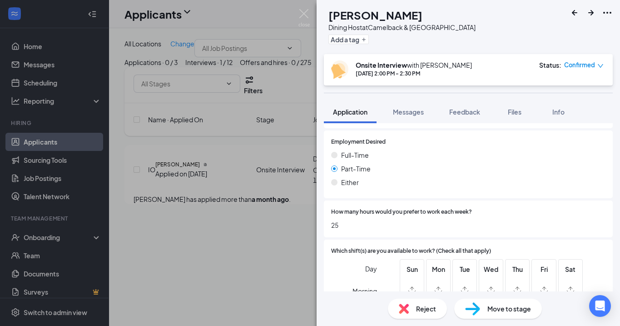
scroll to position [270, 0]
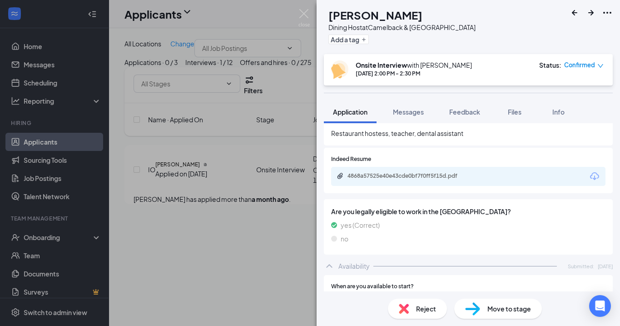
click at [497, 314] on div "Move to stage" at bounding box center [498, 309] width 88 height 20
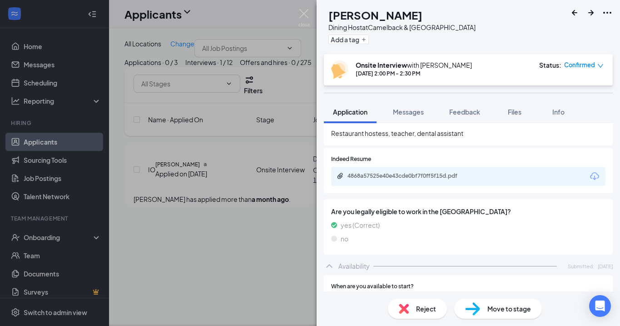
type input "Offer Letter"
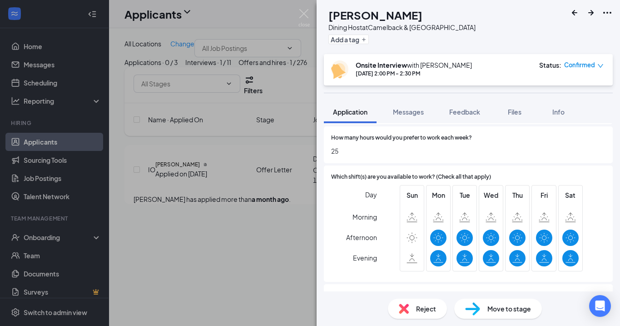
scroll to position [538, 0]
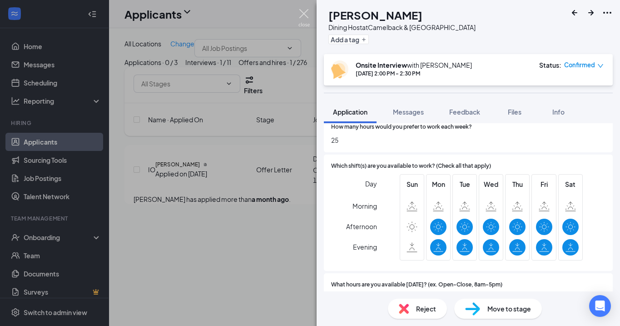
click at [302, 10] on img at bounding box center [304, 18] width 11 height 18
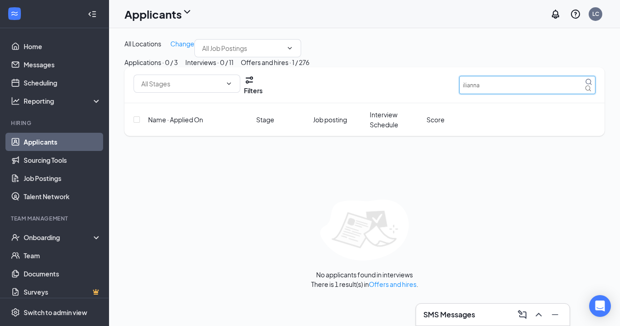
drag, startPoint x: 490, startPoint y: 134, endPoint x: 402, endPoint y: 134, distance: 88.2
click at [401, 95] on div "Filters ilianna" at bounding box center [365, 85] width 462 height 21
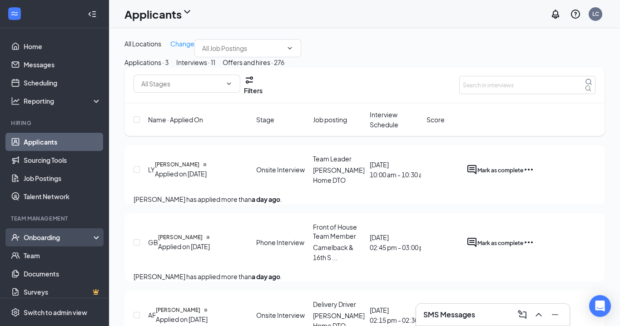
click at [41, 239] on div "Onboarding" at bounding box center [59, 237] width 70 height 9
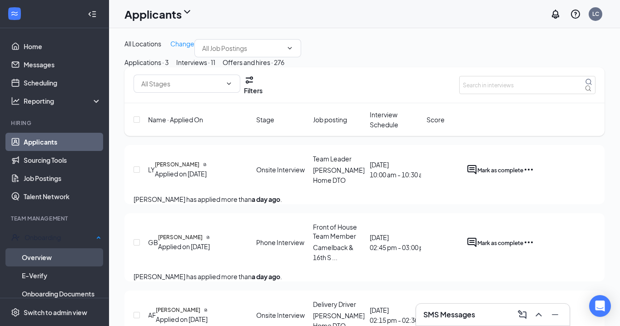
click at [38, 256] on link "Overview" at bounding box center [62, 257] width 80 height 18
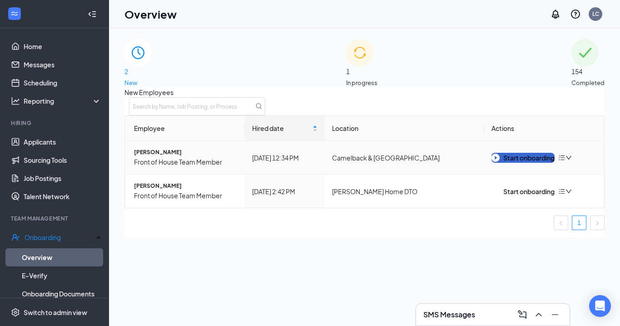
click at [524, 163] on div "Start onboarding" at bounding box center [523, 158] width 63 height 10
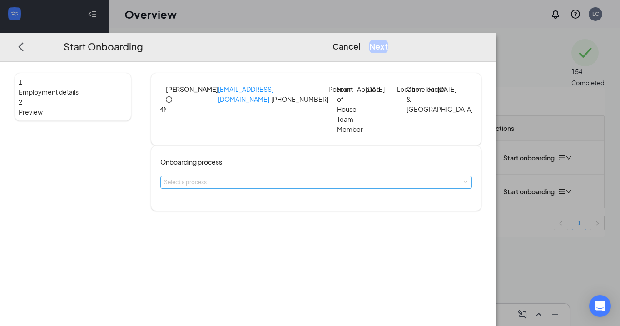
click at [344, 187] on div "Select a process" at bounding box center [314, 182] width 300 height 9
click at [327, 217] on li "General Onboard" at bounding box center [280, 212] width 149 height 15
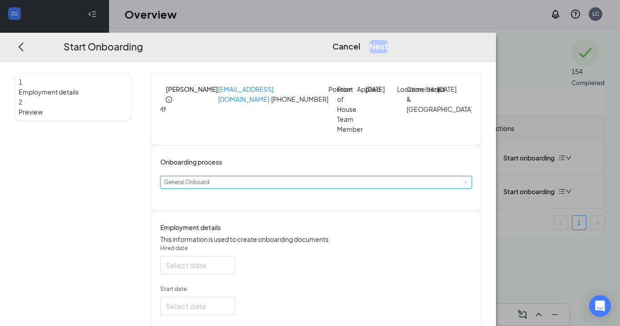
type input "[DATE]"
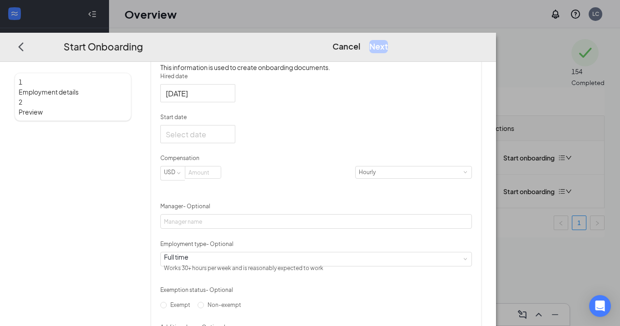
scroll to position [177, 0]
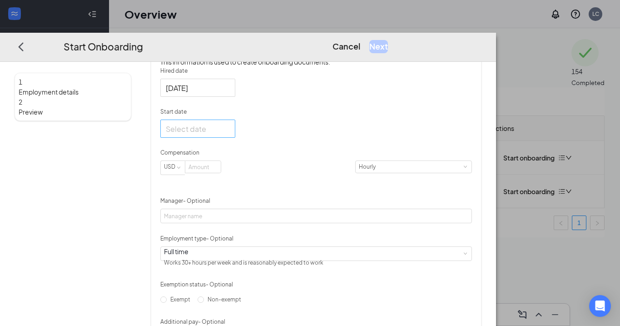
click at [230, 134] on div at bounding box center [198, 128] width 64 height 11
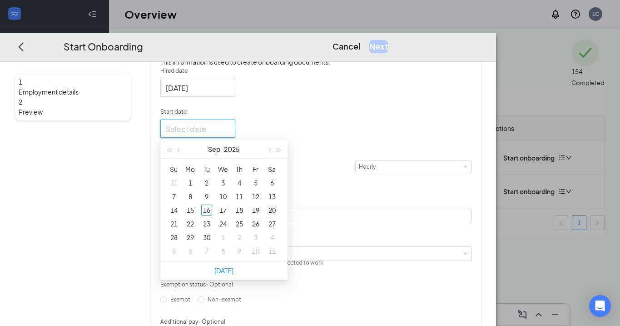
type input "Sep 20, 2025"
type input "[DATE]"
click at [278, 229] on div "27" at bounding box center [272, 223] width 11 height 11
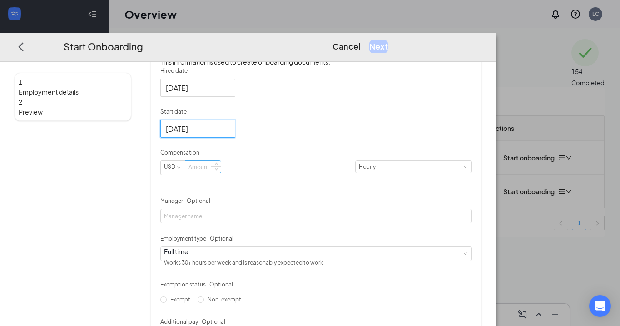
click at [221, 173] on input at bounding box center [202, 167] width 35 height 12
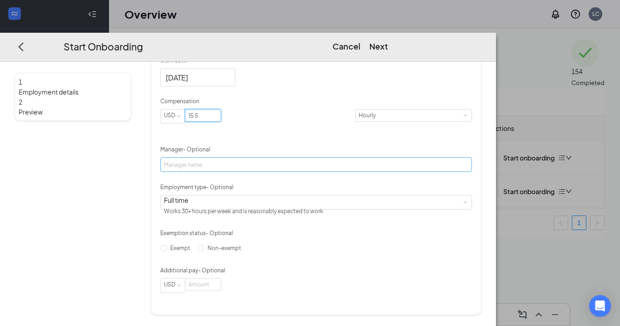
scroll to position [258, 0]
type input "15.5"
click at [204, 251] on input "Non-exempt" at bounding box center [201, 248] width 6 height 6
radio input "true"
click at [388, 40] on button "Next" at bounding box center [379, 46] width 19 height 13
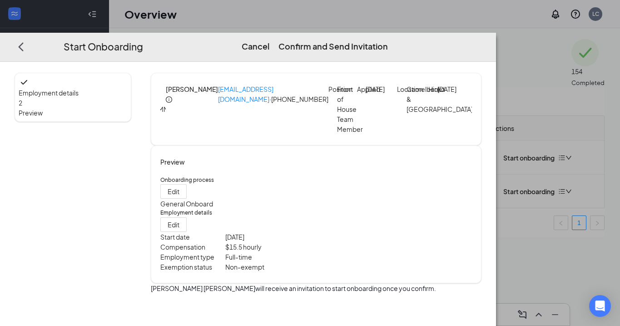
scroll to position [4, 0]
click at [388, 40] on button "Confirm and Send Invitation" at bounding box center [334, 46] width 110 height 13
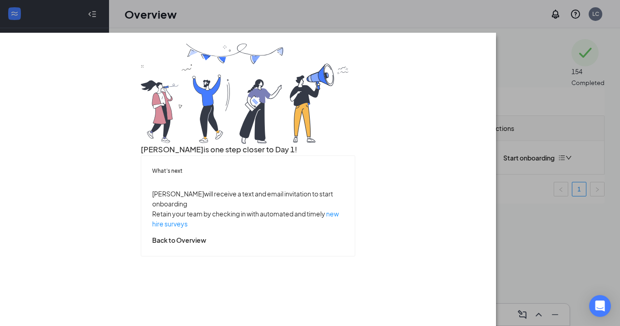
scroll to position [35, 0]
click at [206, 245] on button "Back to Overview" at bounding box center [179, 240] width 54 height 10
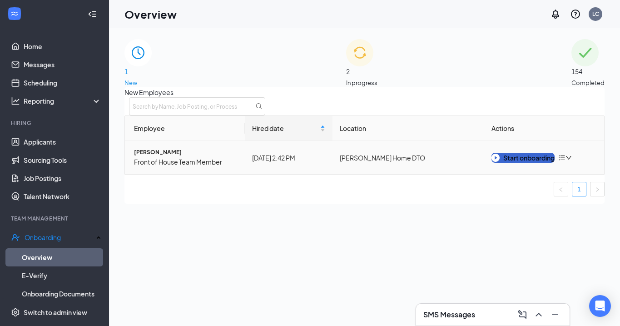
click at [518, 163] on div "Start onboarding" at bounding box center [523, 158] width 63 height 10
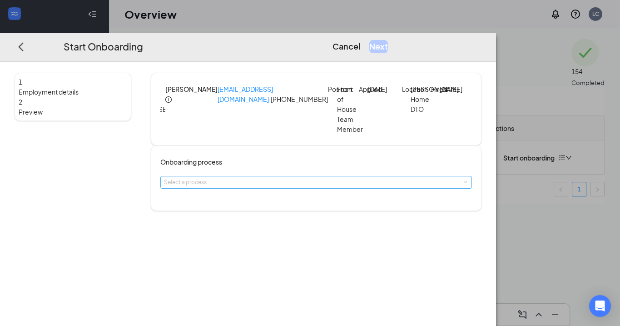
click at [345, 187] on div "Select a process" at bounding box center [314, 182] width 300 height 9
click at [301, 214] on li "General Onboard" at bounding box center [280, 212] width 149 height 15
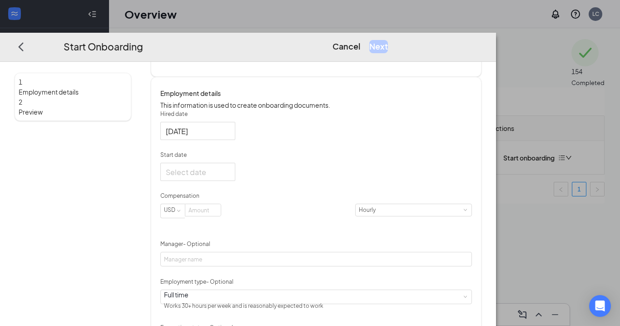
scroll to position [156, 0]
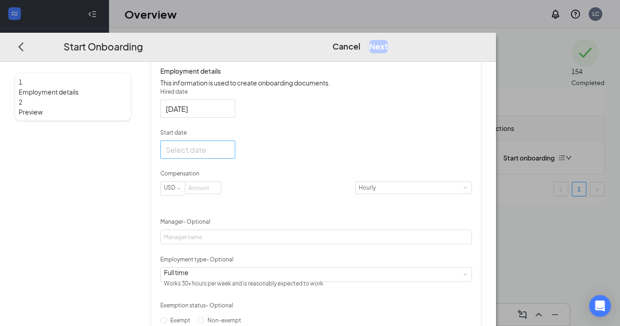
click at [230, 155] on div at bounding box center [198, 149] width 64 height 11
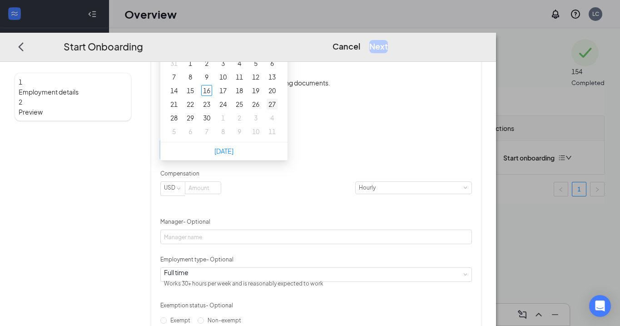
type input "[DATE]"
click at [278, 110] on div "27" at bounding box center [272, 104] width 11 height 11
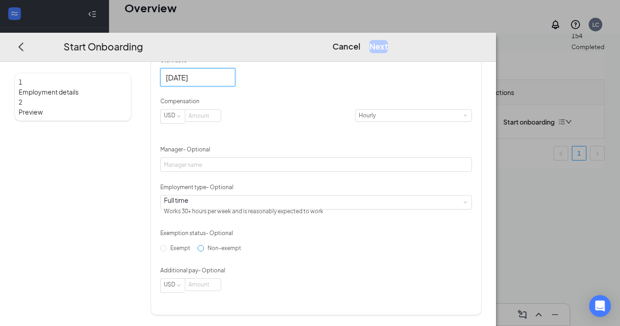
scroll to position [41, 0]
click at [204, 251] on input "Non-exempt" at bounding box center [201, 248] width 6 height 6
radio input "true"
click at [221, 120] on input at bounding box center [202, 116] width 35 height 12
type input "15.5"
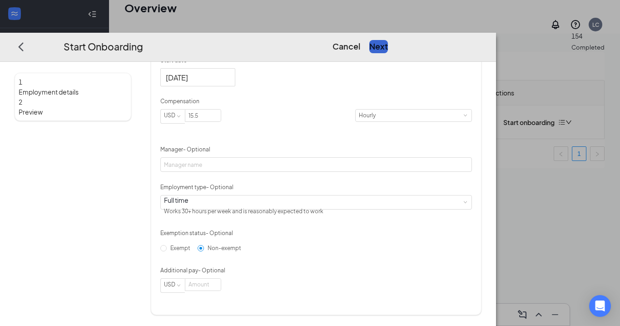
click at [388, 40] on button "Next" at bounding box center [379, 46] width 19 height 13
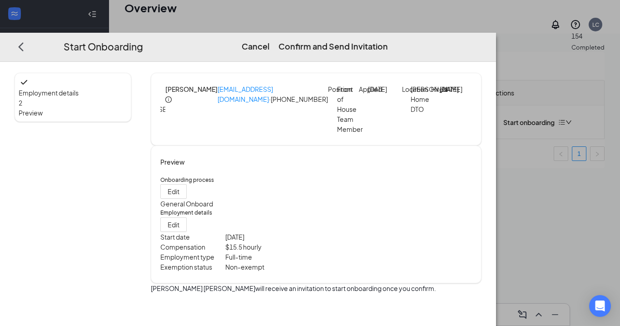
scroll to position [4, 0]
click at [388, 40] on button "Confirm and Send Invitation" at bounding box center [334, 46] width 110 height 13
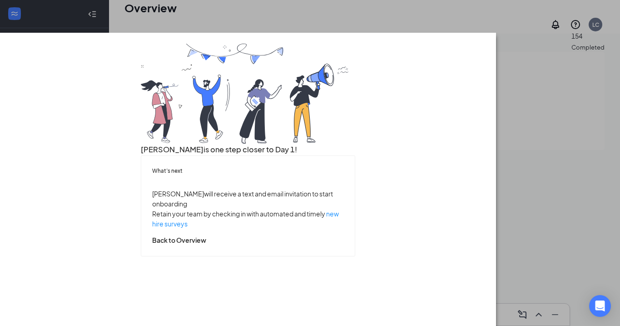
scroll to position [35, 0]
click at [206, 245] on button "Back to Overview" at bounding box center [179, 240] width 54 height 10
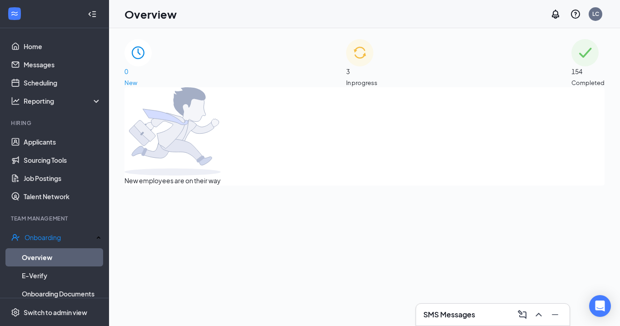
scroll to position [0, 0]
click at [378, 78] on span "In progress" at bounding box center [361, 82] width 31 height 9
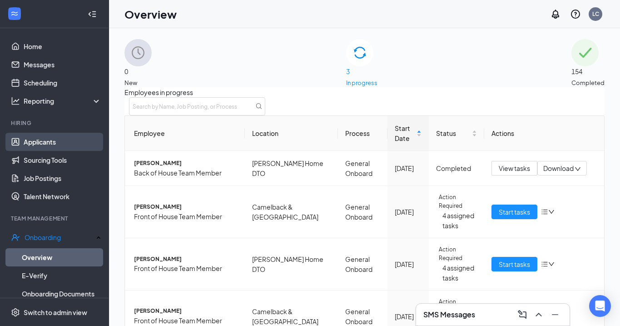
click at [50, 138] on link "Applicants" at bounding box center [63, 142] width 78 height 18
